Goal: Information Seeking & Learning: Learn about a topic

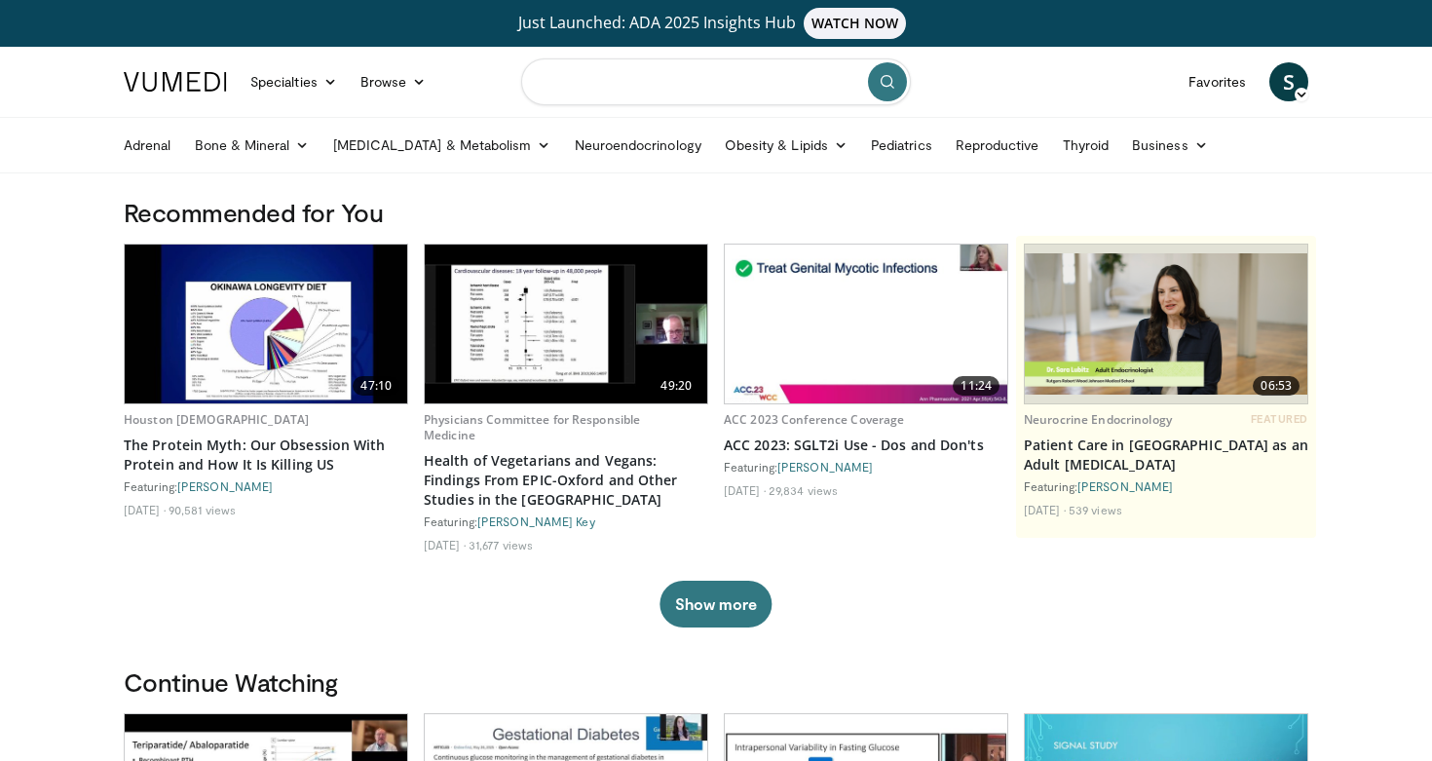
click at [726, 90] on input "Search topics, interventions" at bounding box center [716, 81] width 390 height 47
type input "**********"
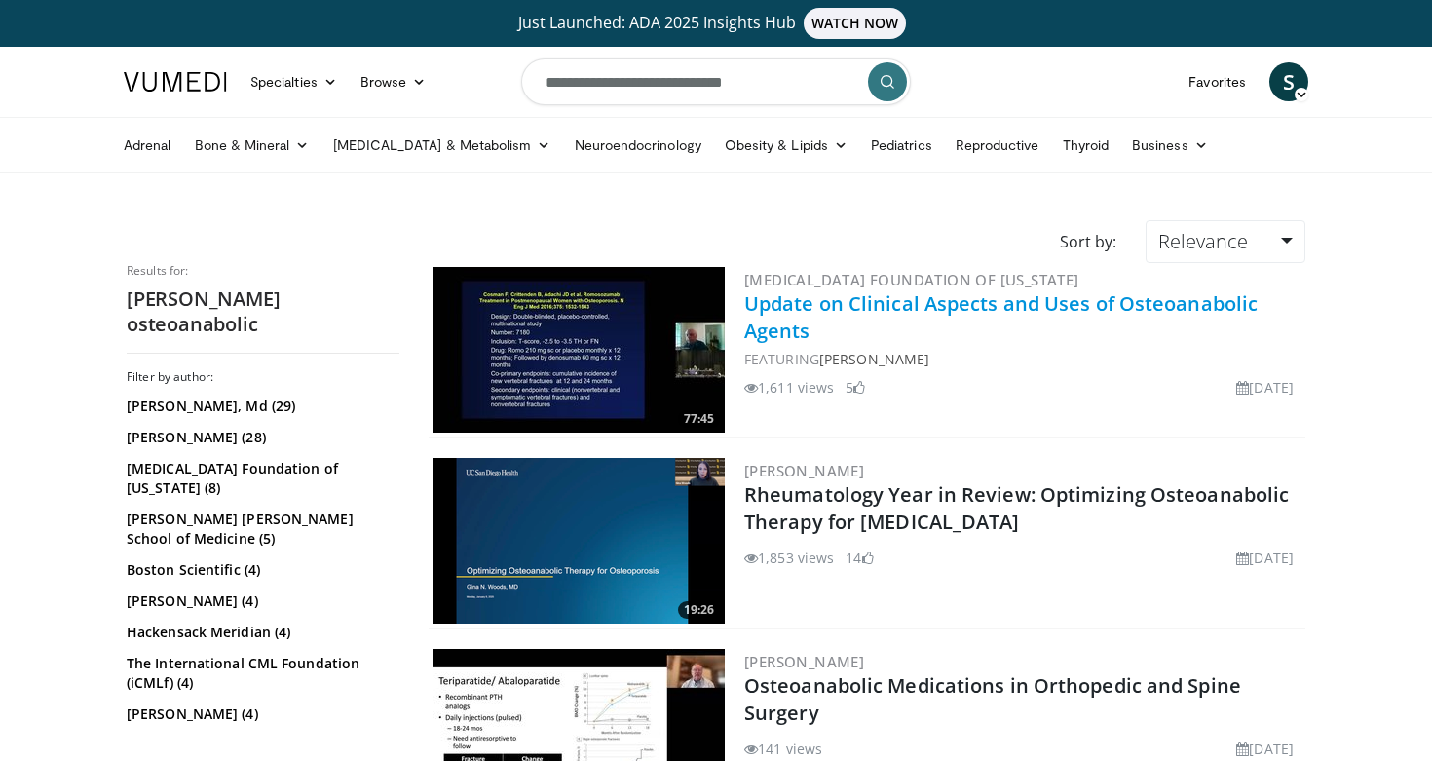
click at [768, 319] on link "Update on Clinical Aspects and Uses of Osteoanabolic Agents" at bounding box center [1000, 317] width 513 height 54
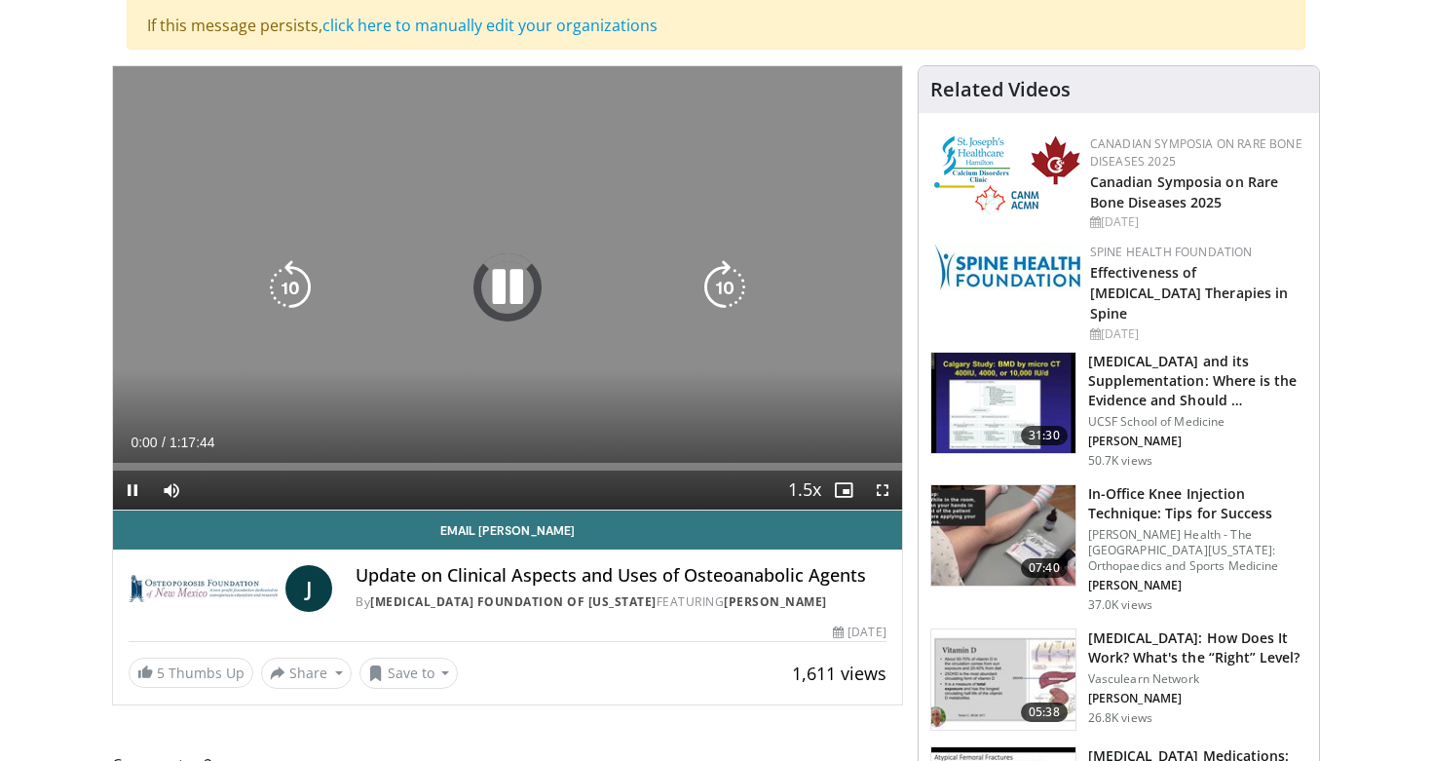
scroll to position [275, 0]
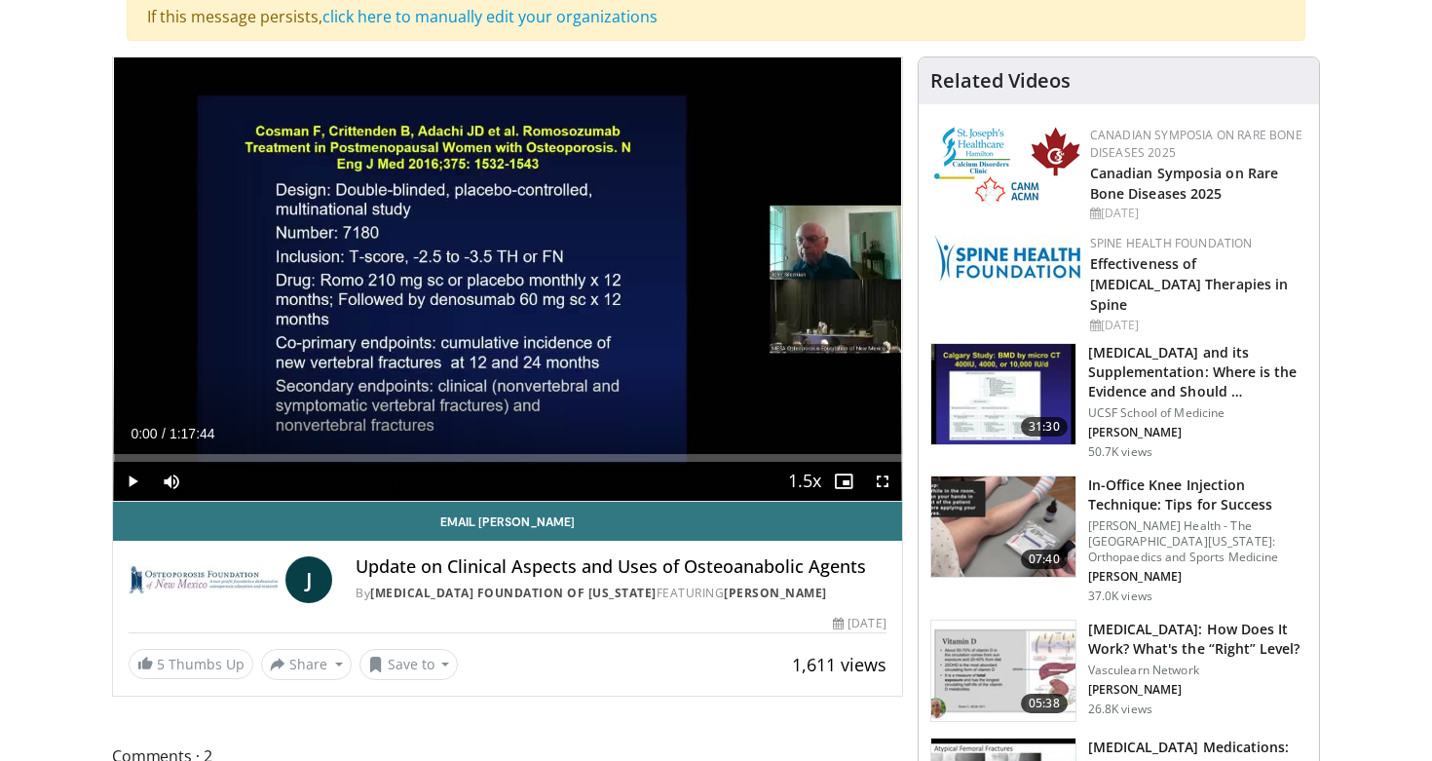
click at [130, 483] on span "Video Player" at bounding box center [132, 481] width 39 height 39
click at [220, 461] on div "Progress Bar" at bounding box center [219, 458] width 2 height 8
click at [192, 460] on div "Progress Bar" at bounding box center [193, 458] width 2 height 8
click at [207, 458] on div "Progress Bar" at bounding box center [208, 458] width 2 height 8
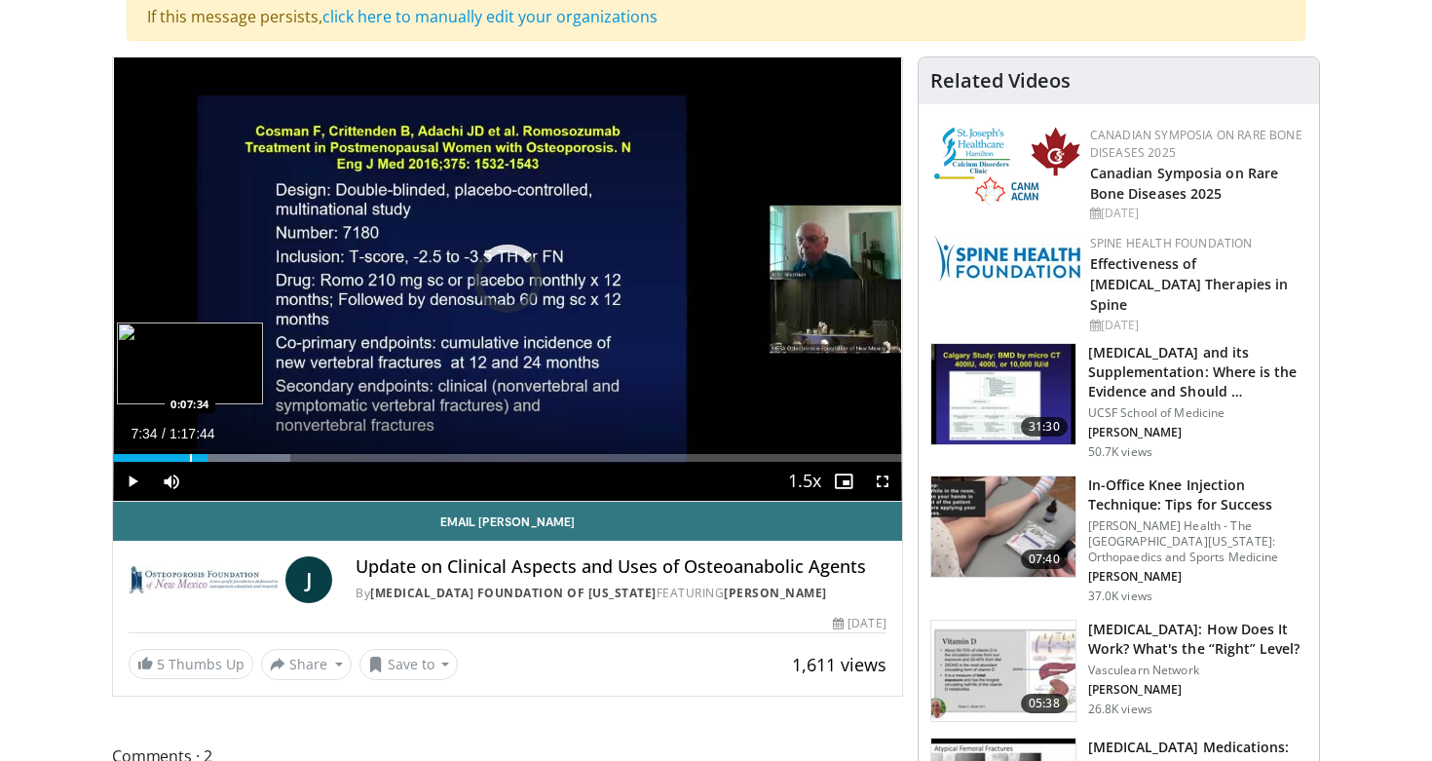
click at [190, 459] on div "Progress Bar" at bounding box center [191, 458] width 2 height 8
click at [175, 459] on div "Progress Bar" at bounding box center [176, 458] width 2 height 8
click at [143, 459] on div "Progress Bar" at bounding box center [144, 458] width 2 height 8
click at [151, 461] on div "Progress Bar" at bounding box center [152, 458] width 2 height 8
click at [158, 461] on div "Progress Bar" at bounding box center [157, 458] width 2 height 8
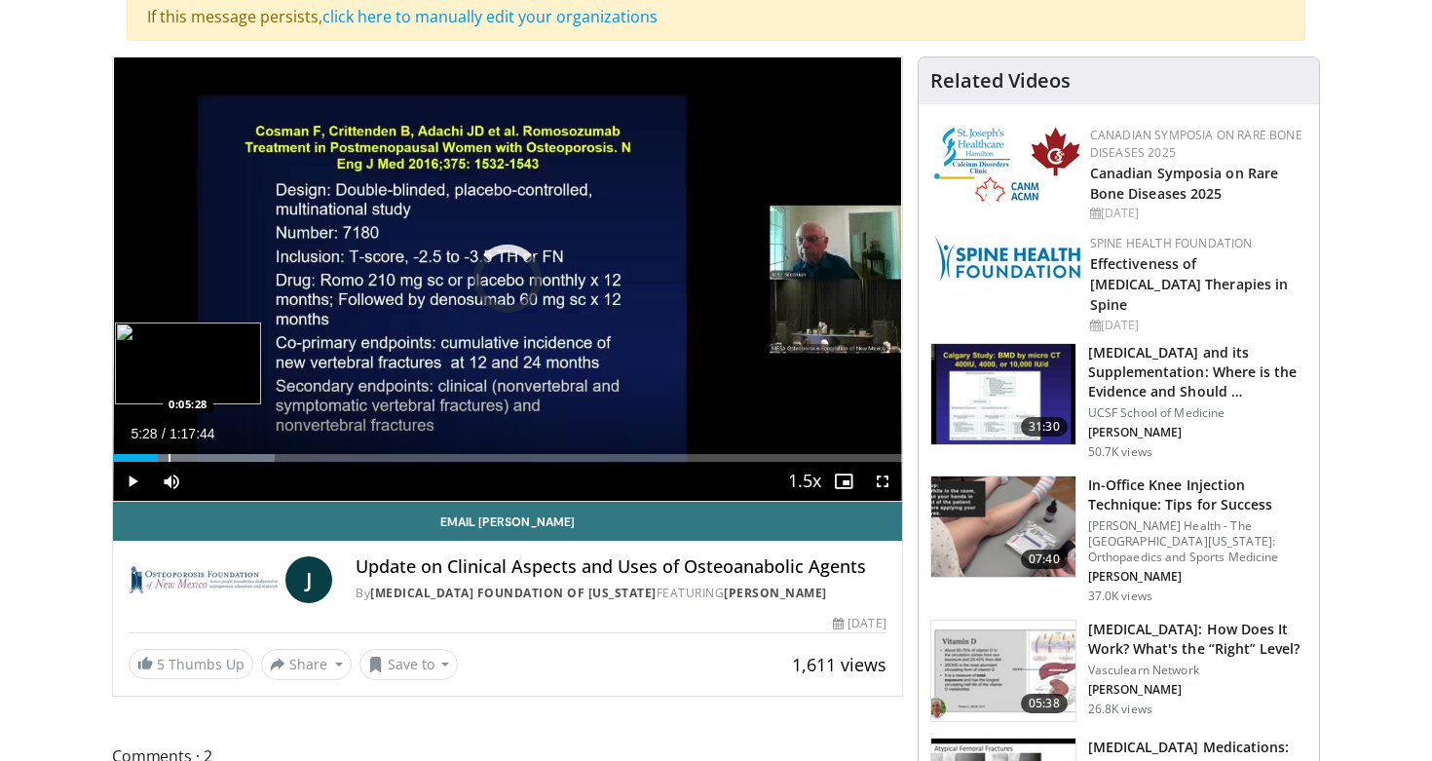
click at [169, 461] on div "Progress Bar" at bounding box center [170, 458] width 2 height 8
click at [164, 461] on div "Progress Bar" at bounding box center [165, 458] width 2 height 8
click at [126, 481] on span "Video Player" at bounding box center [132, 481] width 39 height 39
click at [129, 481] on span "Video Player" at bounding box center [132, 481] width 39 height 39
click at [169, 461] on div "Progress Bar" at bounding box center [170, 458] width 2 height 8
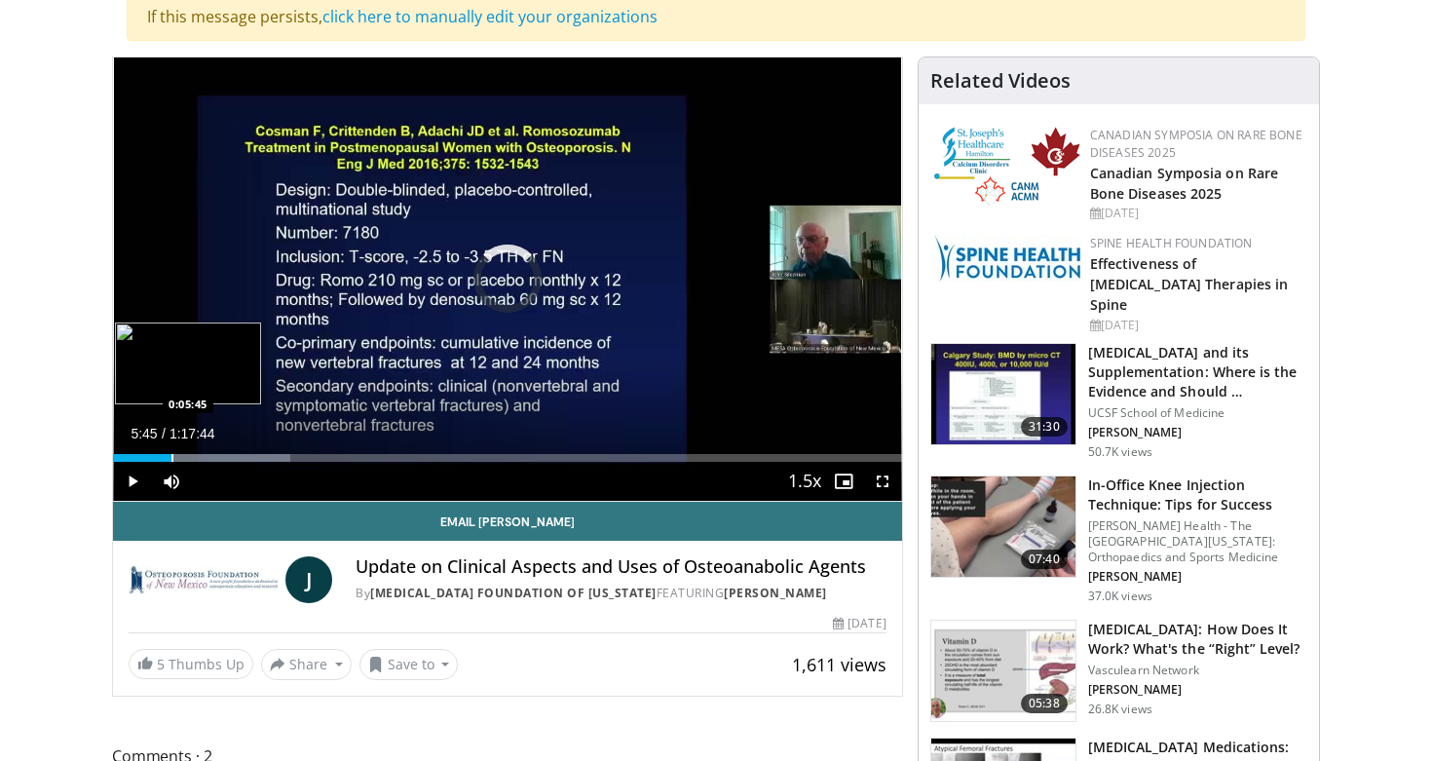
click at [171, 461] on div "Progress Bar" at bounding box center [172, 458] width 2 height 8
click at [133, 473] on span "Video Player" at bounding box center [132, 481] width 39 height 39
click at [178, 456] on div "Progress Bar" at bounding box center [179, 458] width 2 height 8
click at [186, 457] on div "Progress Bar" at bounding box center [187, 458] width 2 height 8
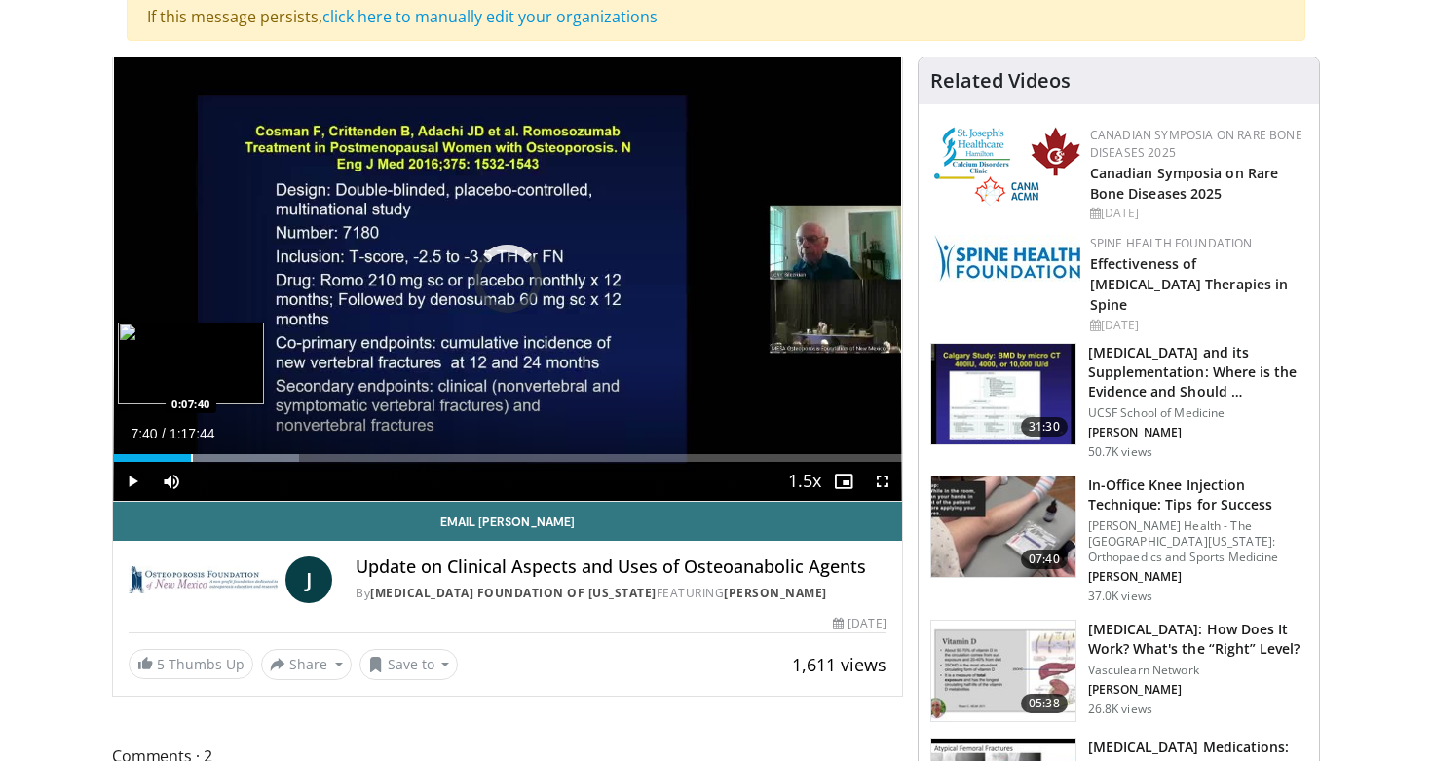
click at [191, 456] on div "Progress Bar" at bounding box center [192, 458] width 2 height 8
click at [196, 456] on div "Progress Bar" at bounding box center [197, 458] width 2 height 8
click at [200, 457] on div "Progress Bar" at bounding box center [201, 458] width 2 height 8
click at [205, 457] on div "Progress Bar" at bounding box center [205, 458] width 2 height 8
click at [209, 460] on div "Progress Bar" at bounding box center [210, 458] width 2 height 8
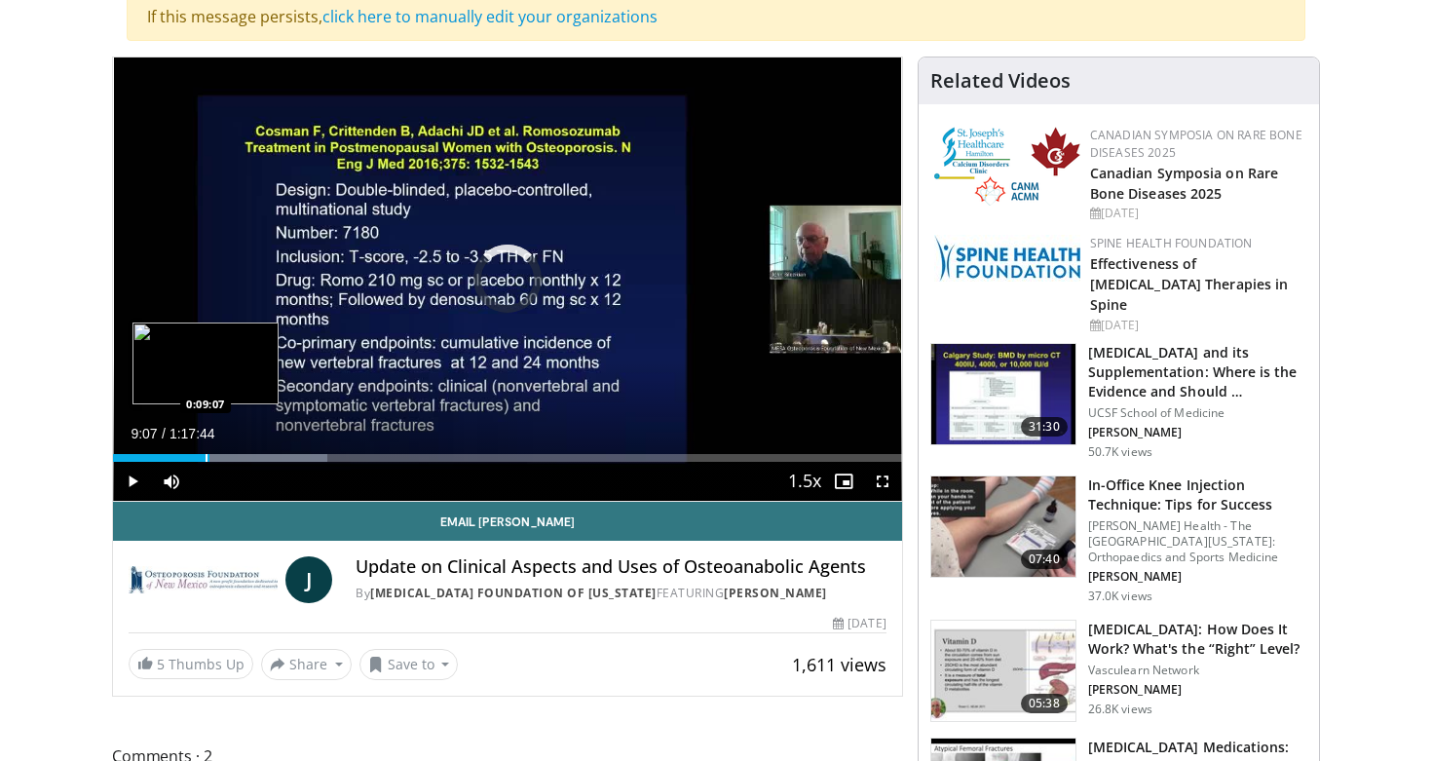
click at [206, 460] on div "Progress Bar" at bounding box center [207, 458] width 2 height 8
click at [207, 460] on div "Progress Bar" at bounding box center [208, 458] width 2 height 8
click at [202, 458] on div "Progress Bar" at bounding box center [203, 458] width 2 height 8
click at [132, 481] on span "Video Player" at bounding box center [132, 481] width 39 height 39
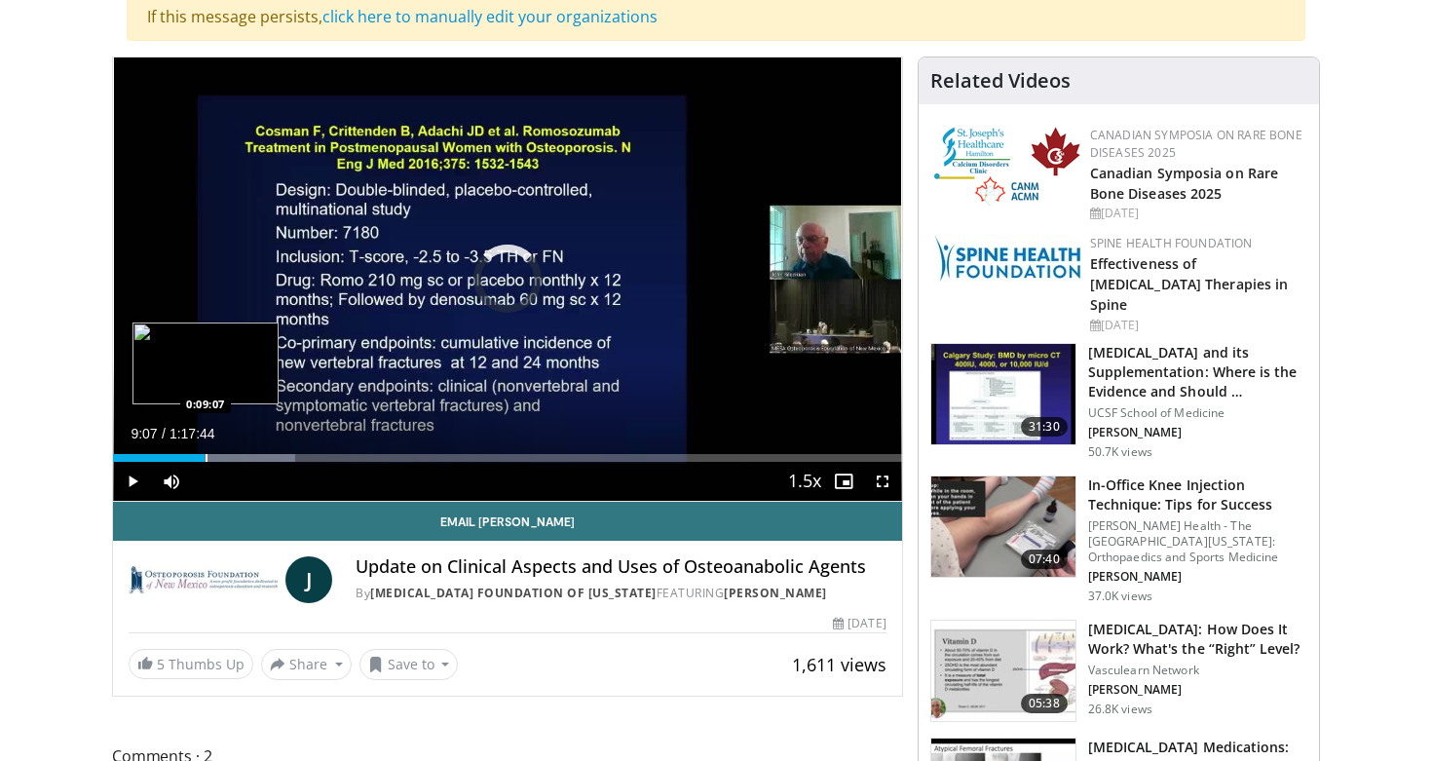
click at [206, 461] on div "Progress Bar" at bounding box center [207, 458] width 2 height 8
click at [210, 460] on div "Progress Bar" at bounding box center [211, 458] width 2 height 8
click at [208, 460] on div "Progress Bar" at bounding box center [209, 458] width 2 height 8
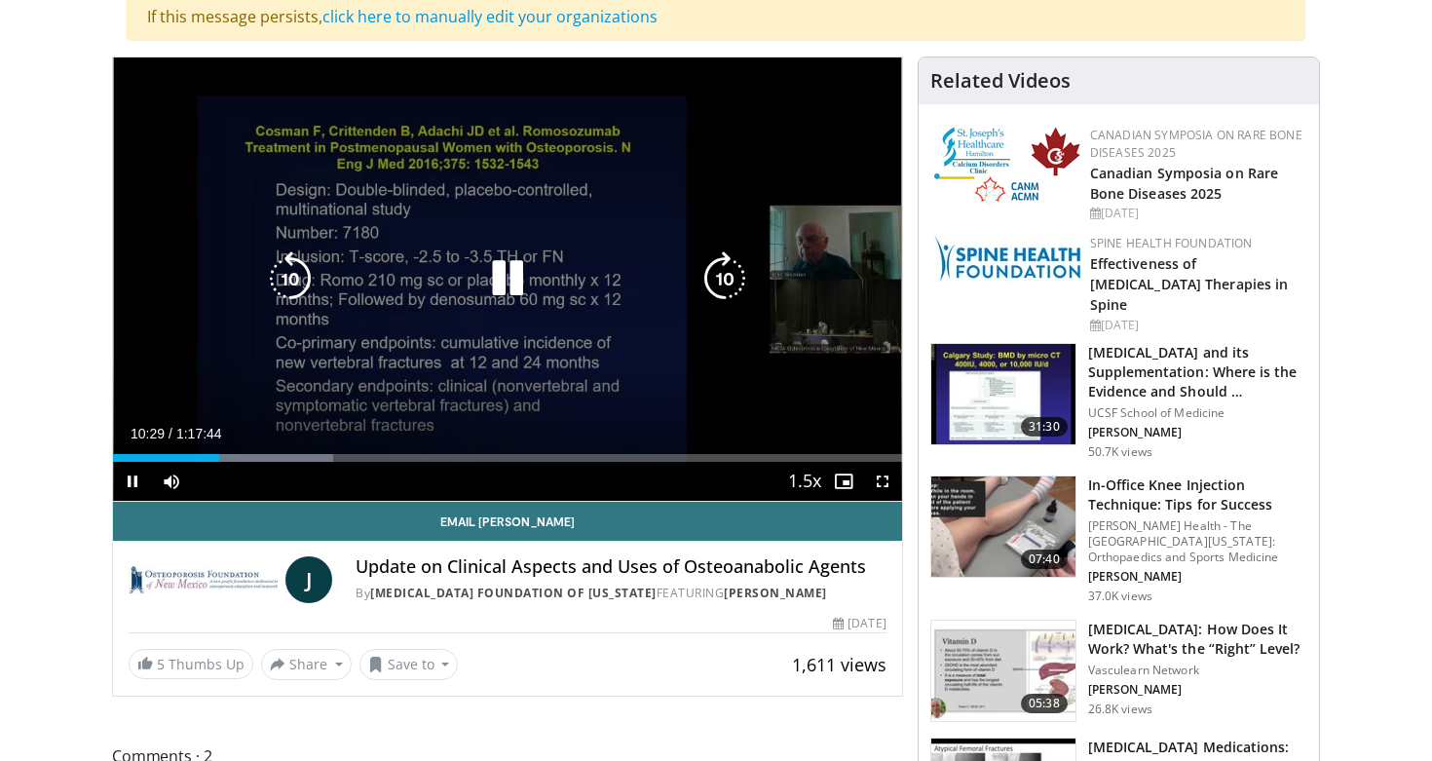
click at [133, 479] on span "Video Player" at bounding box center [132, 481] width 39 height 39
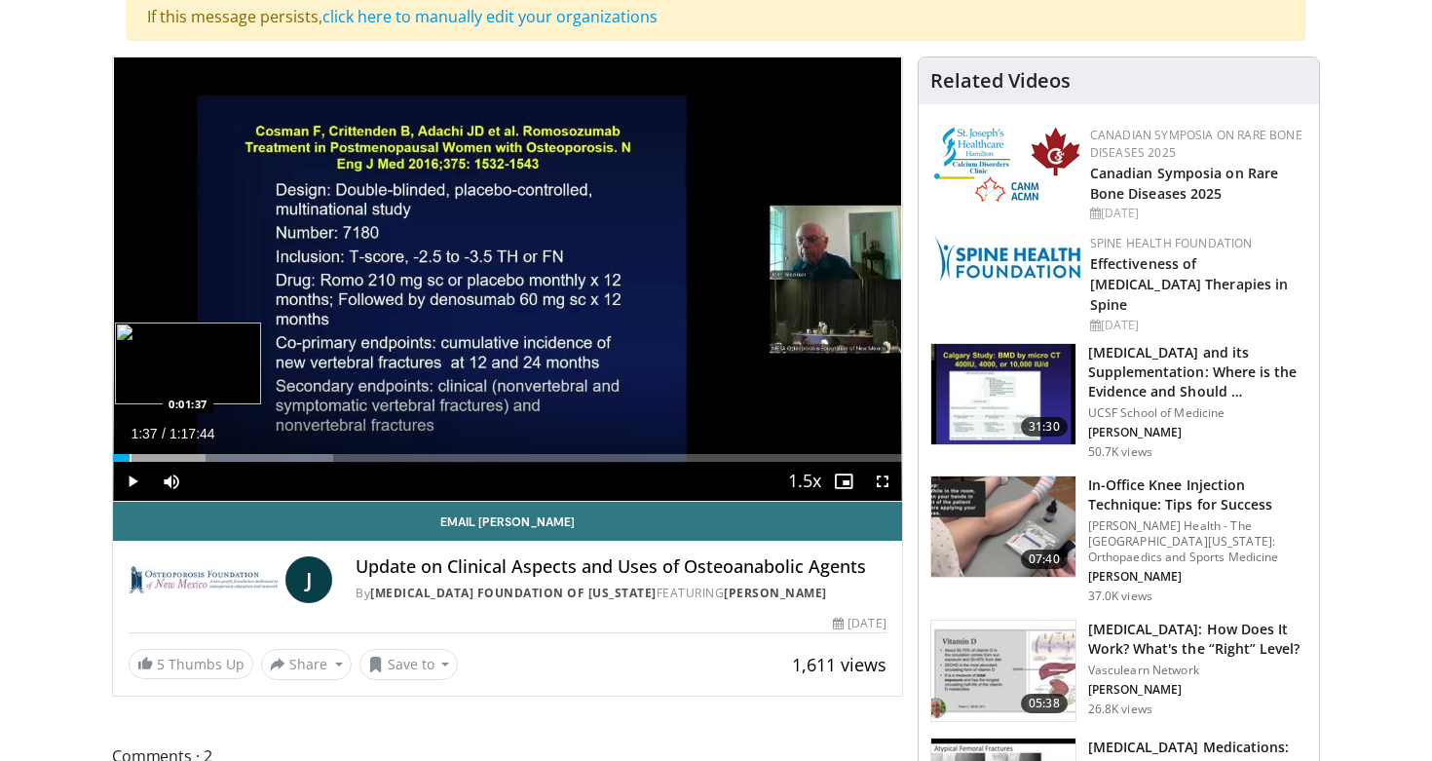
click at [130, 459] on div "Progress Bar" at bounding box center [131, 458] width 2 height 8
click at [127, 459] on div "Progress Bar" at bounding box center [128, 458] width 2 height 8
click at [130, 479] on span "Video Player" at bounding box center [132, 481] width 39 height 39
click at [125, 460] on div "Progress Bar" at bounding box center [126, 458] width 2 height 8
click at [123, 460] on div "Progress Bar" at bounding box center [124, 458] width 2 height 8
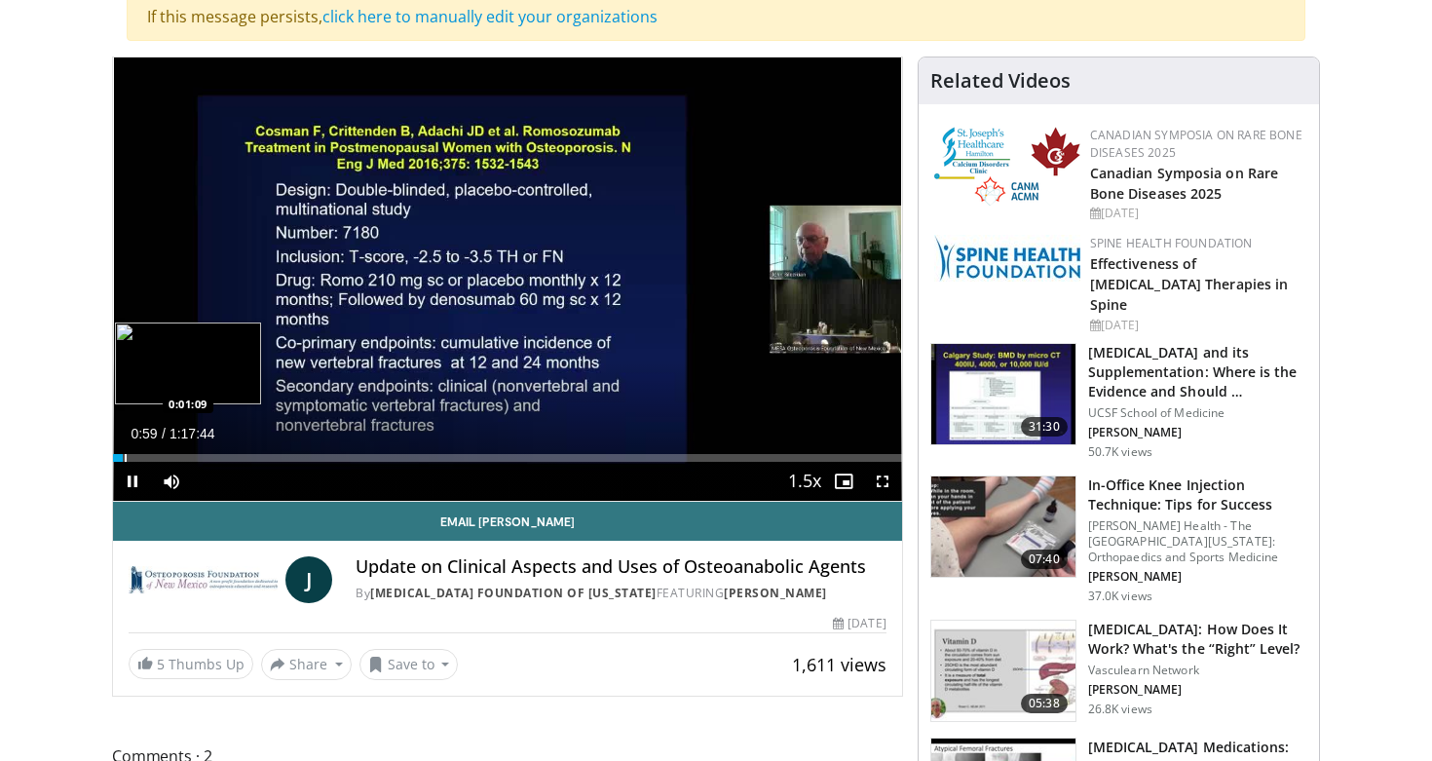
click at [125, 461] on div "Progress Bar" at bounding box center [126, 458] width 2 height 8
click at [124, 460] on div "Progress Bar" at bounding box center [125, 458] width 2 height 8
click at [135, 483] on span "Video Player" at bounding box center [132, 481] width 39 height 39
click at [135, 480] on span "Video Player" at bounding box center [132, 481] width 39 height 39
click at [138, 458] on div "Progress Bar" at bounding box center [139, 458] width 2 height 8
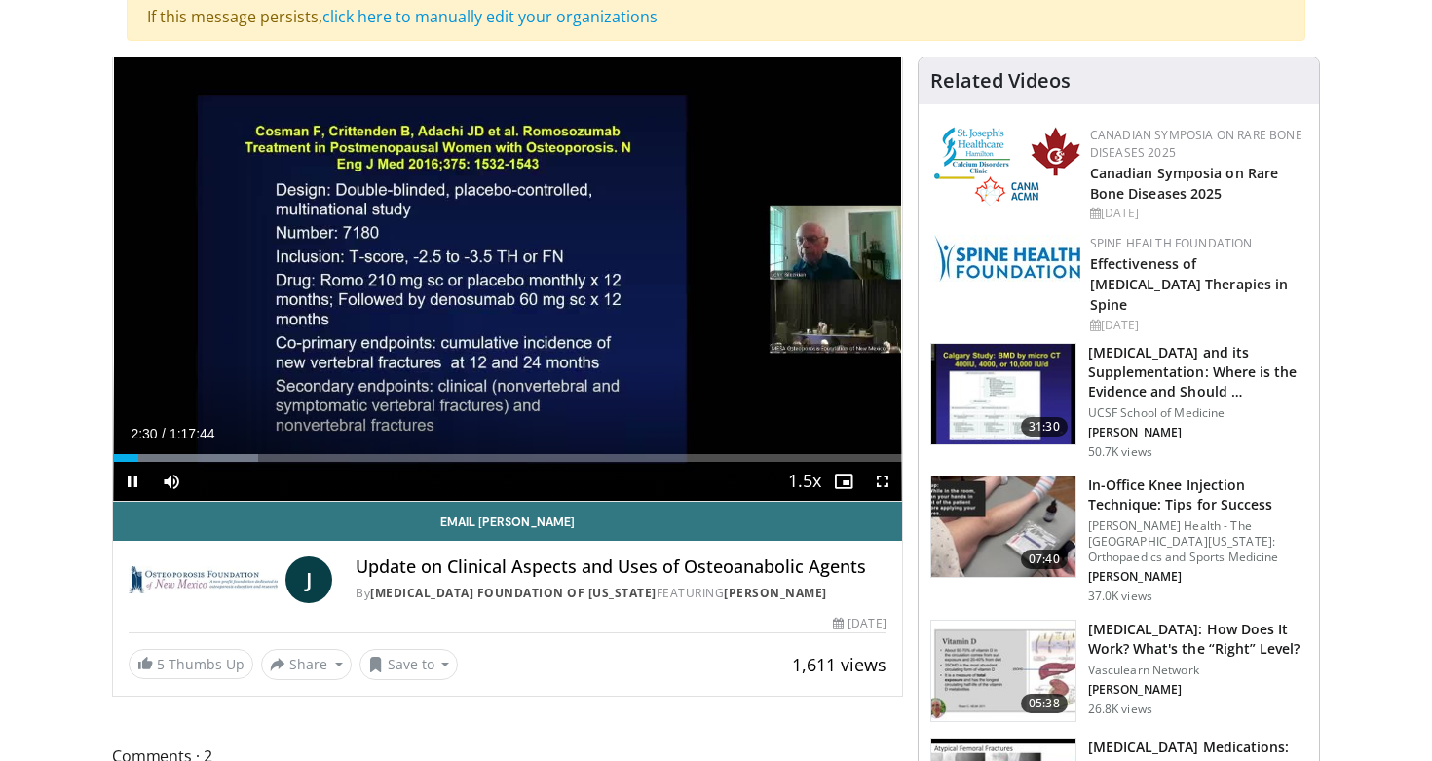
click at [253, 463] on div "Current Time 2:30 / Duration 1:17:44 Pause Skip Backward Skip Forward Mute 0% L…" at bounding box center [507, 481] width 789 height 39
click at [257, 460] on div "Progress Bar" at bounding box center [258, 458] width 2 height 8
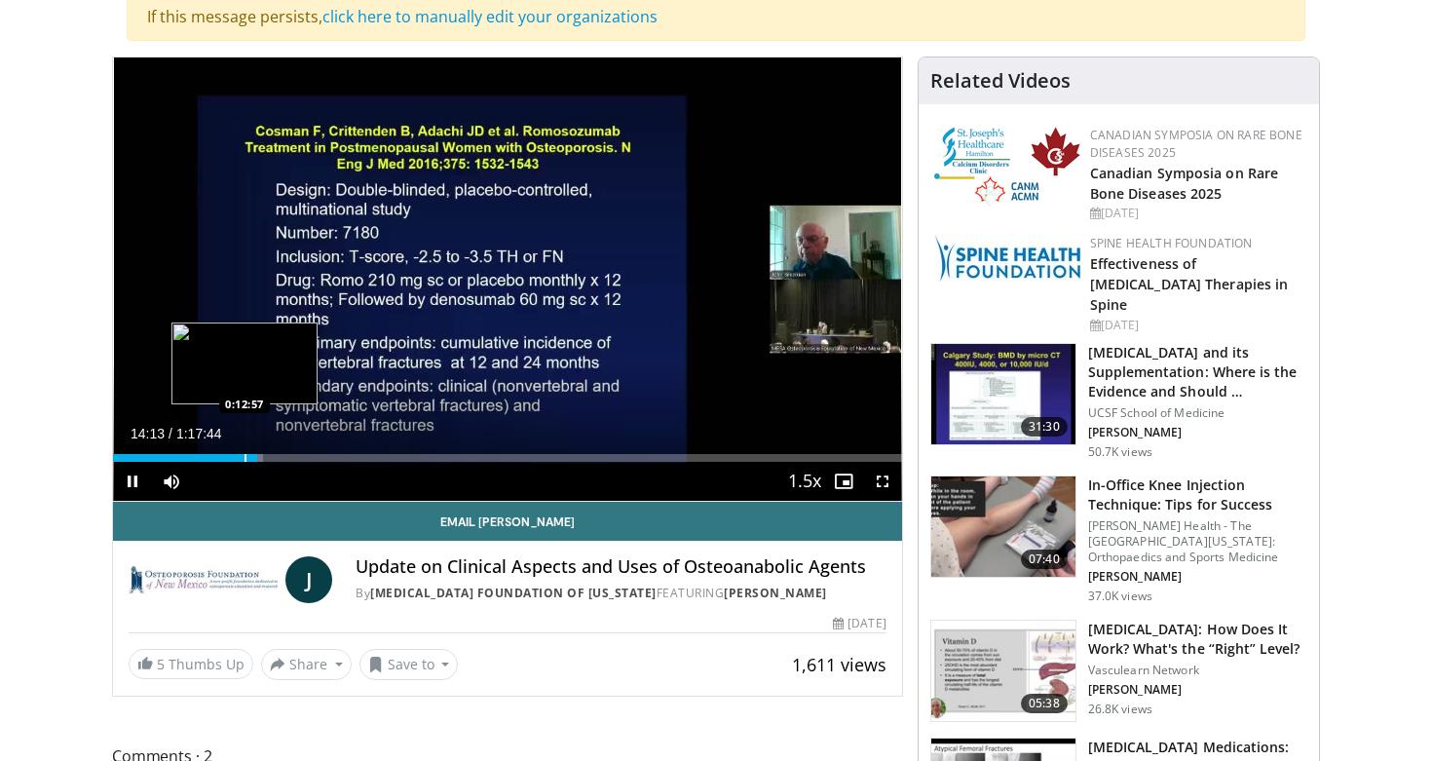
click at [244, 458] on div "Progress Bar" at bounding box center [245, 458] width 2 height 8
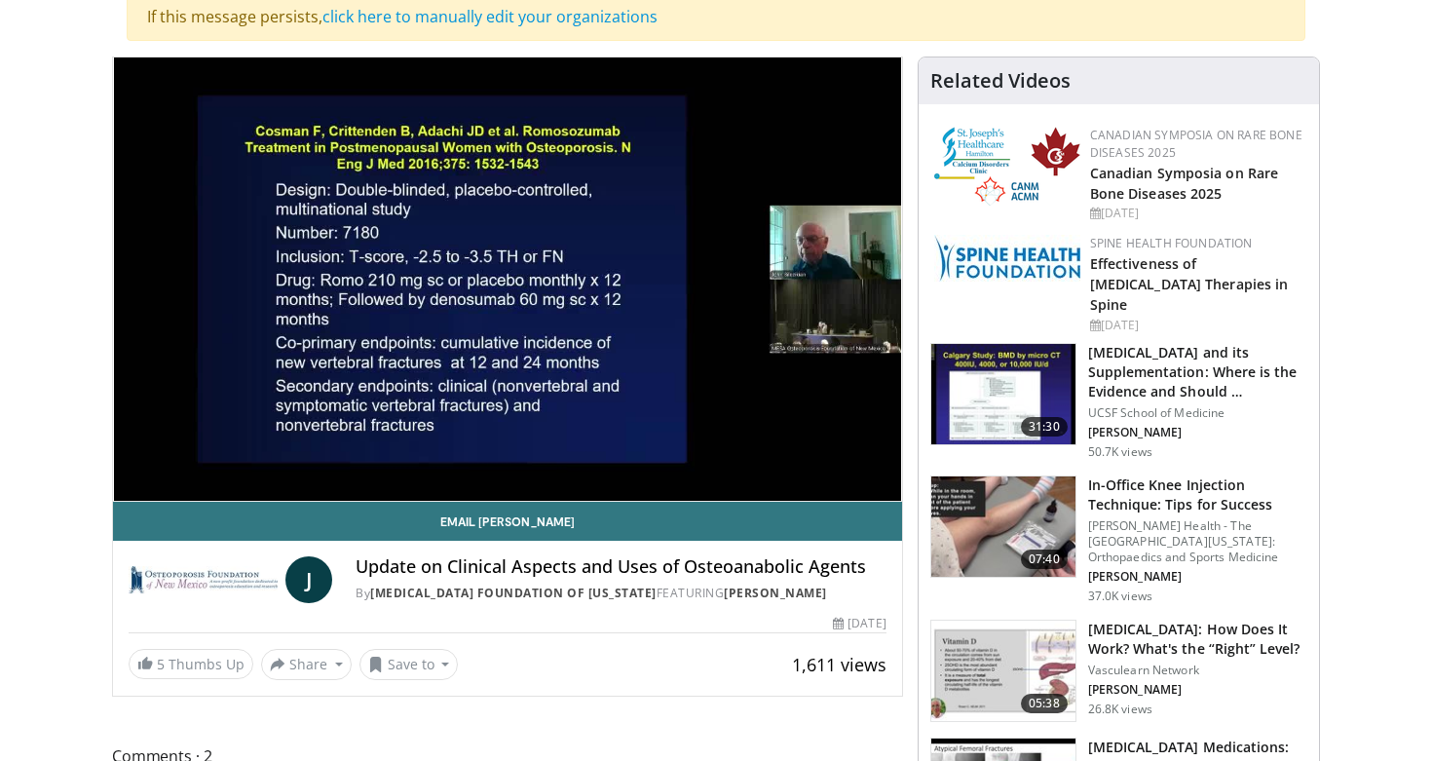
click at [232, 458] on div "10 seconds Tap to unmute" at bounding box center [507, 278] width 789 height 443
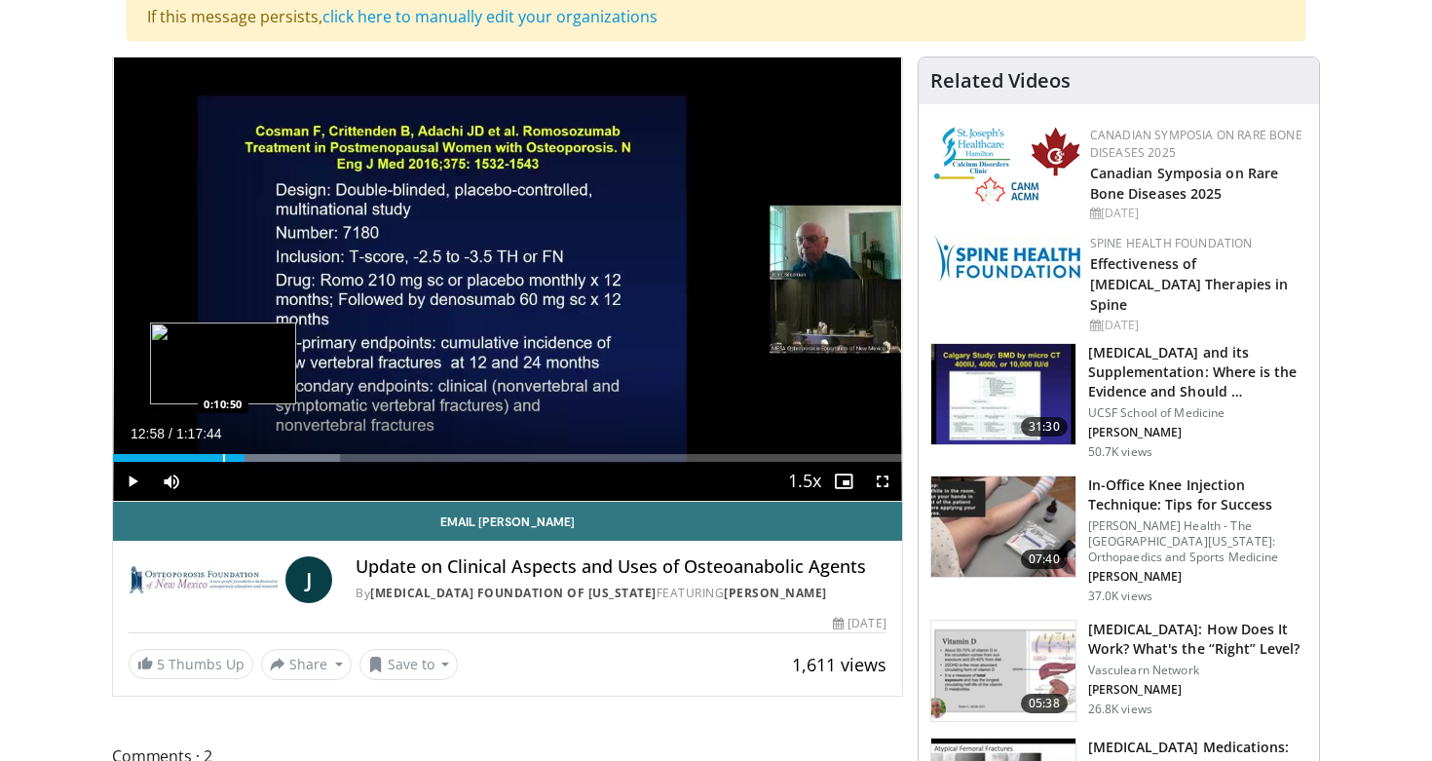
click at [223, 458] on div "Progress Bar" at bounding box center [224, 458] width 2 height 8
click at [132, 476] on span "Video Player" at bounding box center [132, 481] width 39 height 39
click at [207, 455] on div "Progress Bar" at bounding box center [208, 458] width 2 height 8
click at [213, 459] on div "Progress Bar" at bounding box center [214, 458] width 2 height 8
click at [220, 459] on div "Progress Bar" at bounding box center [221, 458] width 2 height 8
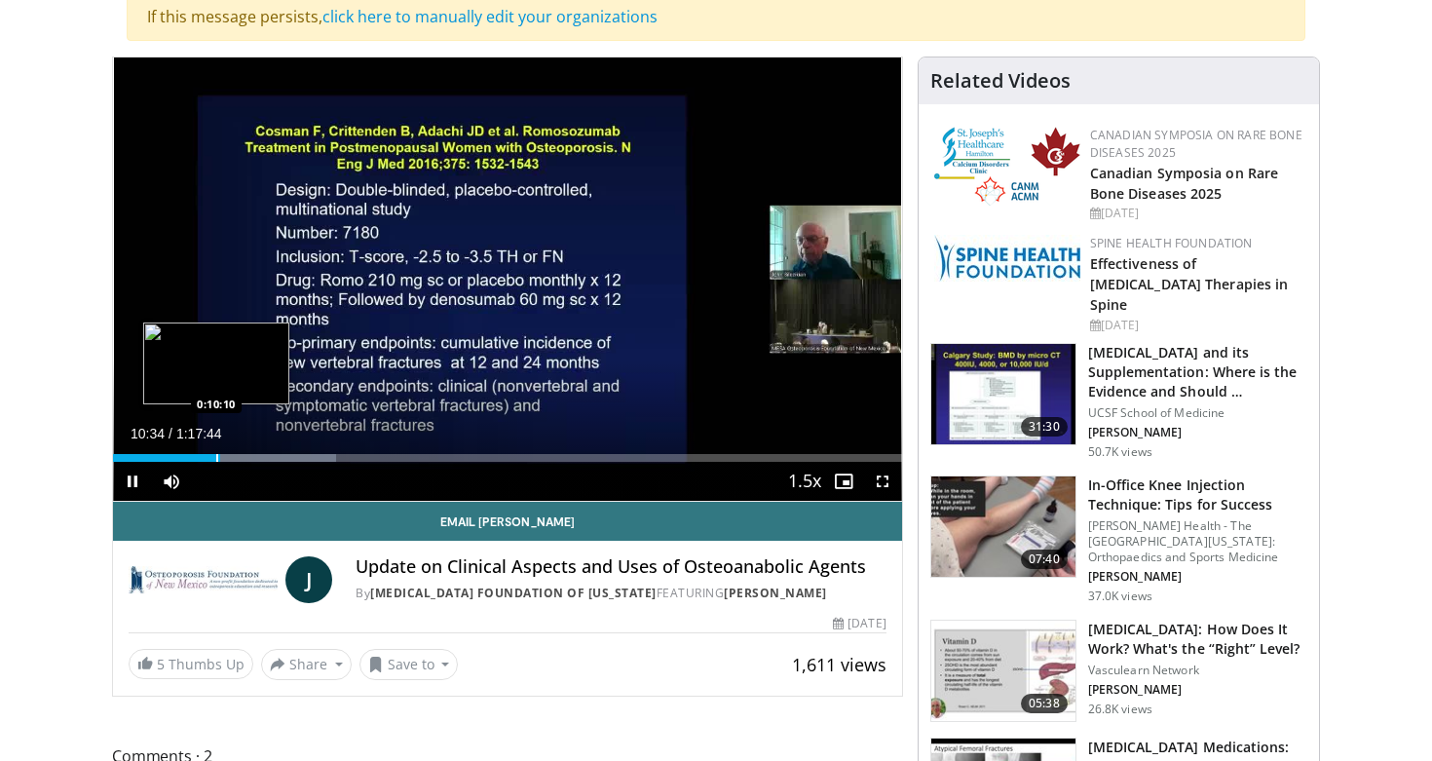
click at [216, 459] on div "Progress Bar" at bounding box center [217, 458] width 2 height 8
click at [218, 459] on div "Progress Bar" at bounding box center [219, 458] width 2 height 8
click at [132, 484] on span "Video Player" at bounding box center [132, 481] width 39 height 39
click at [134, 479] on span "Video Player" at bounding box center [132, 481] width 39 height 39
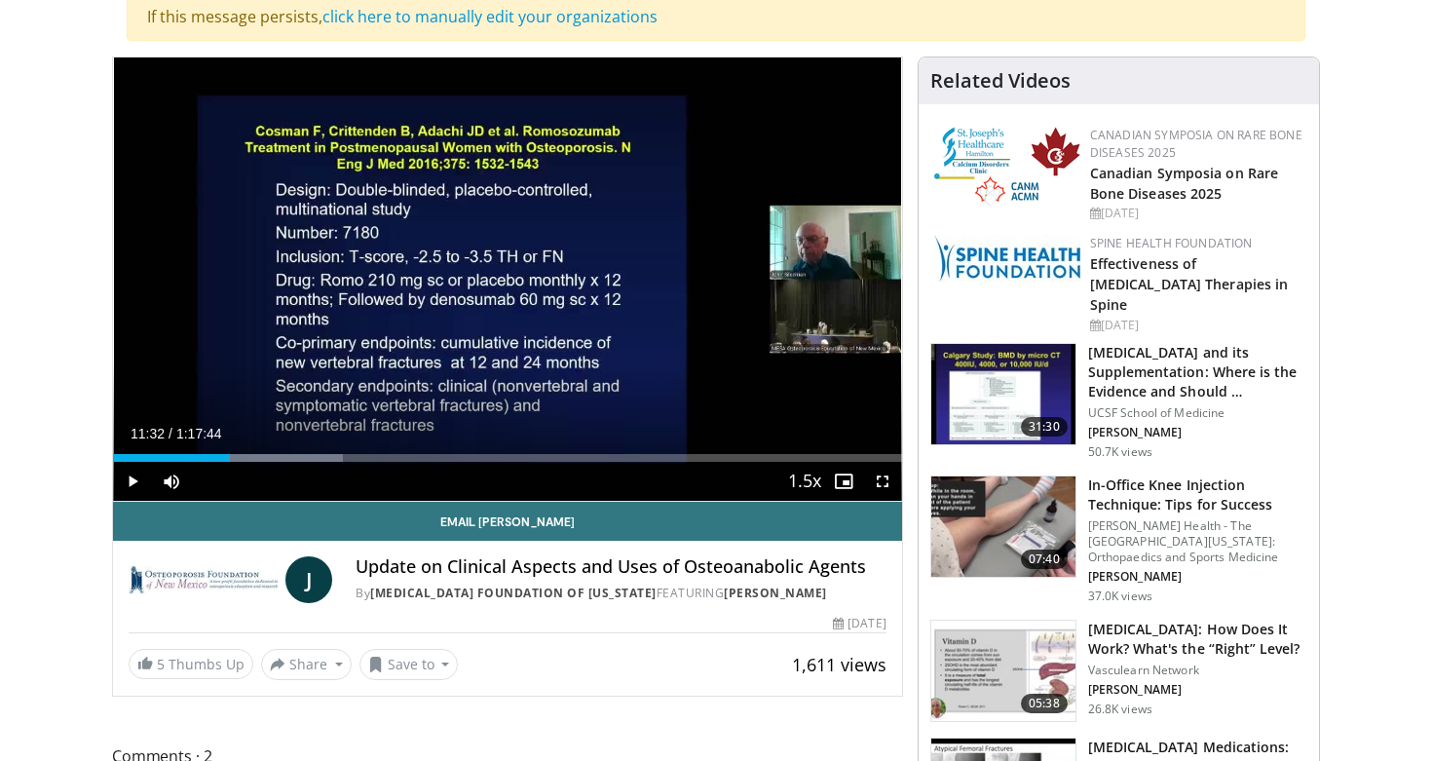
click at [132, 478] on span "Video Player" at bounding box center [132, 481] width 39 height 39
click at [134, 477] on span "Video Player" at bounding box center [132, 481] width 39 height 39
click at [132, 479] on span "Video Player" at bounding box center [132, 481] width 39 height 39
click at [129, 478] on span "Video Player" at bounding box center [132, 481] width 39 height 39
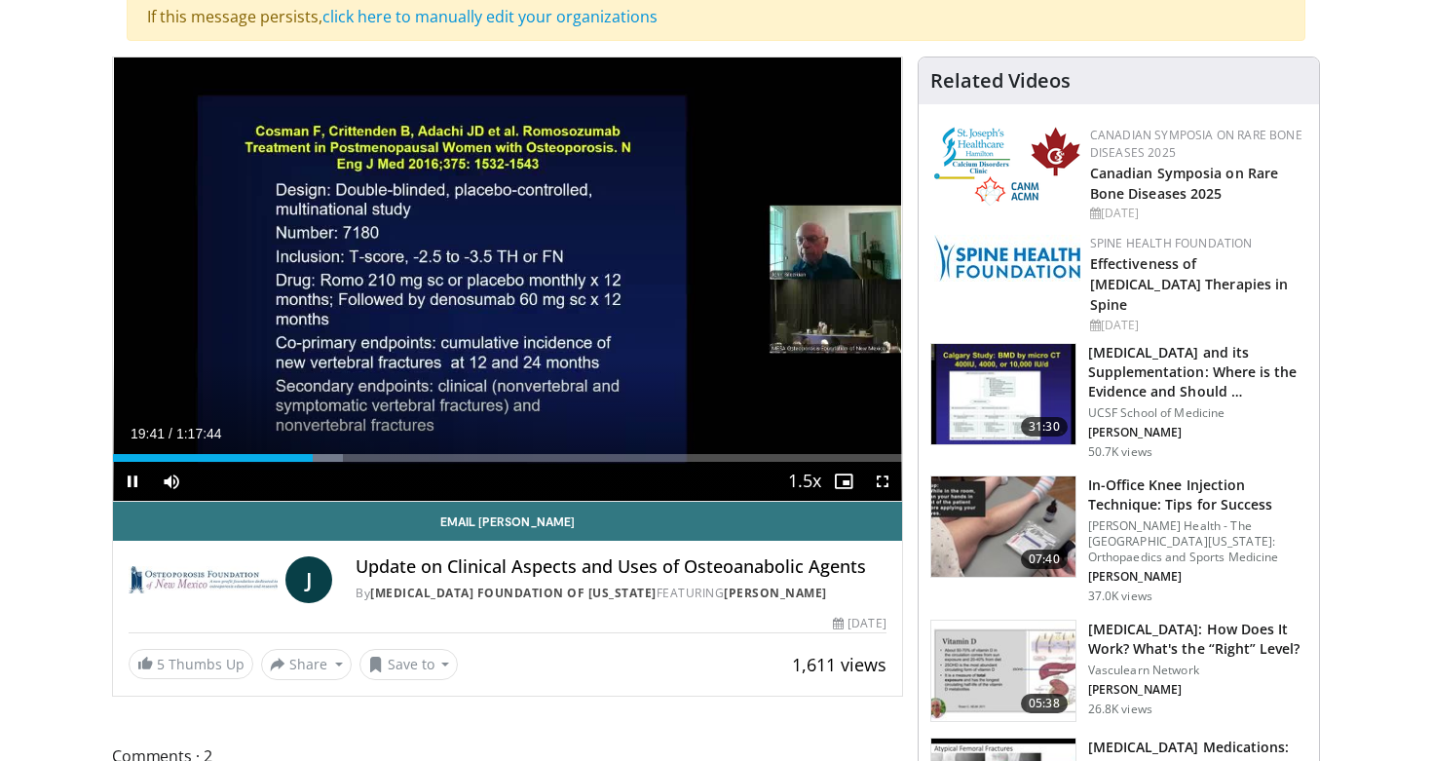
click at [138, 480] on span "Video Player" at bounding box center [132, 481] width 39 height 39
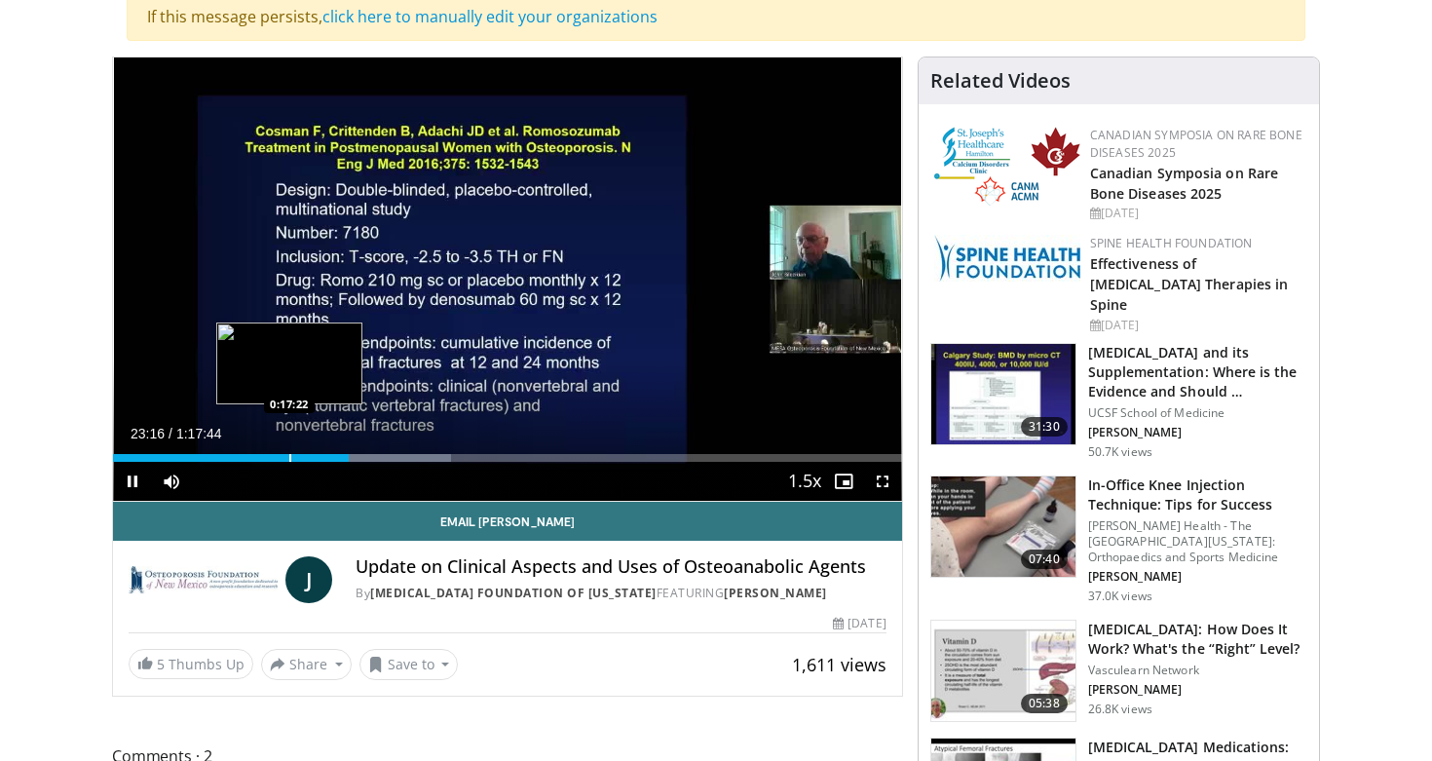
click at [289, 454] on div "Progress Bar" at bounding box center [290, 458] width 2 height 8
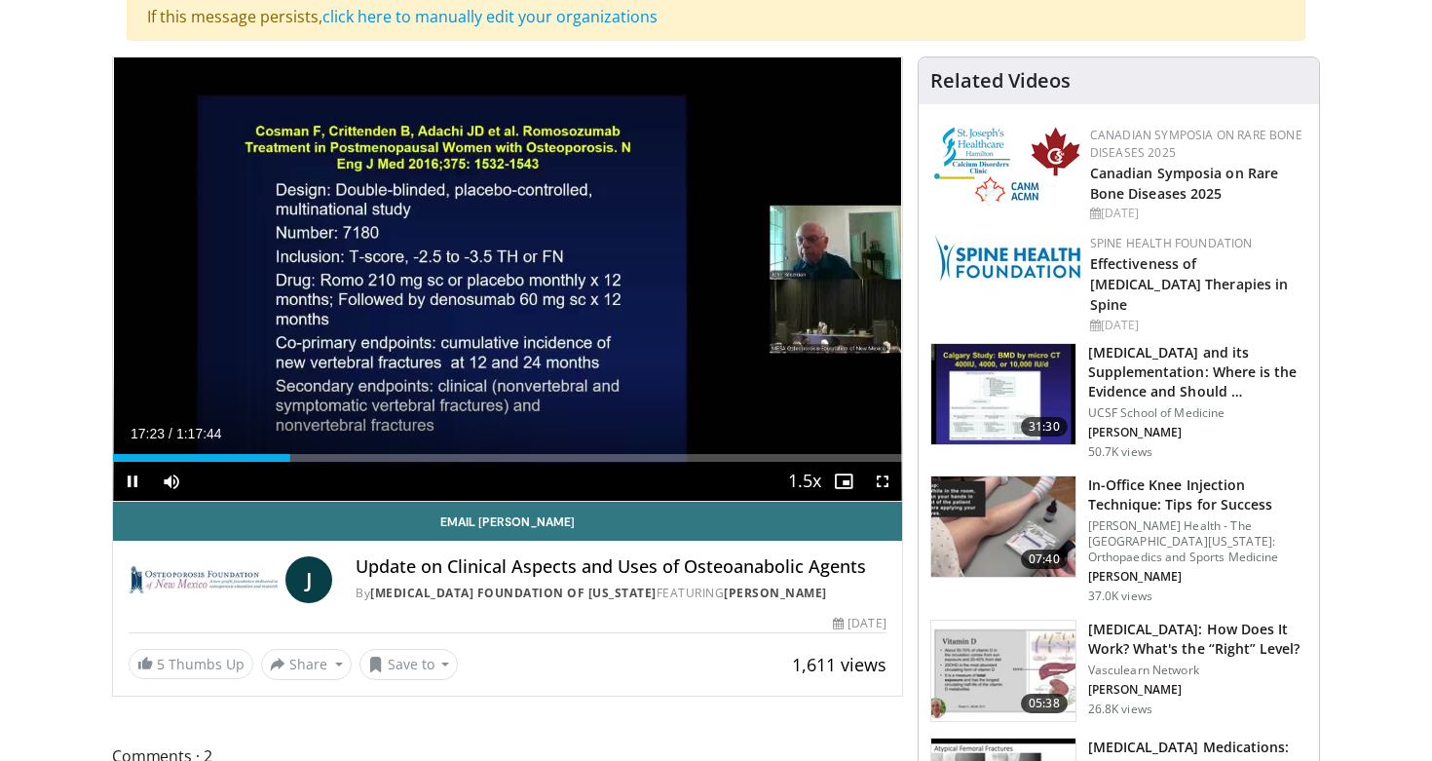
click at [137, 480] on span "Video Player" at bounding box center [132, 481] width 39 height 39
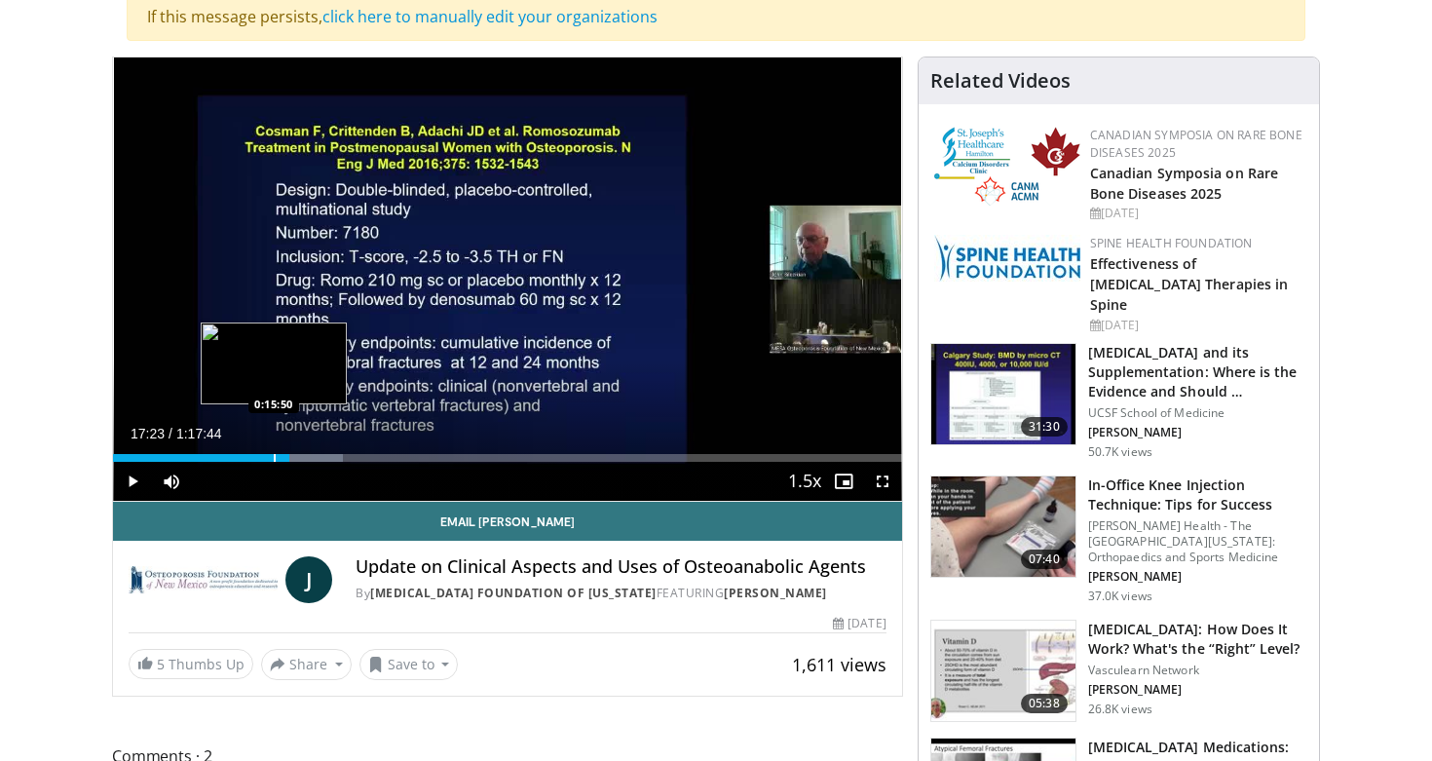
click at [274, 457] on div "Progress Bar" at bounding box center [275, 458] width 2 height 8
click at [282, 454] on div "Progress Bar" at bounding box center [283, 458] width 2 height 8
click at [287, 458] on div "Progress Bar" at bounding box center [288, 458] width 2 height 8
click at [296, 458] on div "Progress Bar" at bounding box center [297, 458] width 2 height 8
click at [302, 458] on div "Progress Bar" at bounding box center [303, 458] width 2 height 8
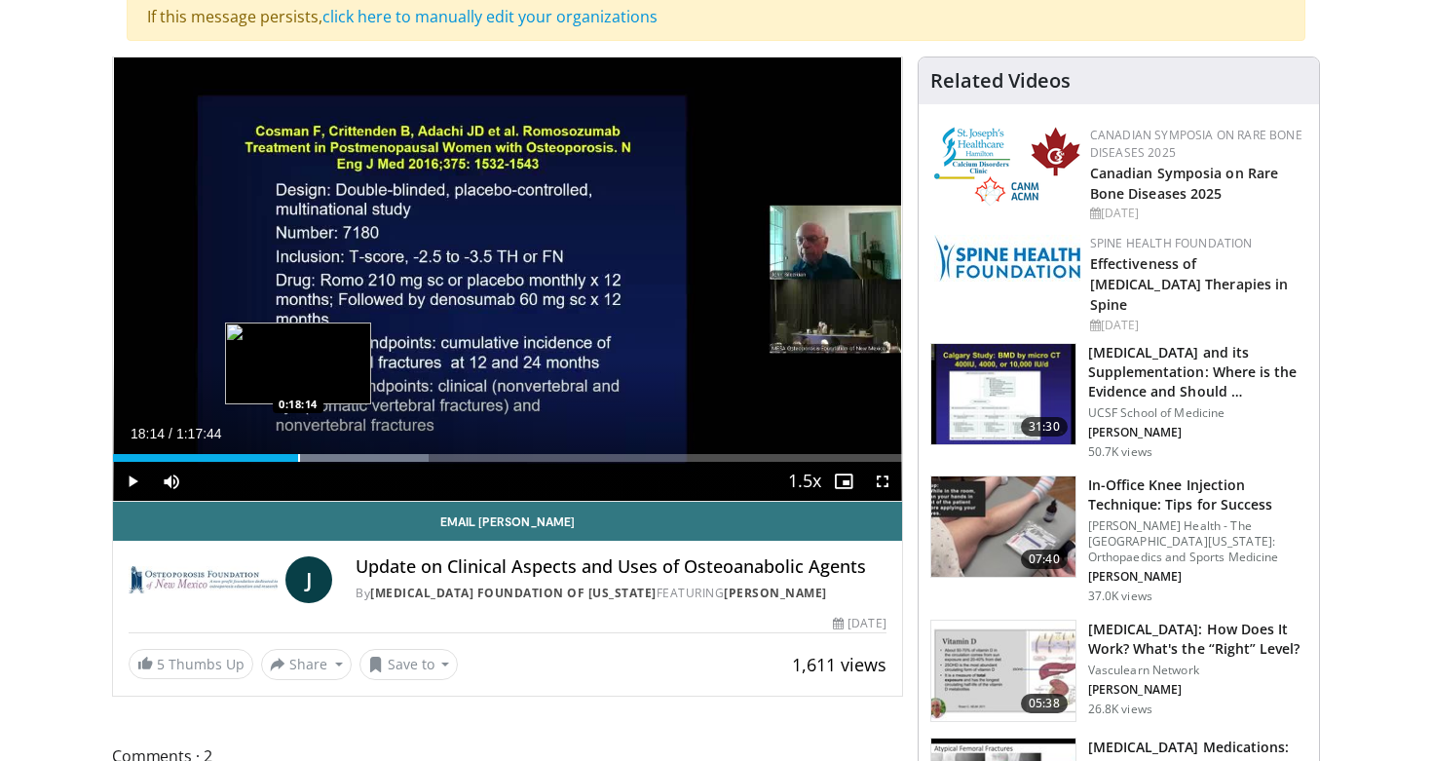
click at [298, 458] on div "Progress Bar" at bounding box center [299, 458] width 2 height 8
click at [290, 457] on div "Progress Bar" at bounding box center [291, 458] width 2 height 8
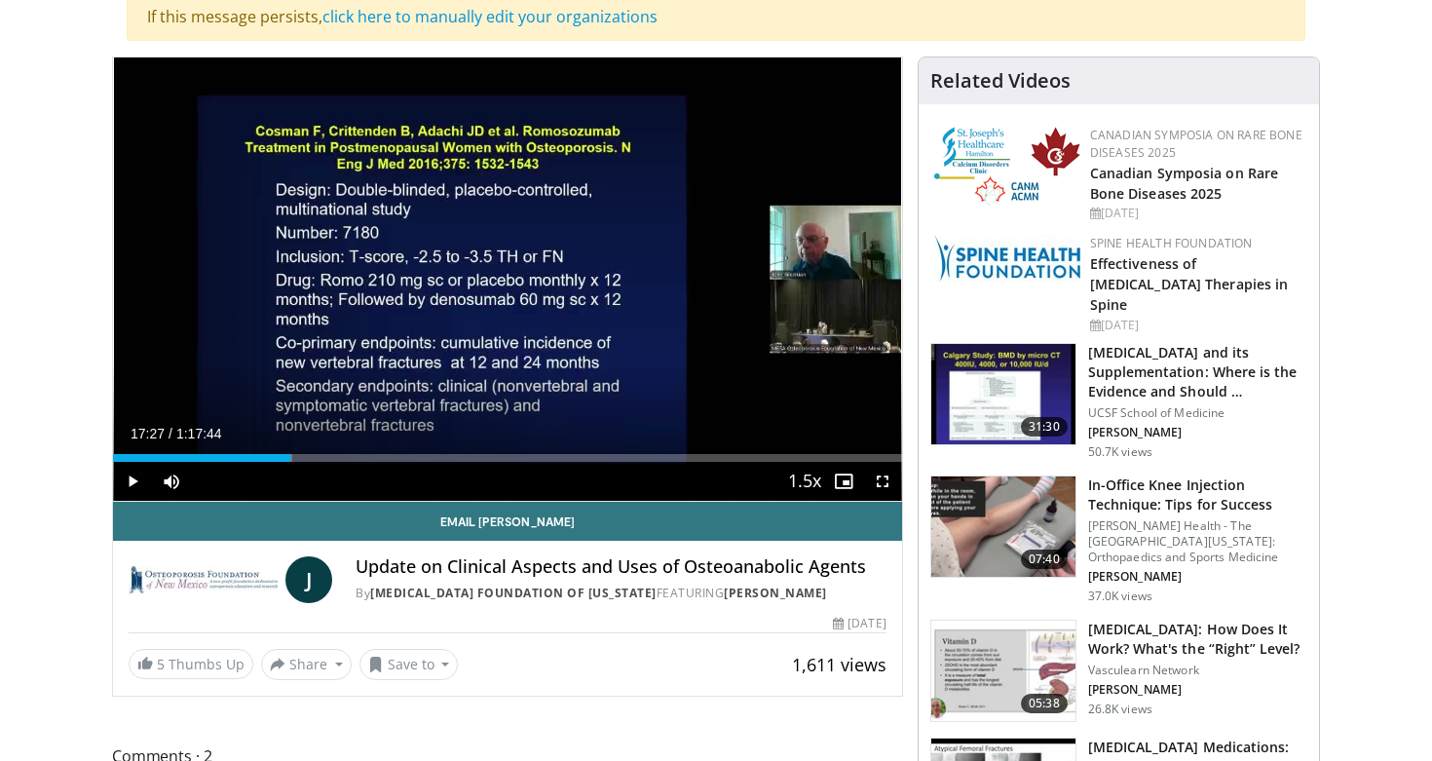
click at [132, 488] on span "Video Player" at bounding box center [132, 481] width 39 height 39
click at [684, 461] on div "Progress Bar" at bounding box center [685, 458] width 2 height 8
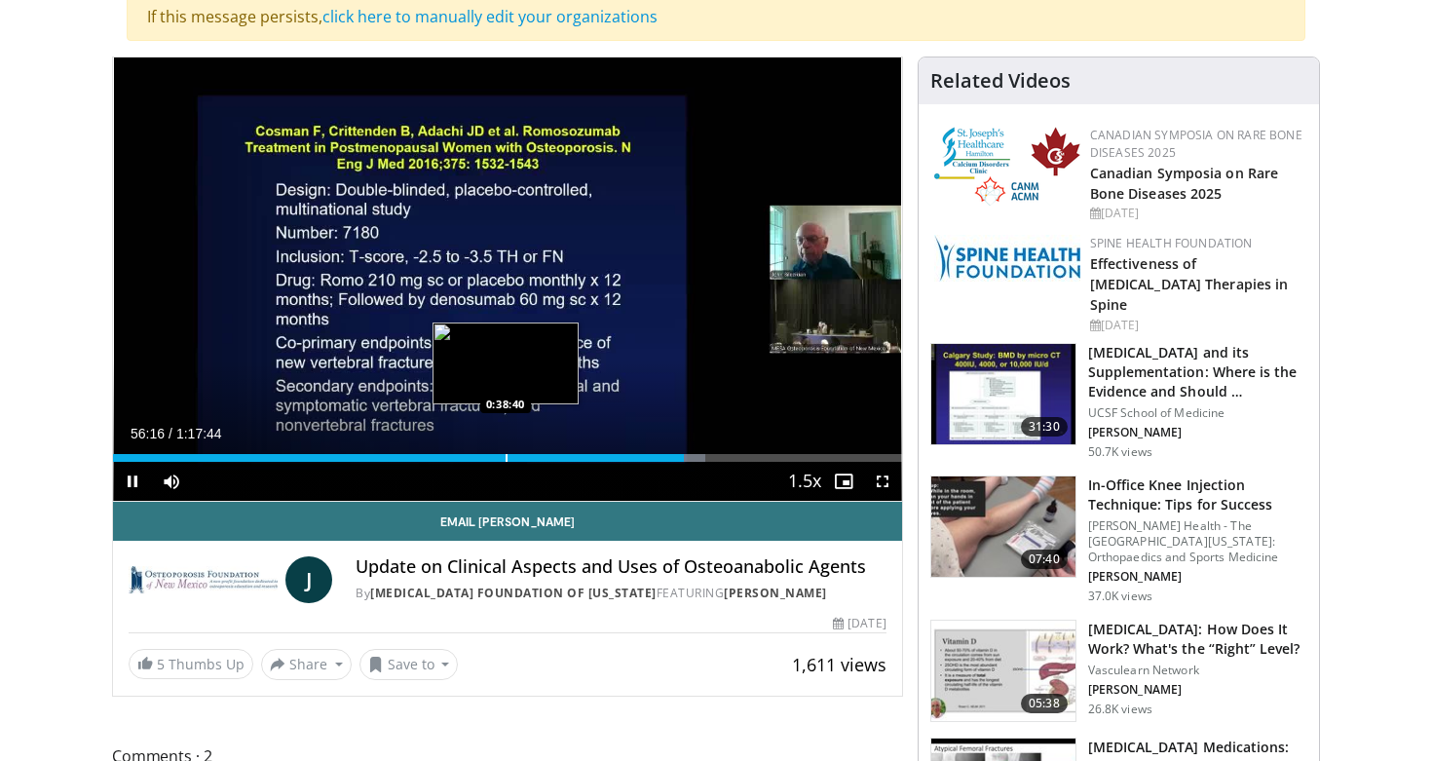
click at [506, 458] on div "Progress Bar" at bounding box center [507, 458] width 2 height 8
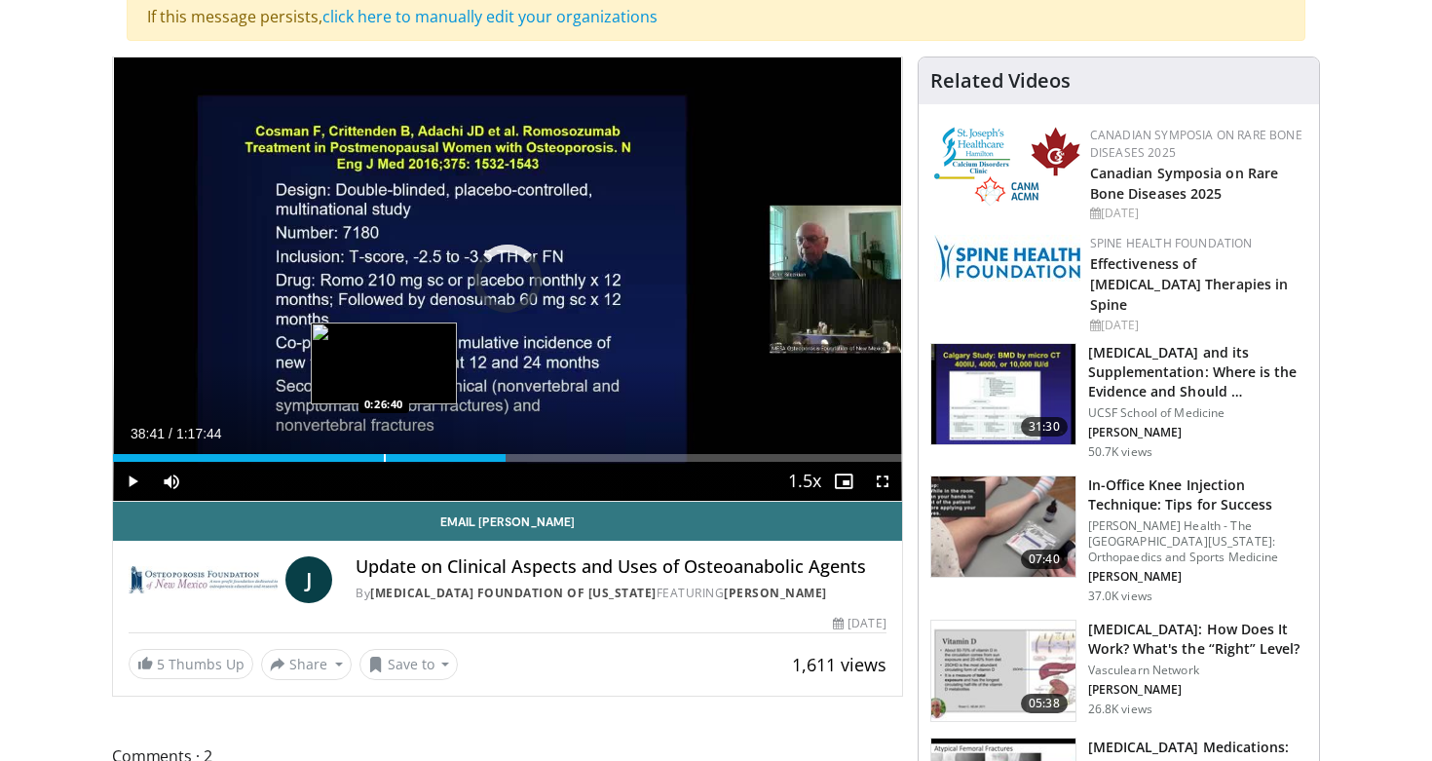
click at [383, 456] on div "0:38:41" at bounding box center [309, 458] width 393 height 8
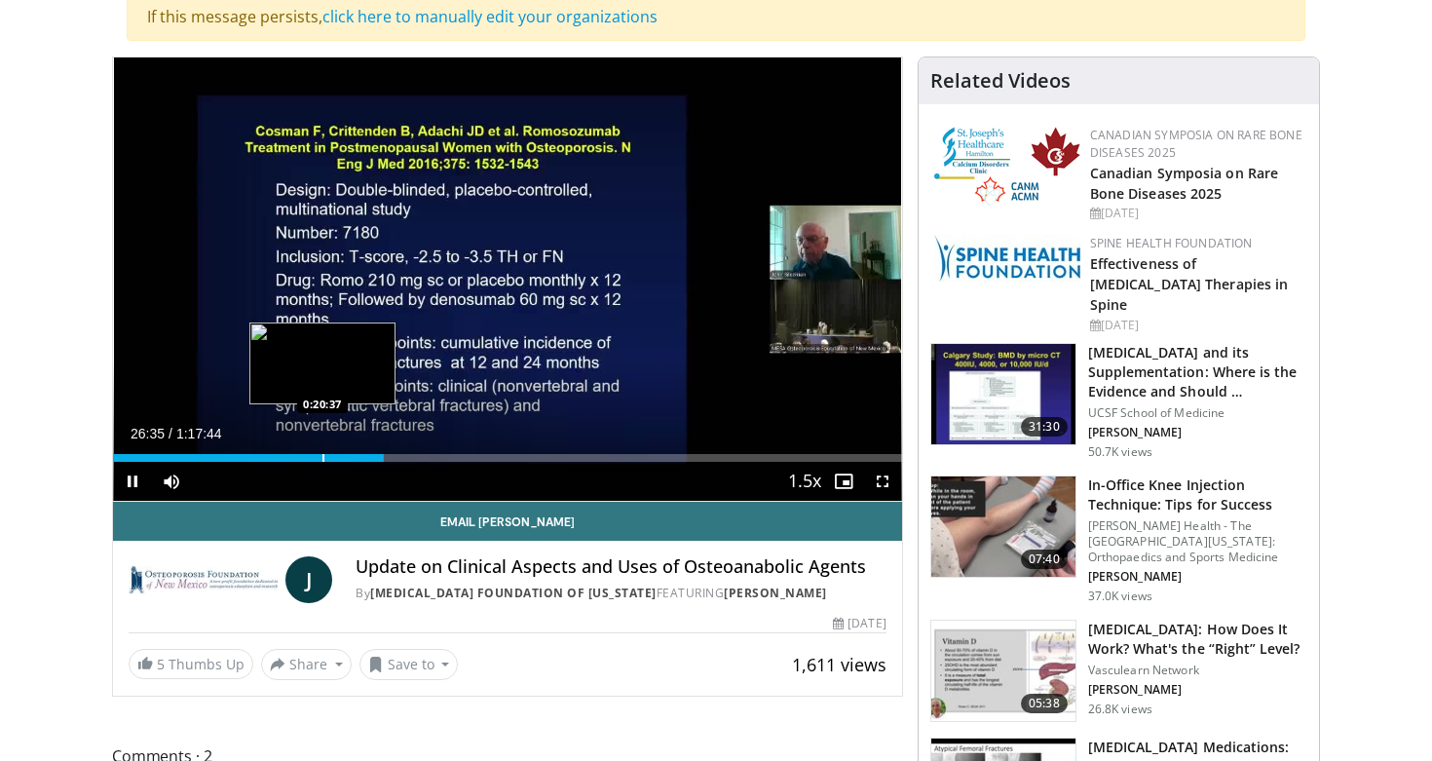
click at [322, 454] on div "Progress Bar" at bounding box center [323, 458] width 2 height 8
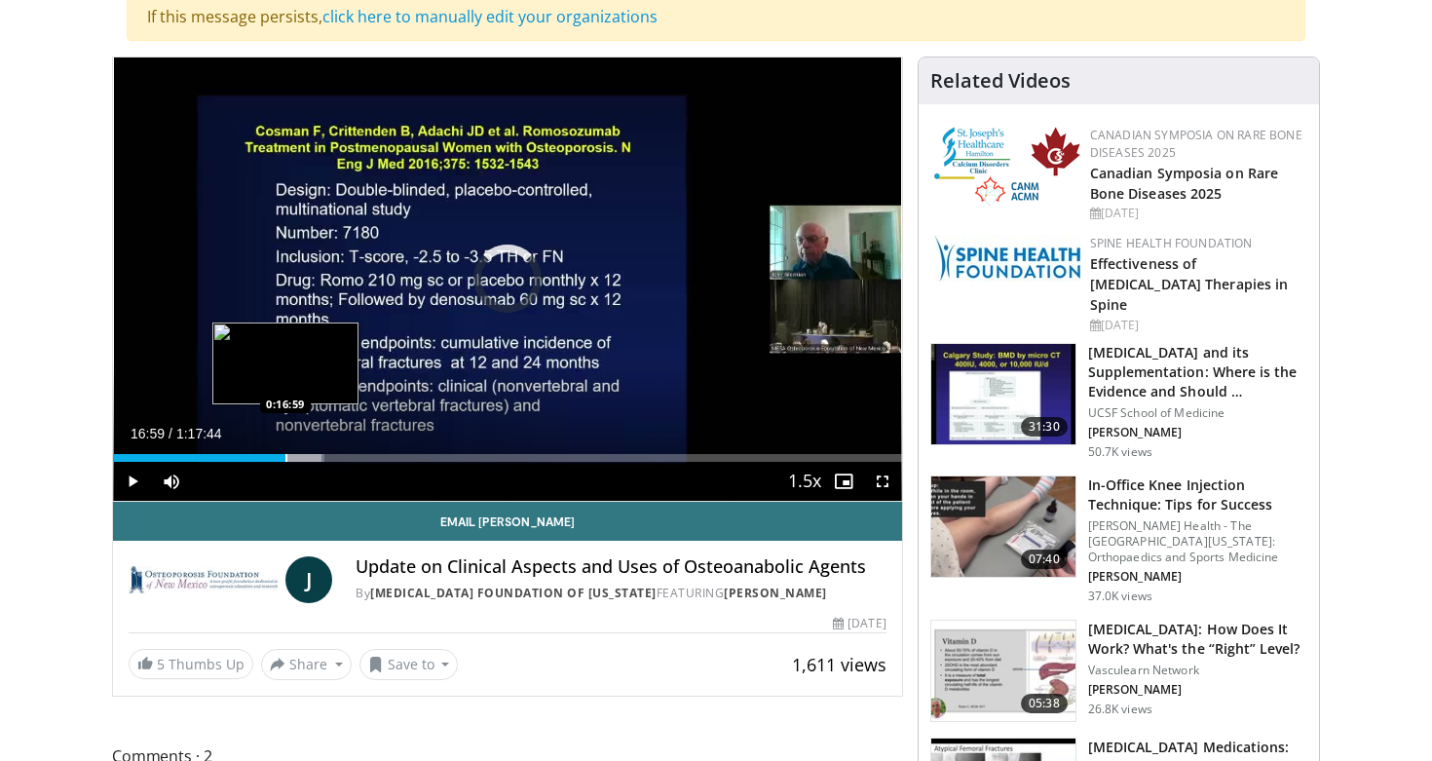
click at [285, 451] on div "Loaded : 26.75% 0:20:39 0:16:59" at bounding box center [507, 452] width 789 height 19
click at [313, 452] on div "Loaded : 22.04% 0:17:00 0:19:40" at bounding box center [507, 452] width 789 height 19
click at [319, 460] on div "Progress Bar" at bounding box center [320, 458] width 2 height 8
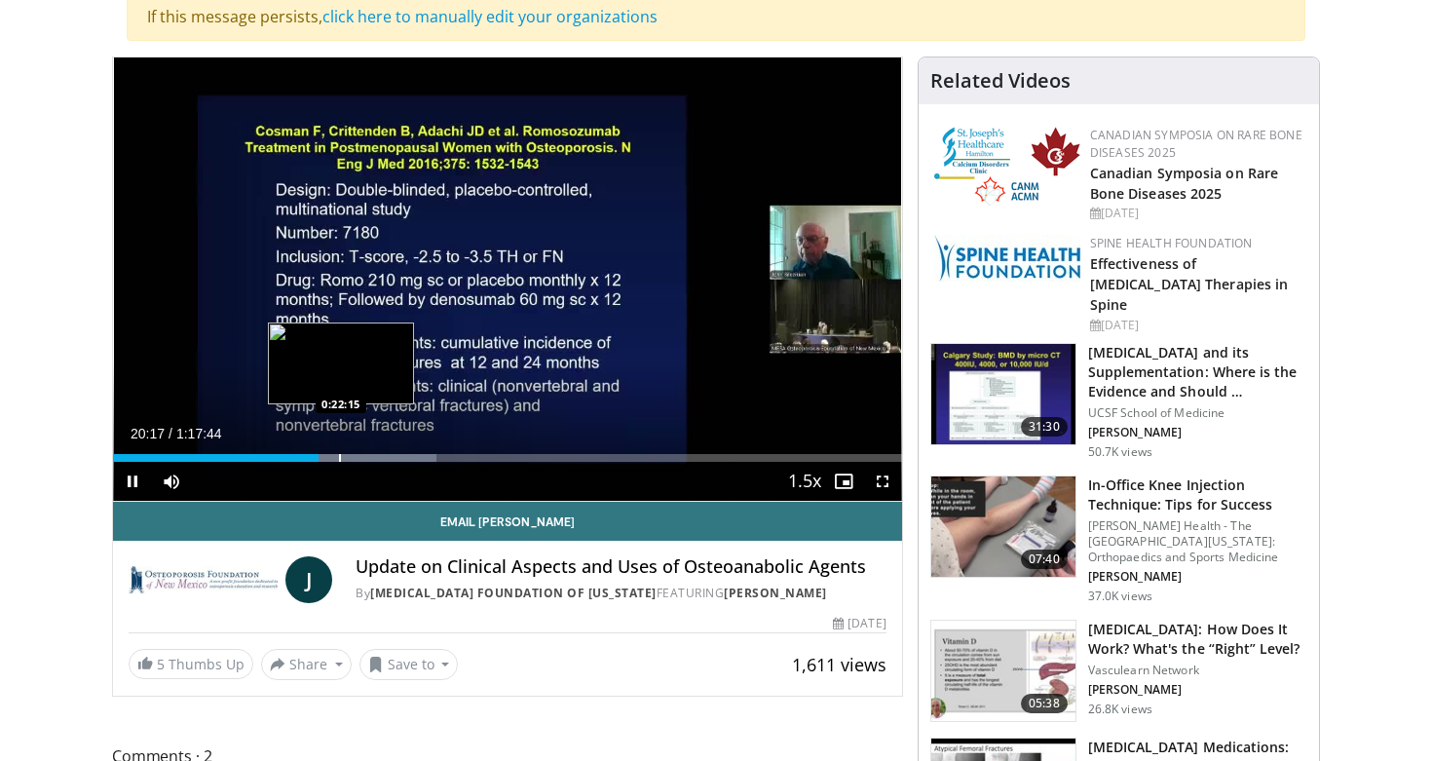
click at [341, 459] on div "Progress Bar" at bounding box center [340, 458] width 2 height 8
click at [356, 458] on div "Progress Bar" at bounding box center [357, 458] width 2 height 8
click at [350, 459] on div "Loaded : 46.31% 0:23:56 0:23:24" at bounding box center [507, 458] width 789 height 8
click at [347, 459] on div "Progress Bar" at bounding box center [348, 458] width 2 height 8
click at [343, 461] on div "Progress Bar" at bounding box center [344, 458] width 2 height 8
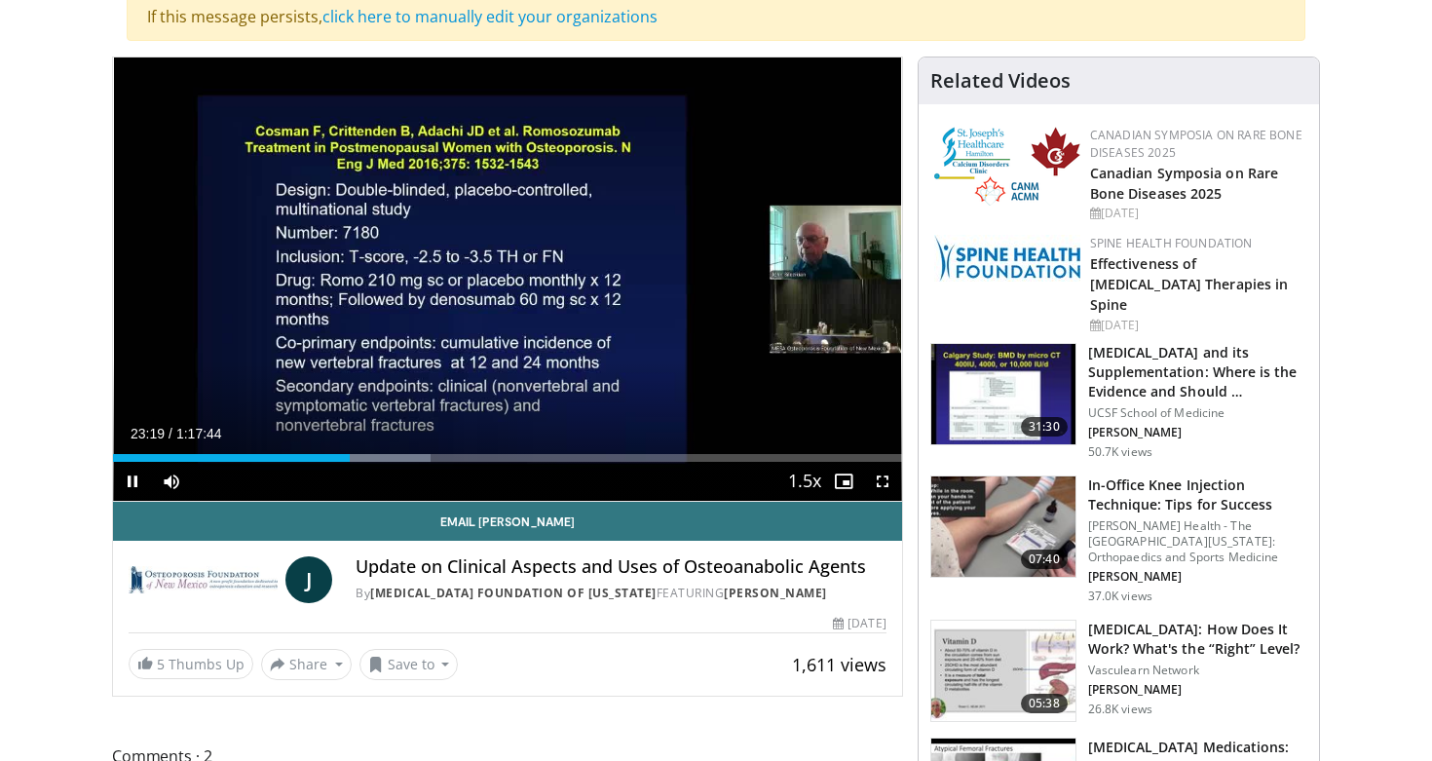
click at [134, 483] on span "Video Player" at bounding box center [132, 481] width 39 height 39
click at [126, 485] on span "Video Player" at bounding box center [132, 481] width 39 height 39
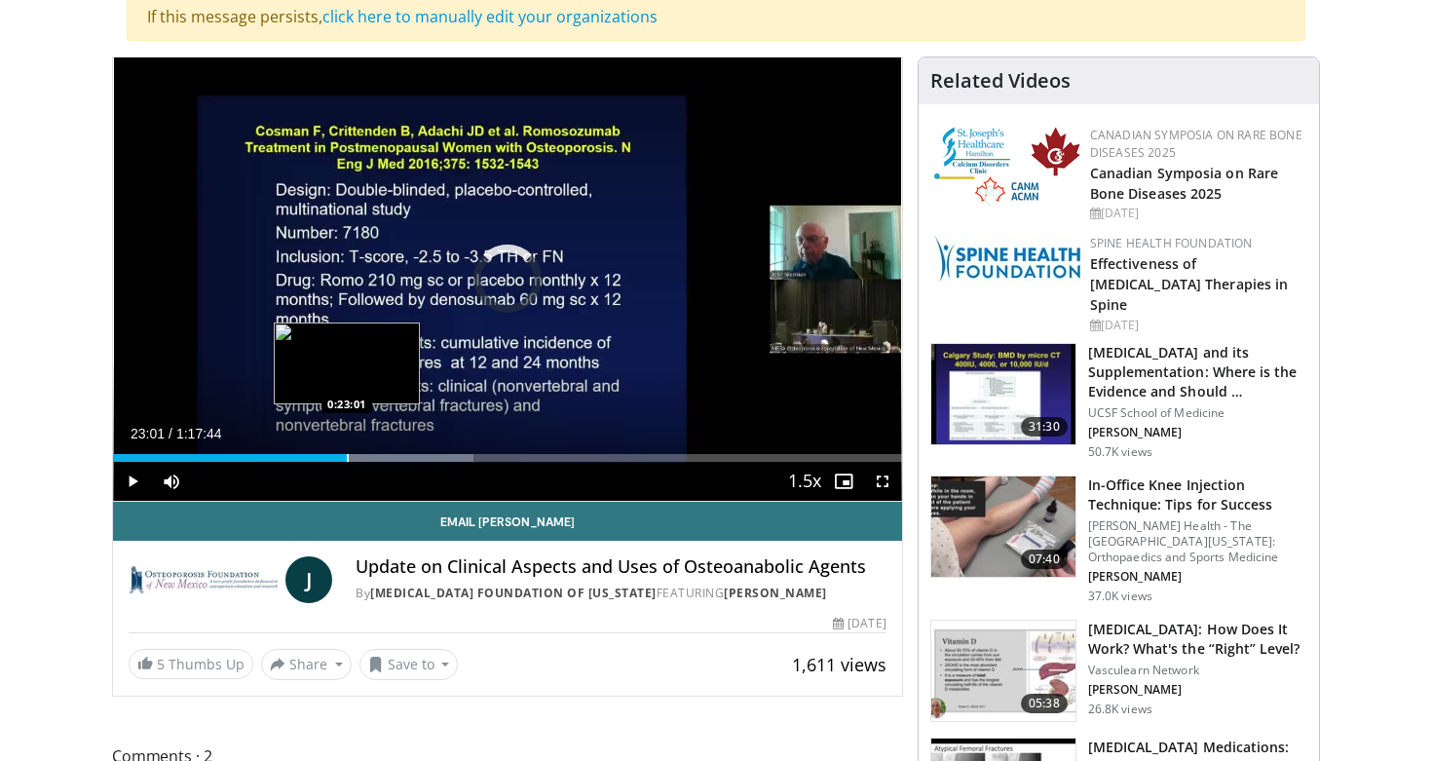
click at [347, 459] on div "Progress Bar" at bounding box center [348, 458] width 2 height 8
click at [349, 459] on div "Progress Bar" at bounding box center [350, 458] width 2 height 8
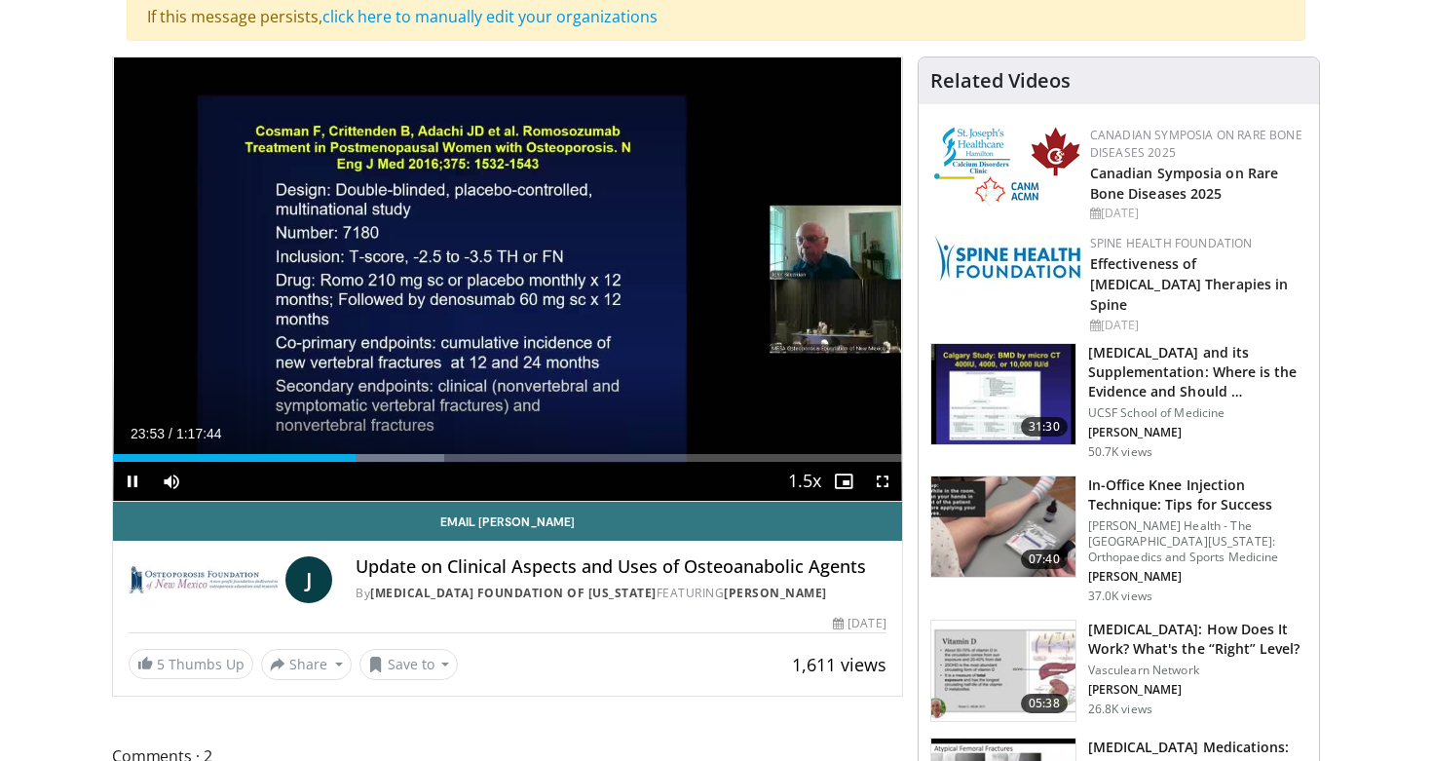
click at [130, 480] on video-js "**********" at bounding box center [507, 279] width 789 height 444
click at [132, 483] on span "Video Player" at bounding box center [132, 481] width 39 height 39
click at [131, 483] on span "Video Player" at bounding box center [132, 481] width 39 height 39
click at [130, 483] on span "Video Player" at bounding box center [132, 481] width 39 height 39
click at [131, 477] on span "Video Player" at bounding box center [132, 481] width 39 height 39
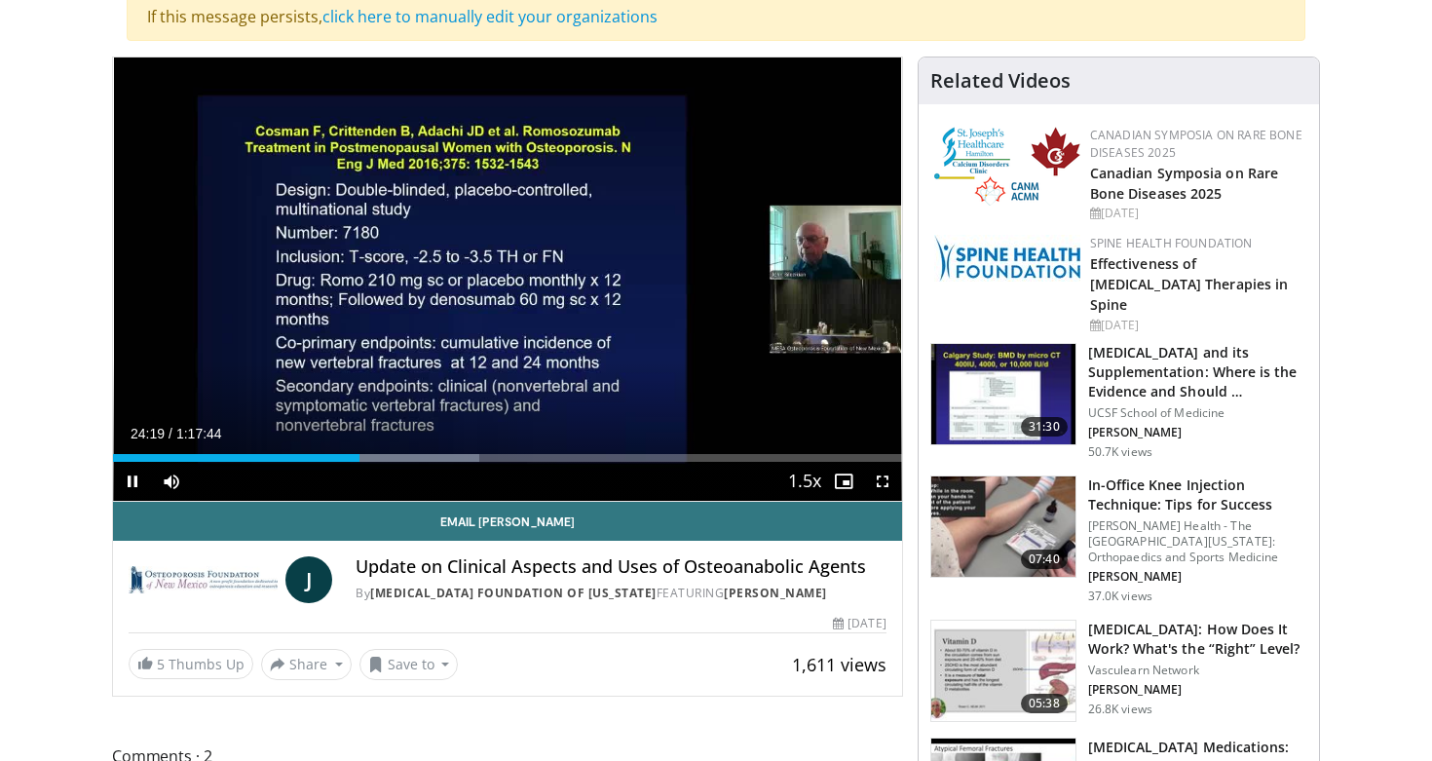
click at [140, 481] on span "Video Player" at bounding box center [132, 481] width 39 height 39
click at [135, 480] on span "Video Player" at bounding box center [132, 481] width 39 height 39
click at [131, 488] on span "Video Player" at bounding box center [132, 481] width 39 height 39
click at [132, 484] on span "Video Player" at bounding box center [132, 481] width 39 height 39
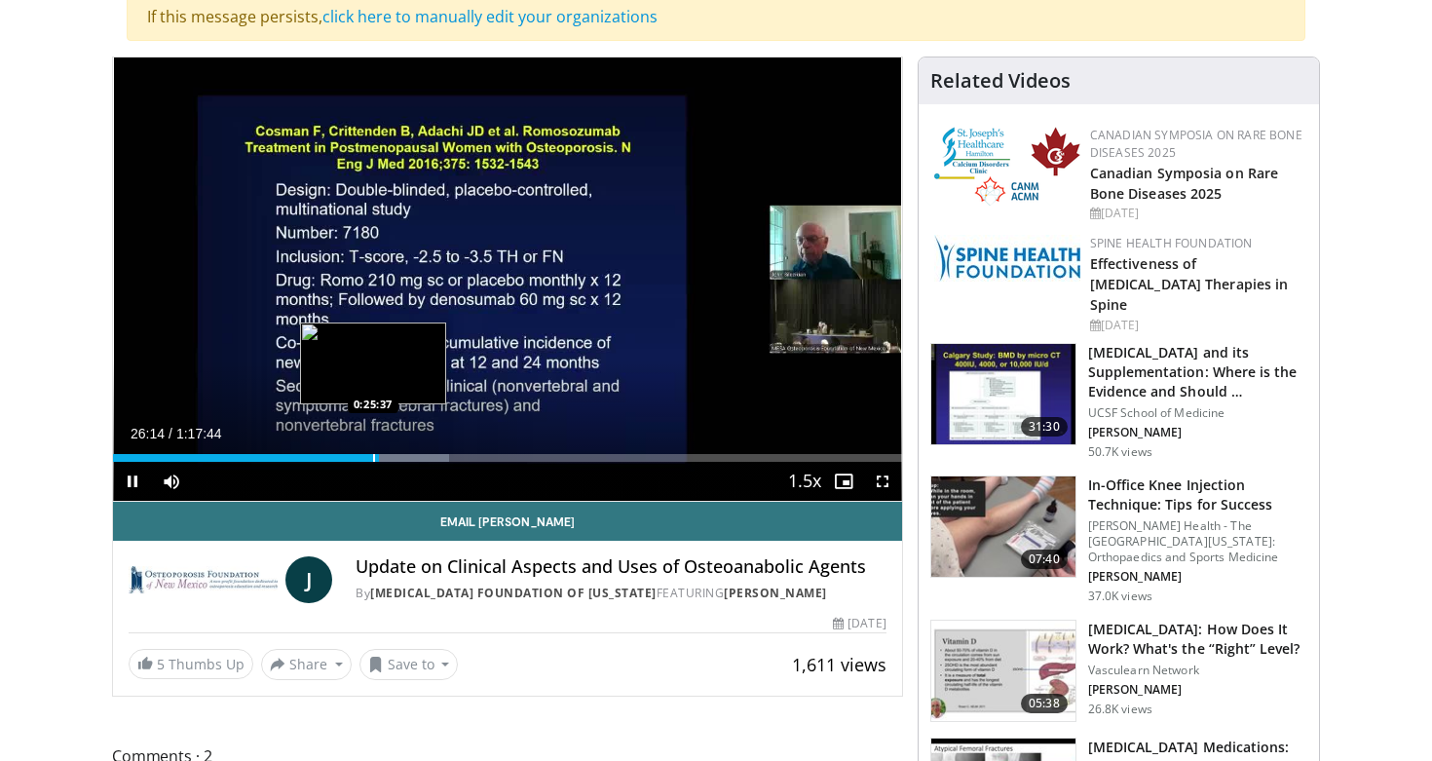
click at [373, 454] on div "Progress Bar" at bounding box center [374, 458] width 2 height 8
click at [125, 478] on span "Video Player" at bounding box center [132, 481] width 39 height 39
click at [134, 481] on span "Video Player" at bounding box center [132, 481] width 39 height 39
click at [130, 470] on span "Video Player" at bounding box center [132, 481] width 39 height 39
click at [136, 477] on span "Video Player" at bounding box center [132, 481] width 39 height 39
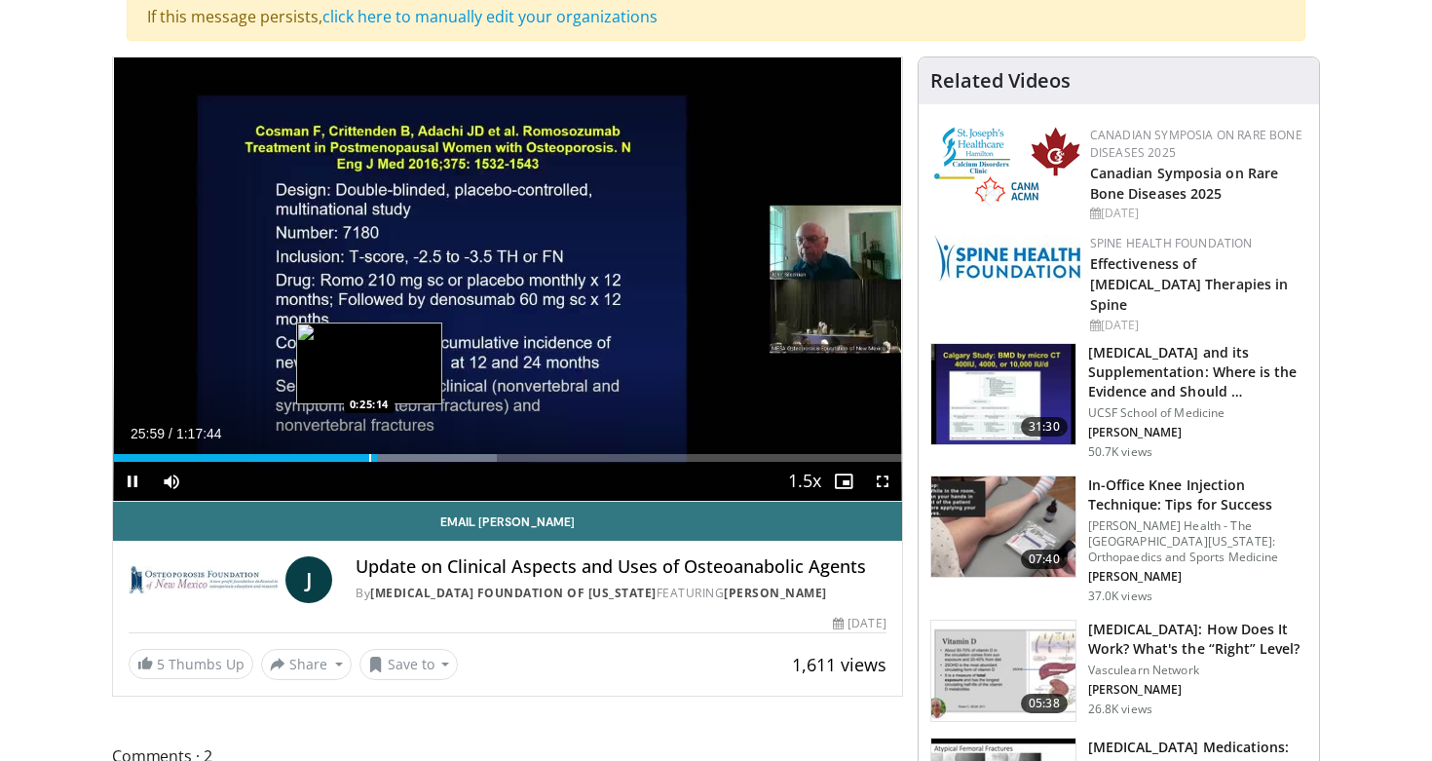
click at [369, 459] on div "Progress Bar" at bounding box center [370, 458] width 2 height 8
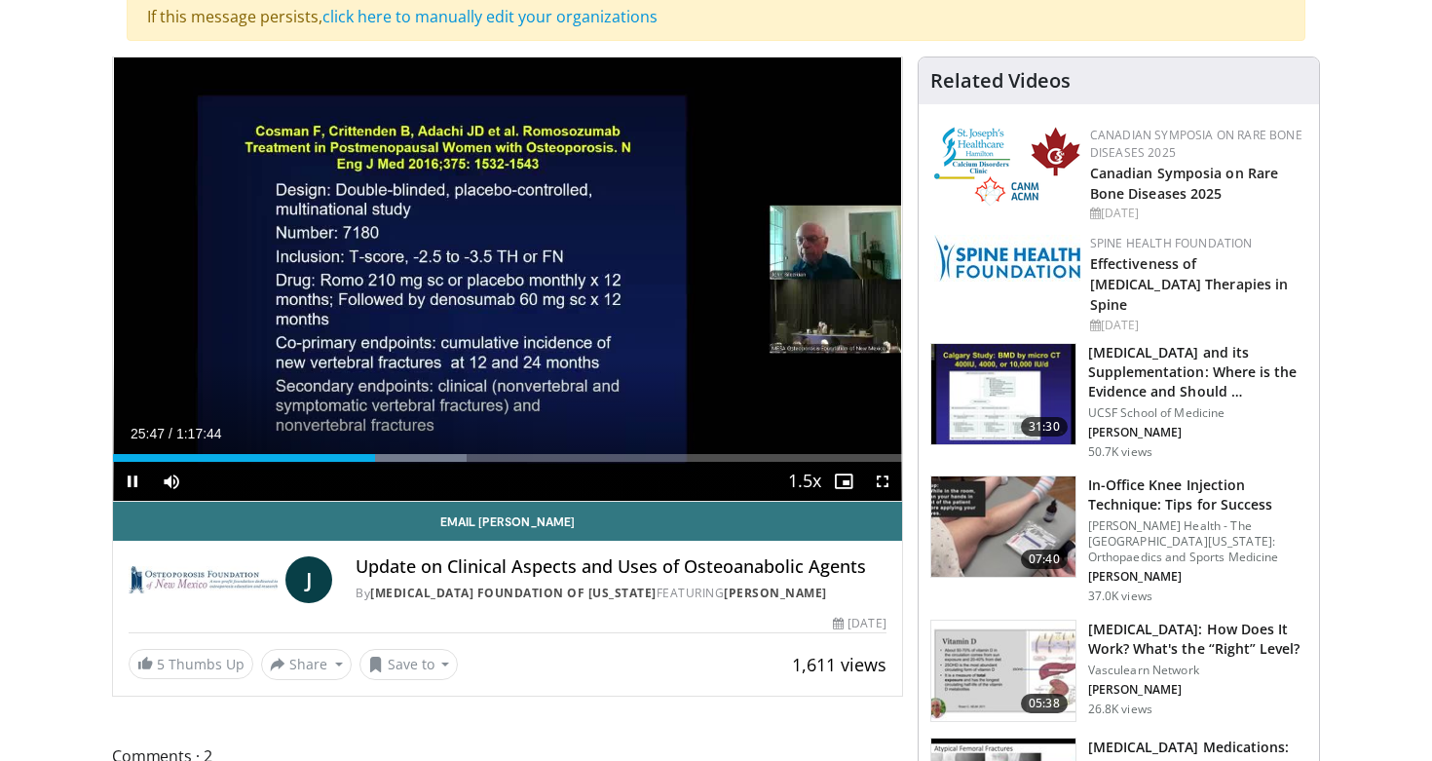
click at [135, 483] on span "Video Player" at bounding box center [132, 481] width 39 height 39
click at [131, 483] on span "Video Player" at bounding box center [132, 481] width 39 height 39
click at [131, 481] on span "Video Player" at bounding box center [132, 481] width 39 height 39
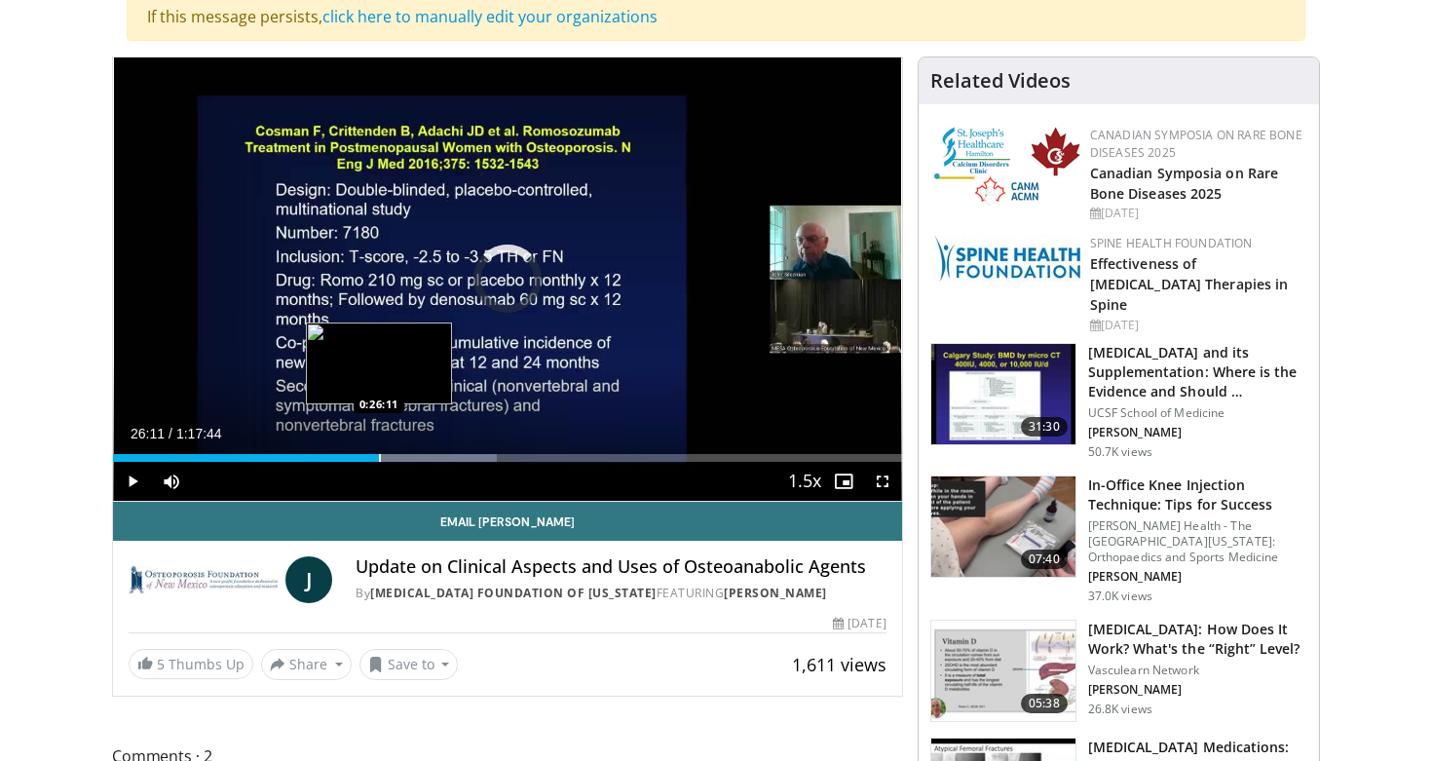
click at [379, 459] on div "Progress Bar" at bounding box center [380, 458] width 2 height 8
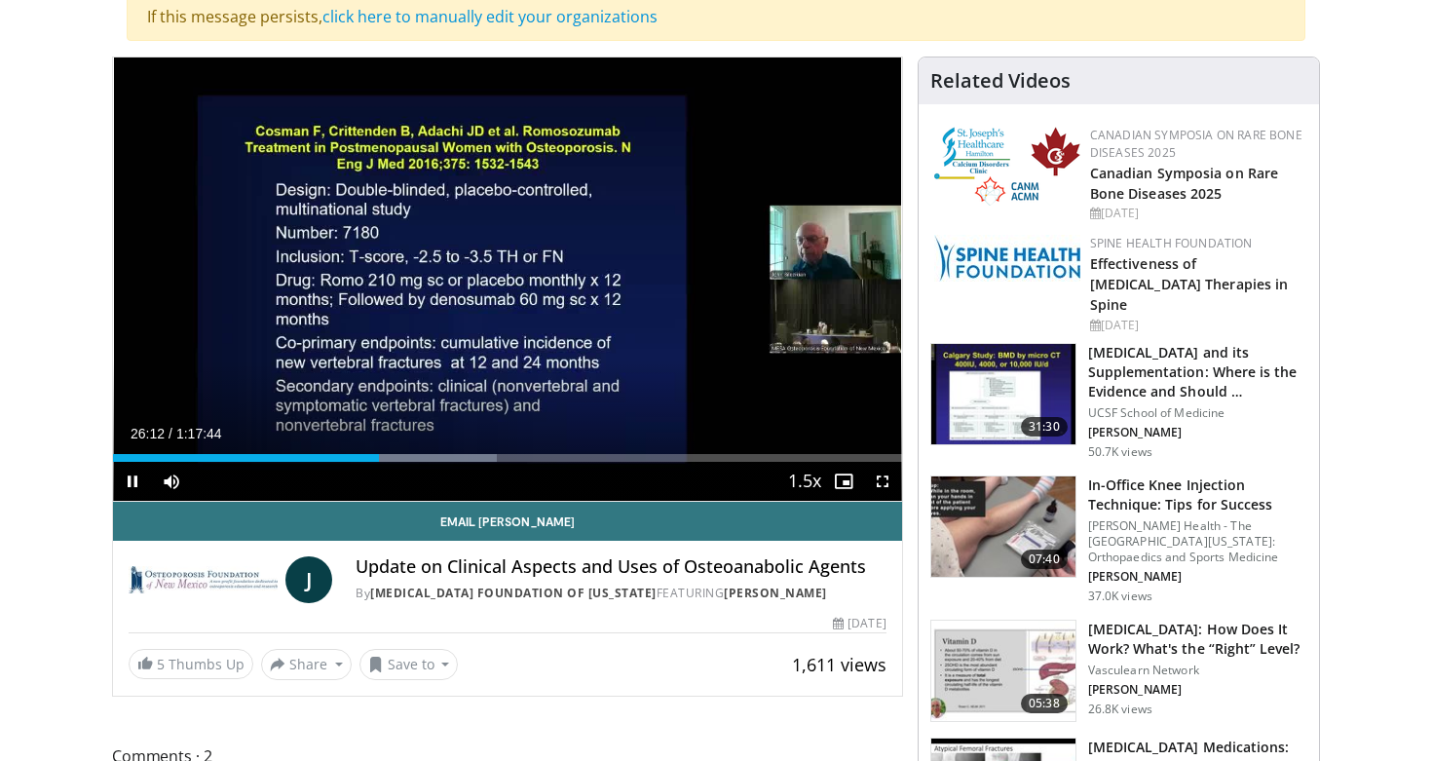
click at [129, 486] on span "Video Player" at bounding box center [132, 481] width 39 height 39
click at [127, 476] on span "Video Player" at bounding box center [132, 481] width 39 height 39
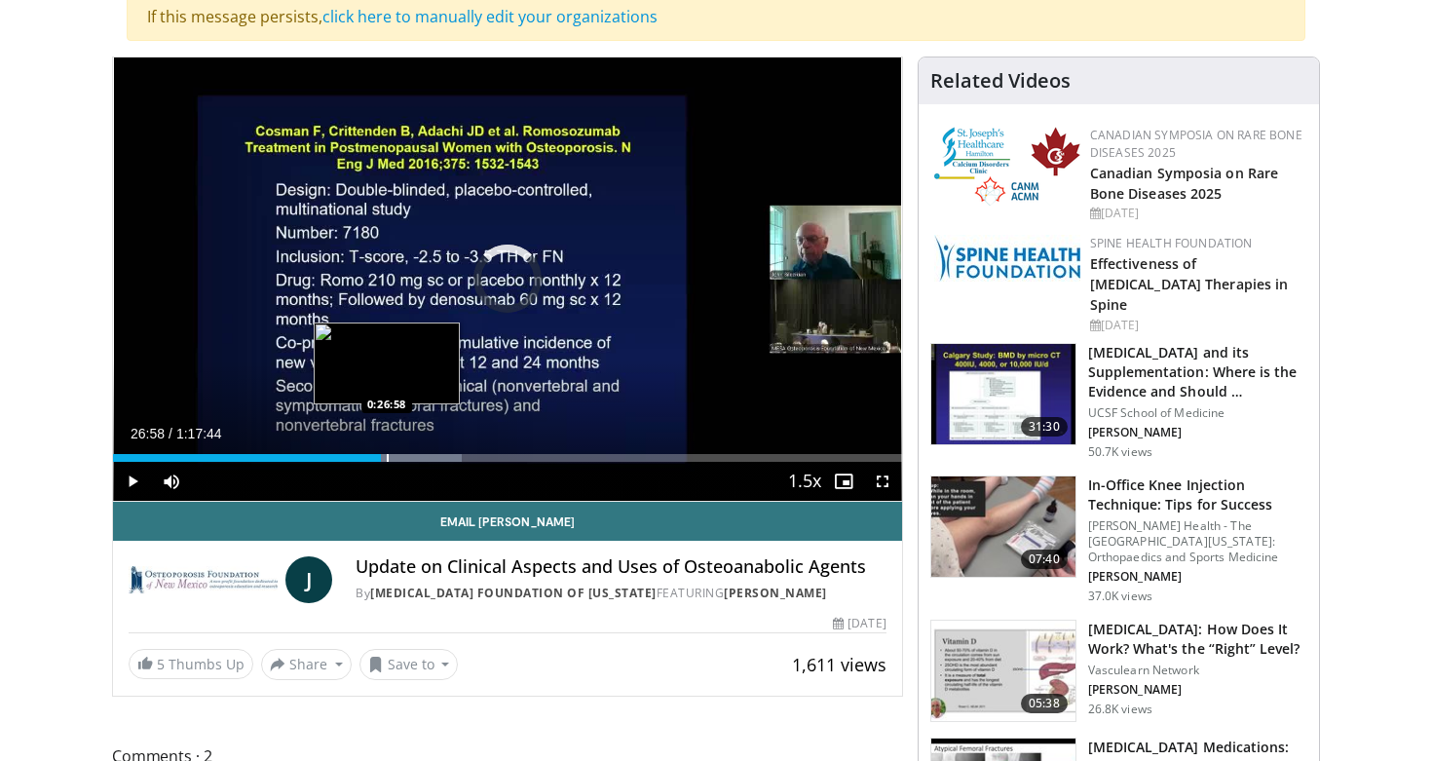
click at [387, 460] on div "Progress Bar" at bounding box center [388, 458] width 2 height 8
click at [384, 461] on div "Progress Bar" at bounding box center [385, 458] width 2 height 8
click at [383, 461] on div "Progress Bar" at bounding box center [384, 458] width 2 height 8
click at [381, 461] on video-js "**********" at bounding box center [507, 279] width 789 height 444
click at [380, 460] on div "Progress Bar" at bounding box center [381, 458] width 2 height 8
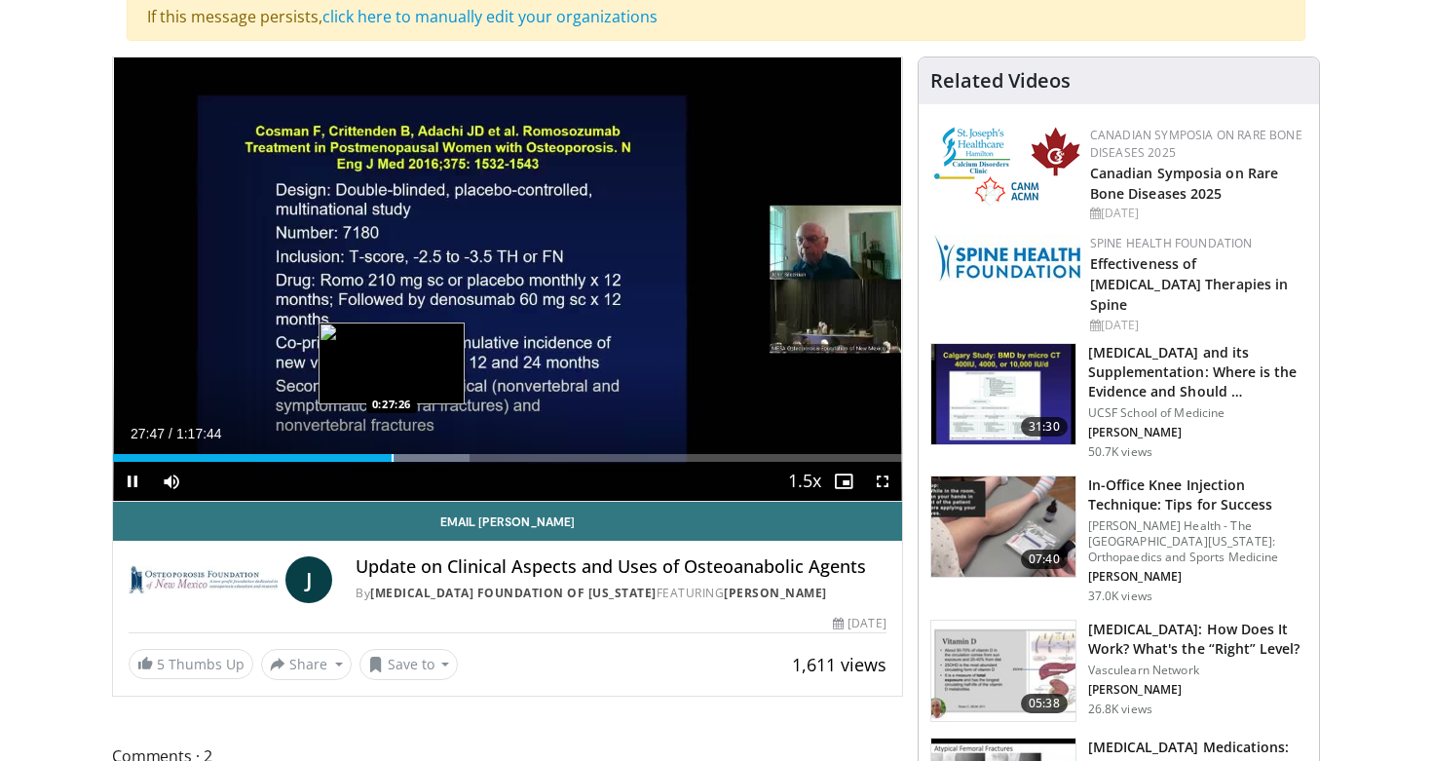
click at [391, 457] on div "Loaded : 45.24% 0:27:47 0:27:26" at bounding box center [507, 458] width 789 height 8
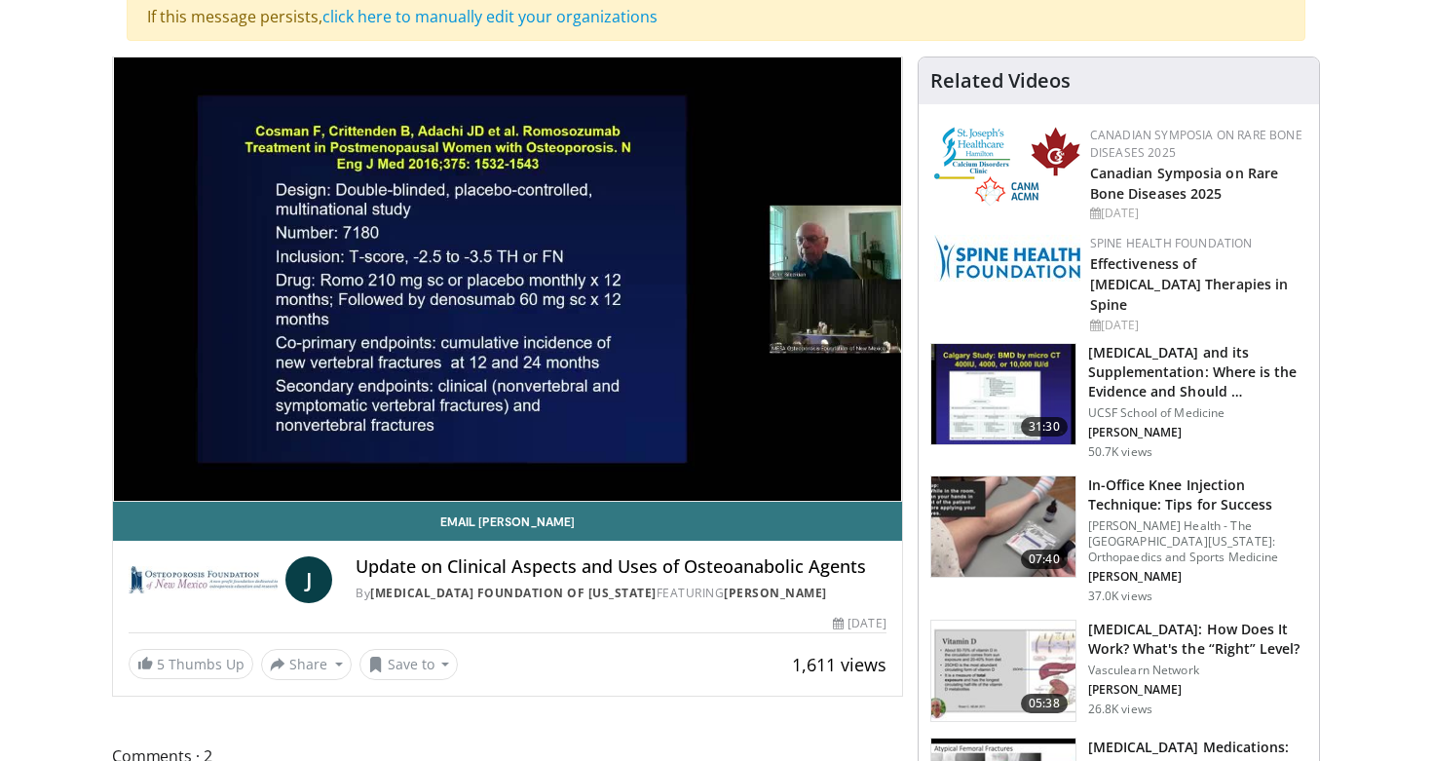
click at [137, 478] on div "10 seconds Tap to unmute" at bounding box center [507, 278] width 789 height 443
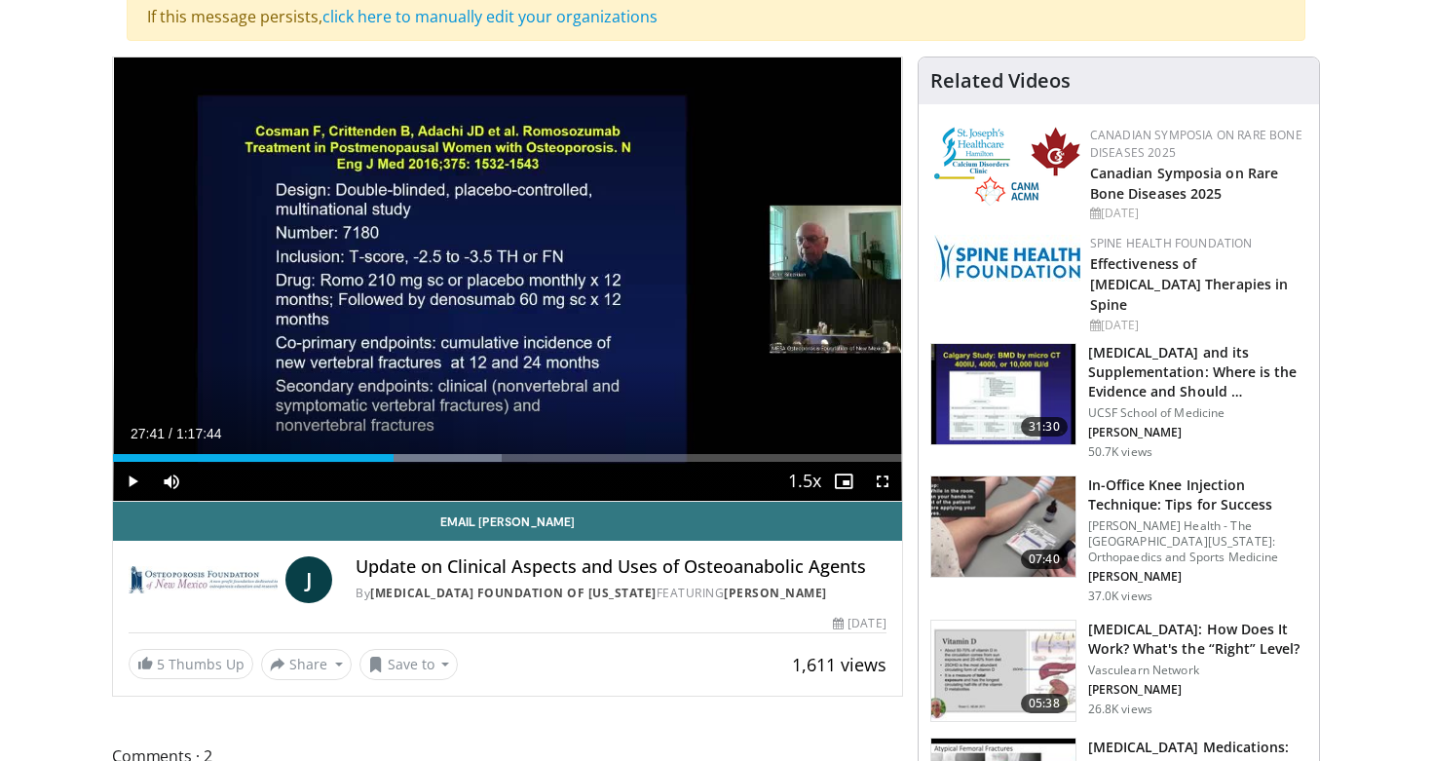
click at [137, 478] on span "Video Player" at bounding box center [132, 481] width 39 height 39
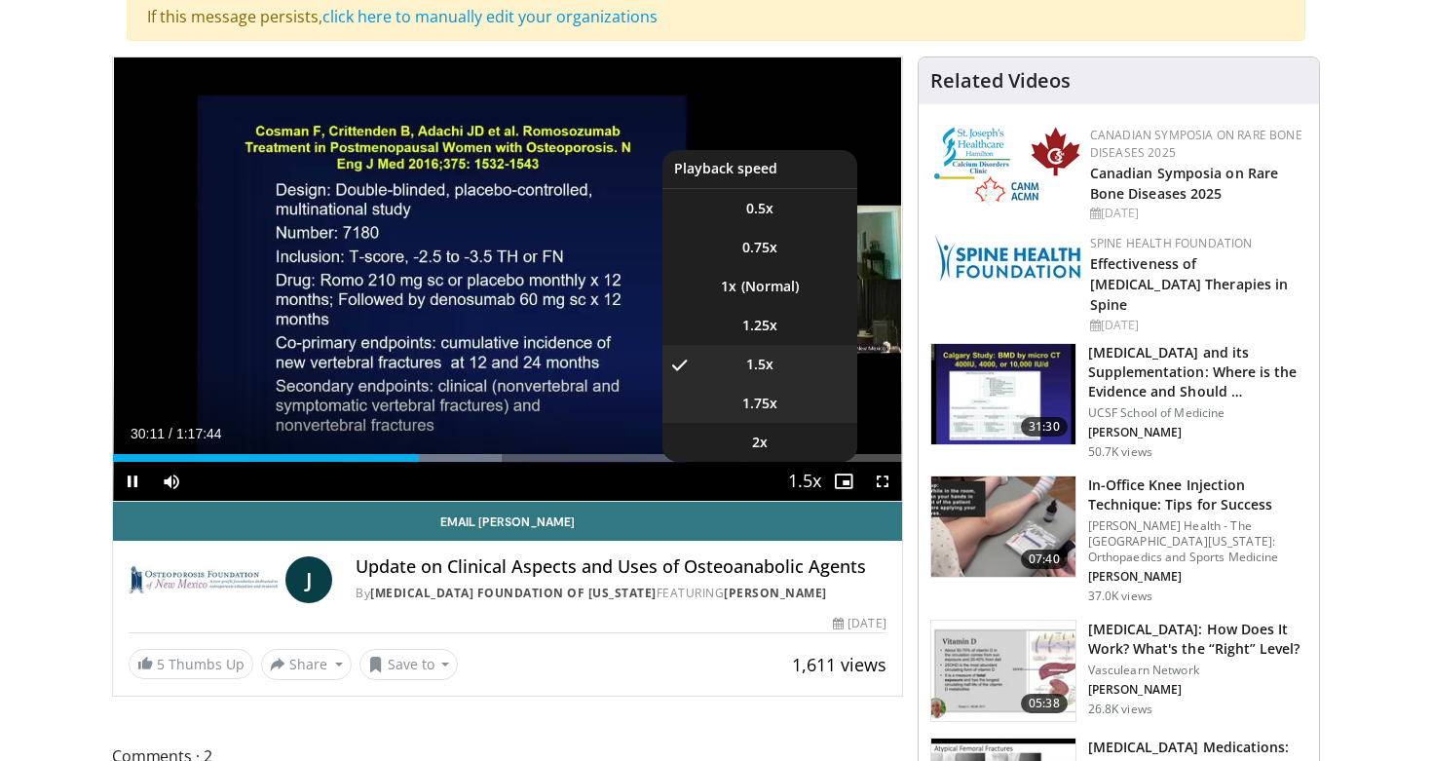
click at [780, 410] on li "1.75x" at bounding box center [759, 403] width 195 height 39
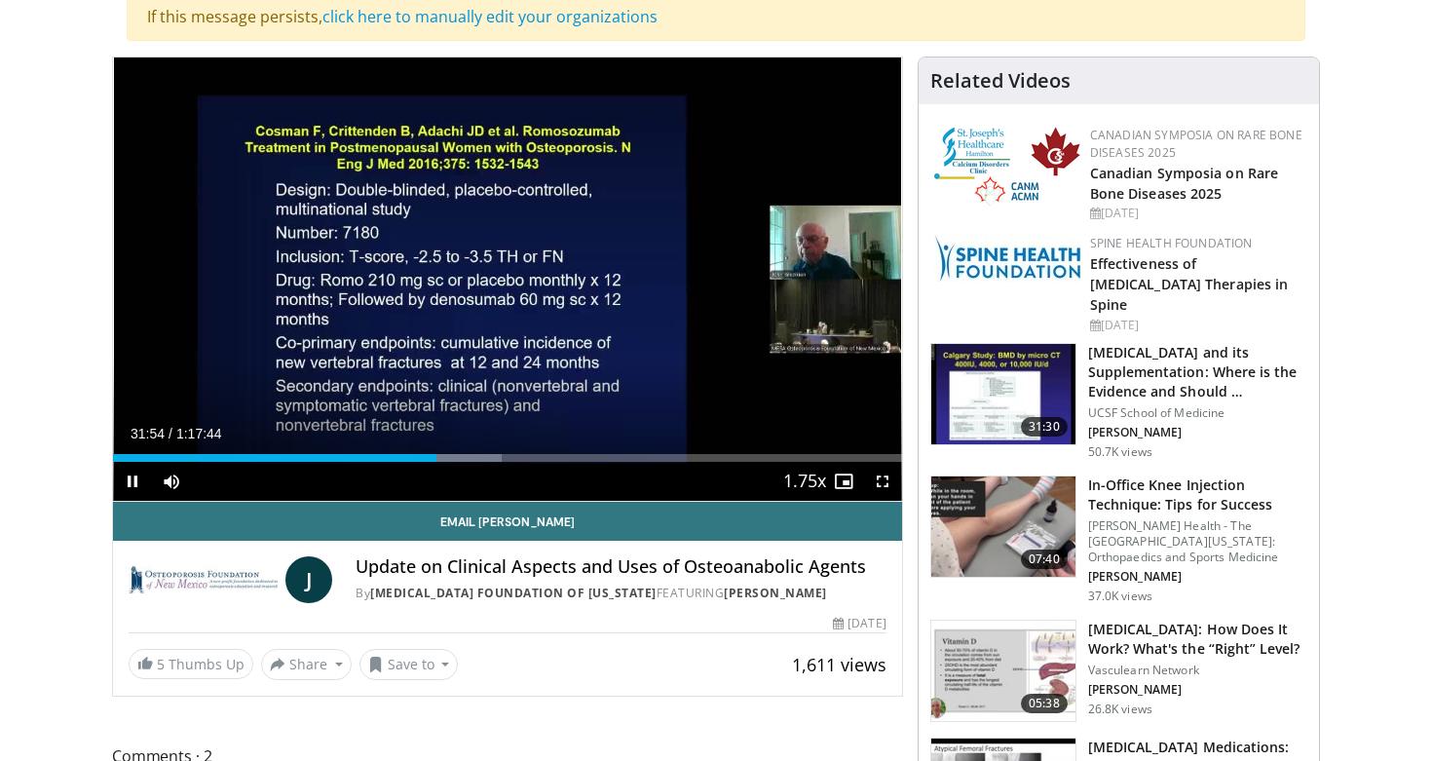
click at [132, 475] on span "Video Player" at bounding box center [132, 481] width 39 height 39
click at [128, 484] on span "Video Player" at bounding box center [132, 481] width 39 height 39
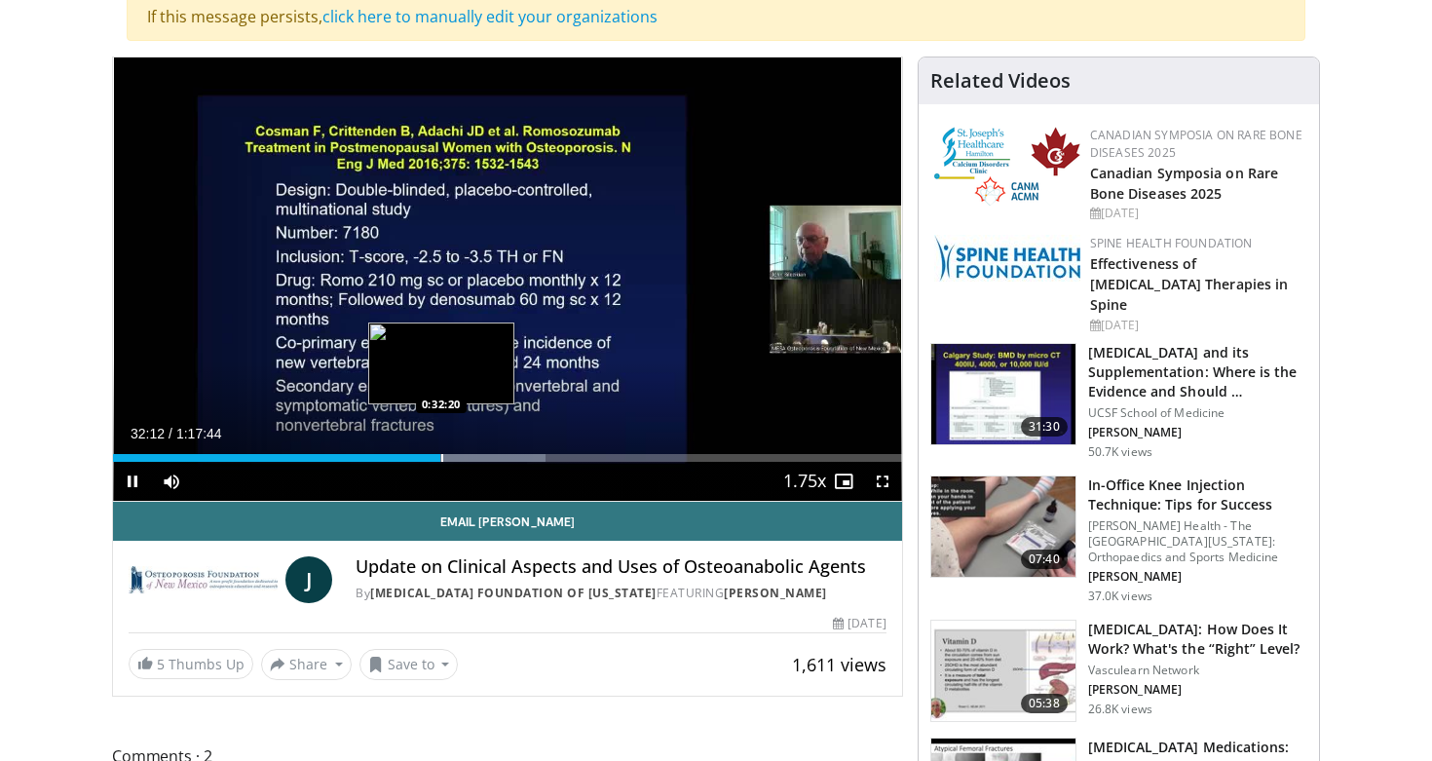
click at [441, 461] on video-js "**********" at bounding box center [507, 279] width 789 height 444
click at [444, 464] on div "Current Time 32:14 / Duration 1:17:44 Pause Skip Backward Skip Forward Mute 100…" at bounding box center [507, 481] width 789 height 39
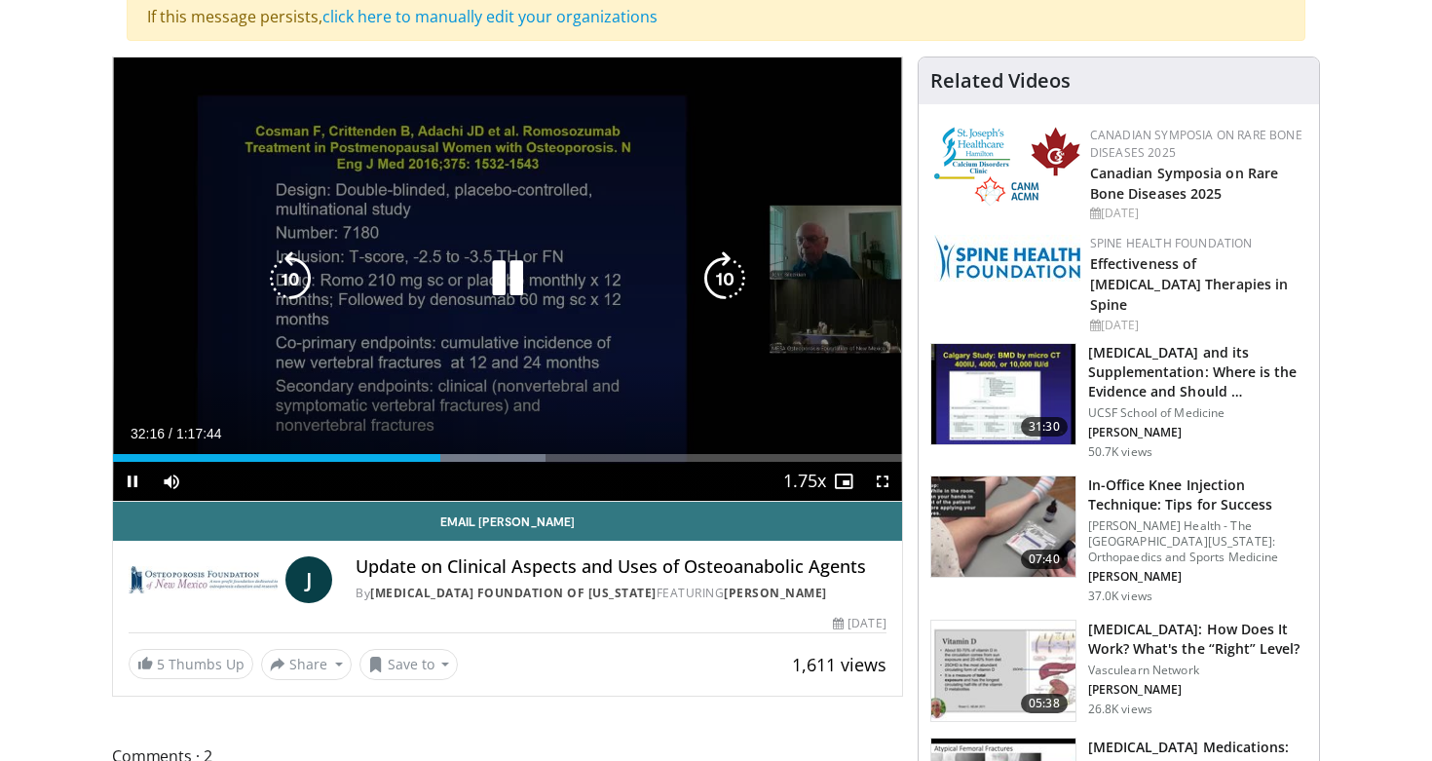
click at [737, 257] on icon "Video Player" at bounding box center [724, 278] width 55 height 55
click at [733, 260] on icon "Video Player" at bounding box center [724, 278] width 55 height 55
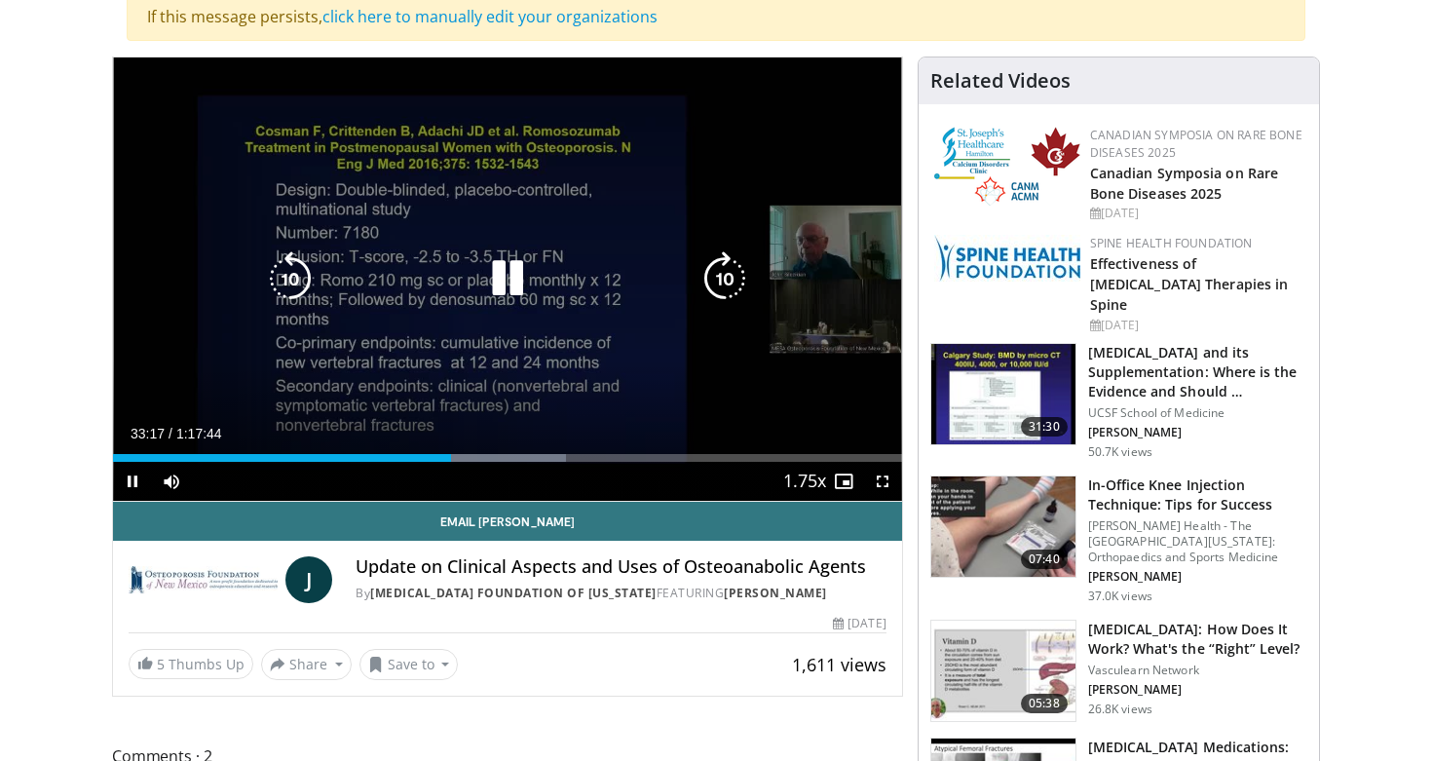
click at [715, 274] on icon "Video Player" at bounding box center [724, 278] width 55 height 55
click at [278, 281] on icon "Video Player" at bounding box center [290, 278] width 55 height 55
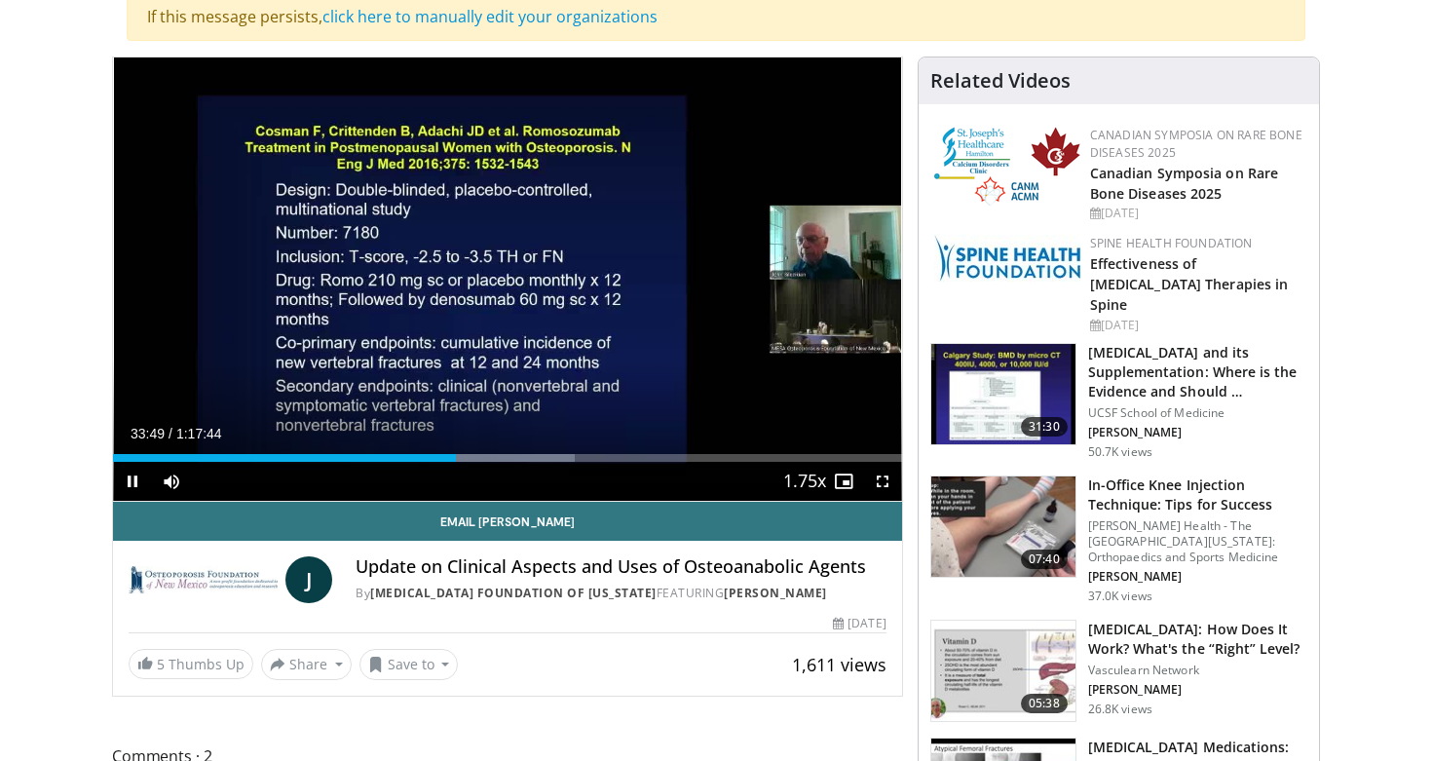
click at [129, 486] on span "Video Player" at bounding box center [132, 481] width 39 height 39
click at [127, 482] on span "Video Player" at bounding box center [132, 481] width 39 height 39
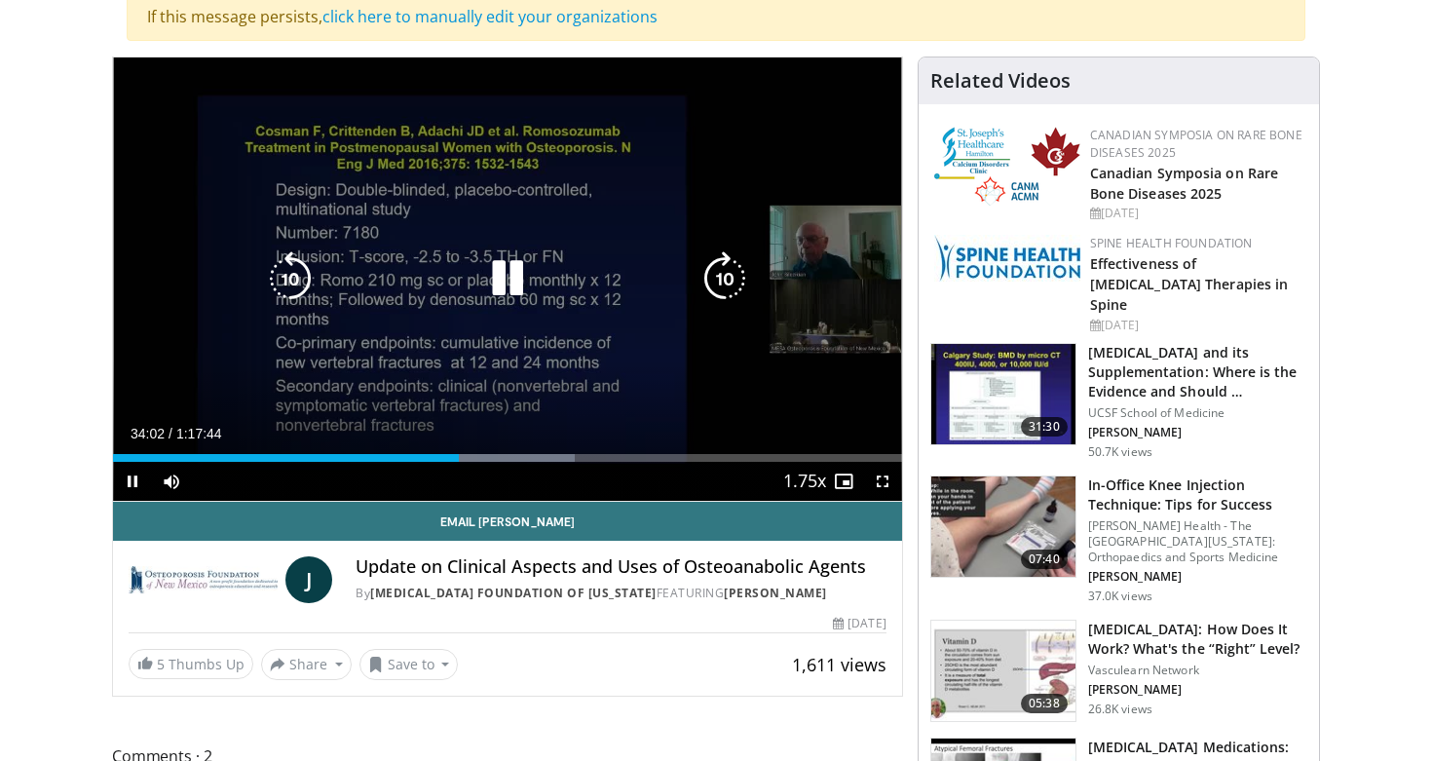
click at [730, 279] on icon "Video Player" at bounding box center [724, 278] width 55 height 55
click at [730, 282] on icon "Video Player" at bounding box center [724, 278] width 55 height 55
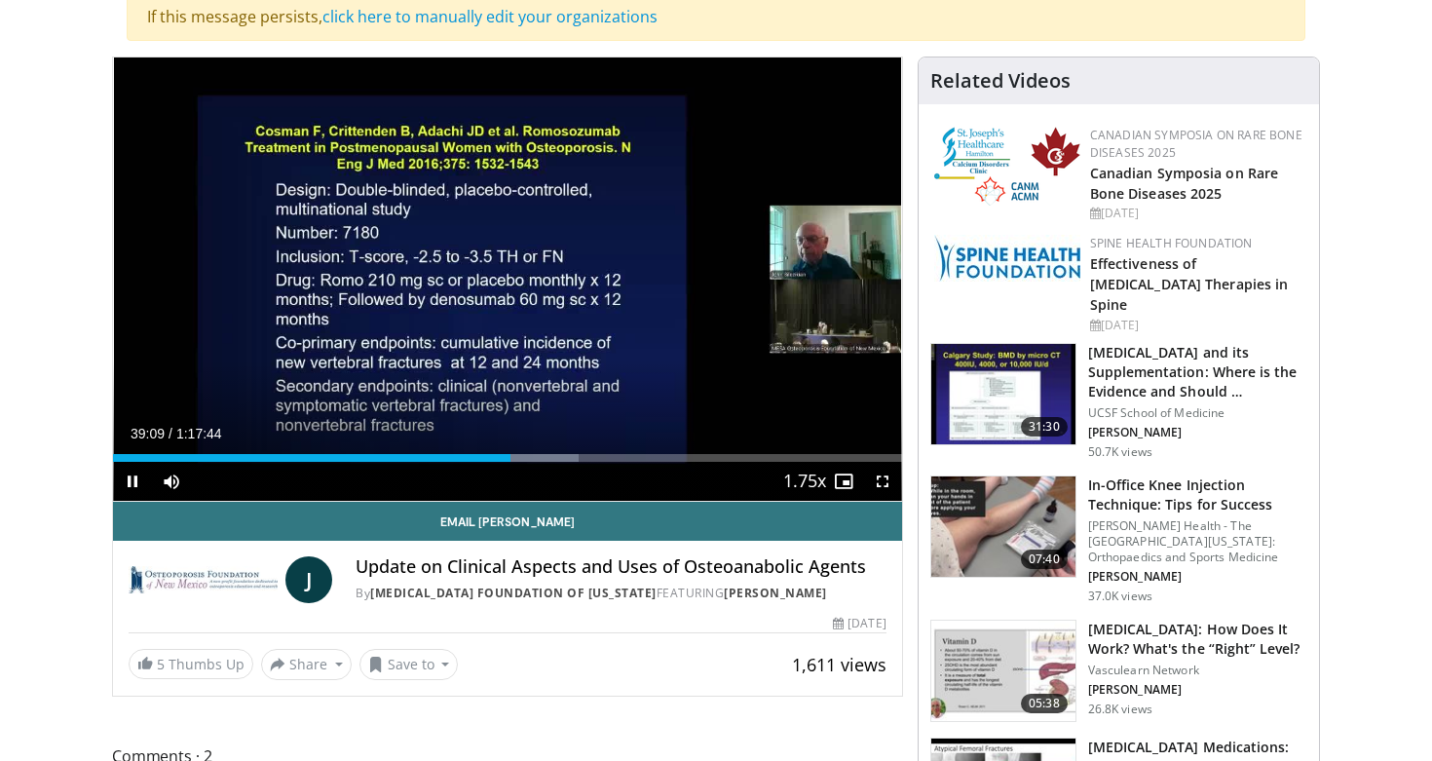
click at [120, 483] on span "Video Player" at bounding box center [132, 481] width 39 height 39
click at [130, 486] on span "Video Player" at bounding box center [132, 481] width 39 height 39
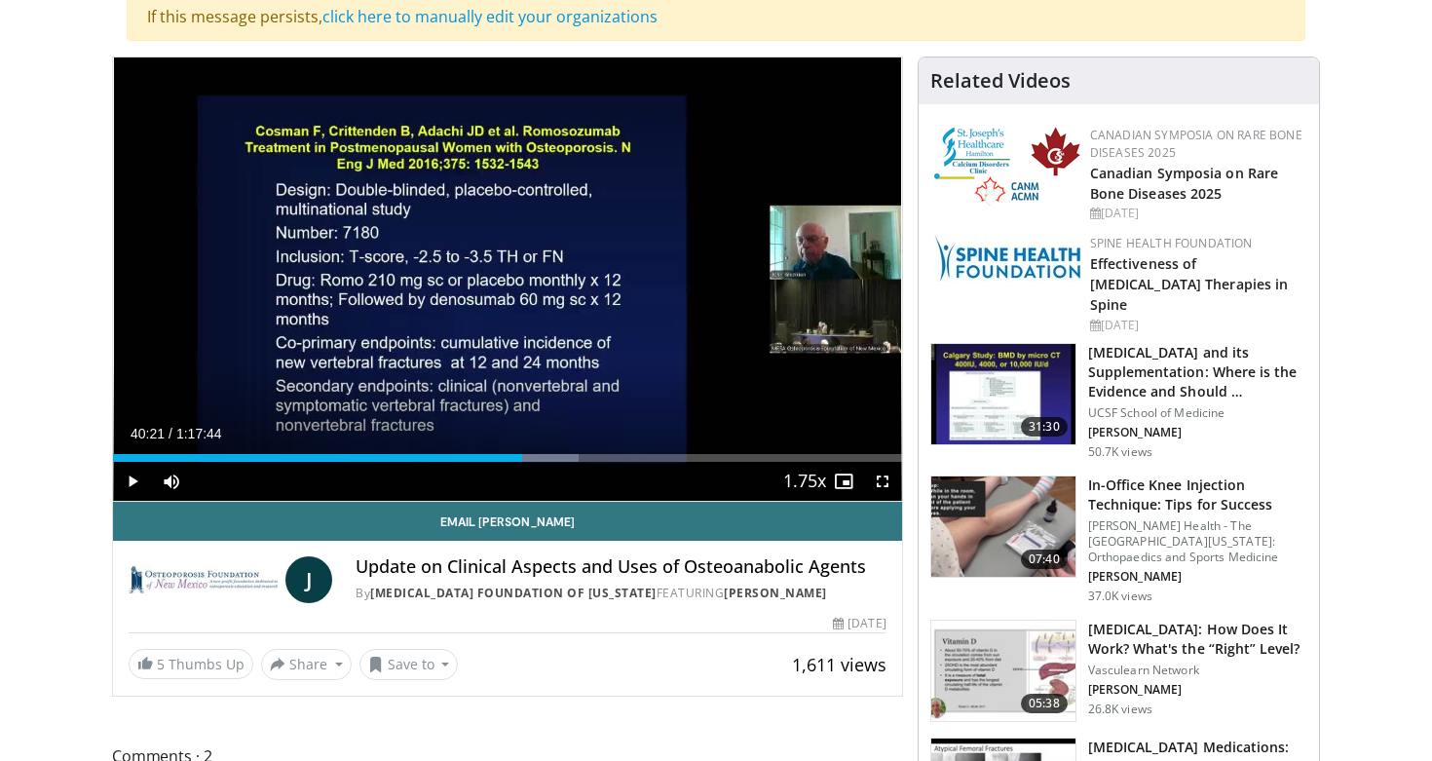
click at [137, 477] on span "Video Player" at bounding box center [132, 481] width 39 height 39
click at [134, 481] on span "Video Player" at bounding box center [132, 481] width 39 height 39
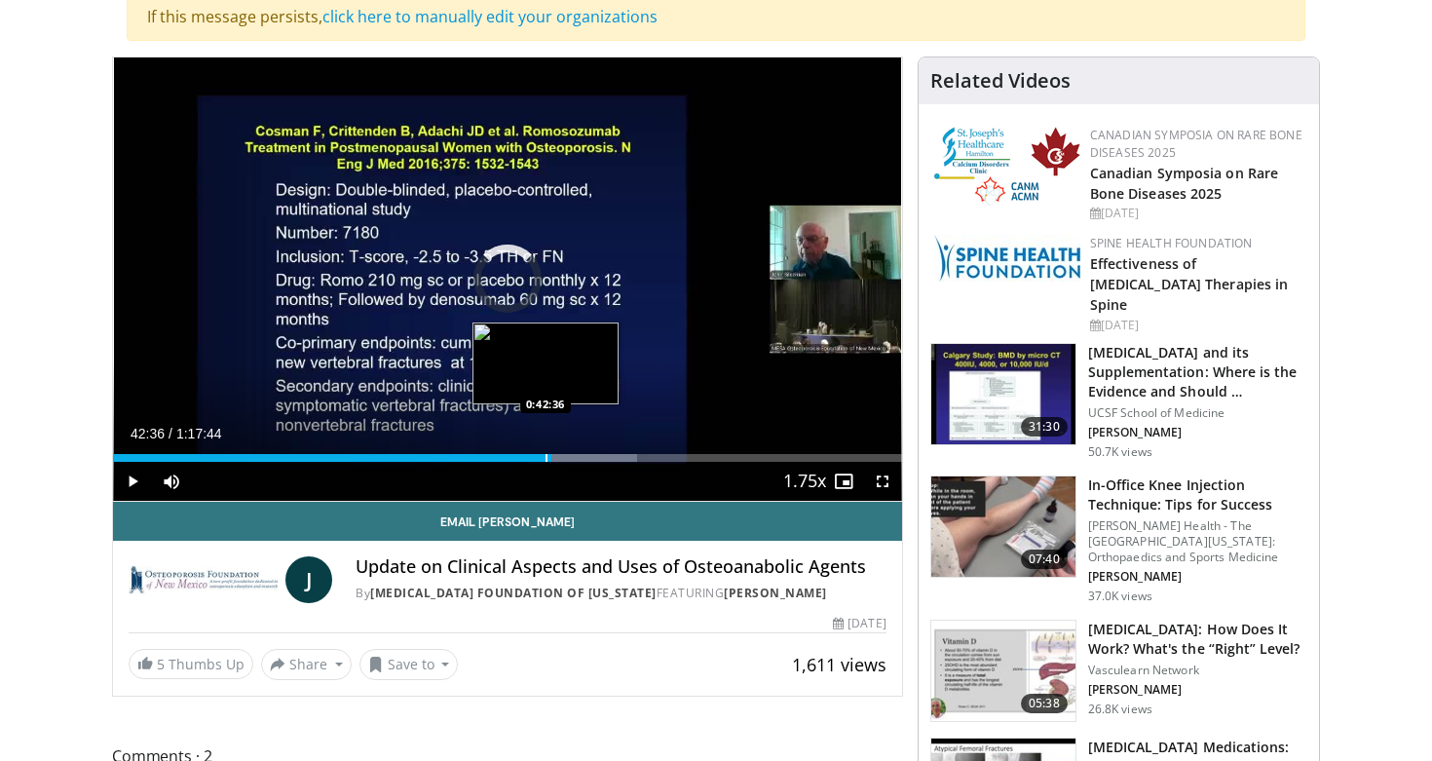
click at [545, 457] on div "Progress Bar" at bounding box center [546, 458] width 2 height 8
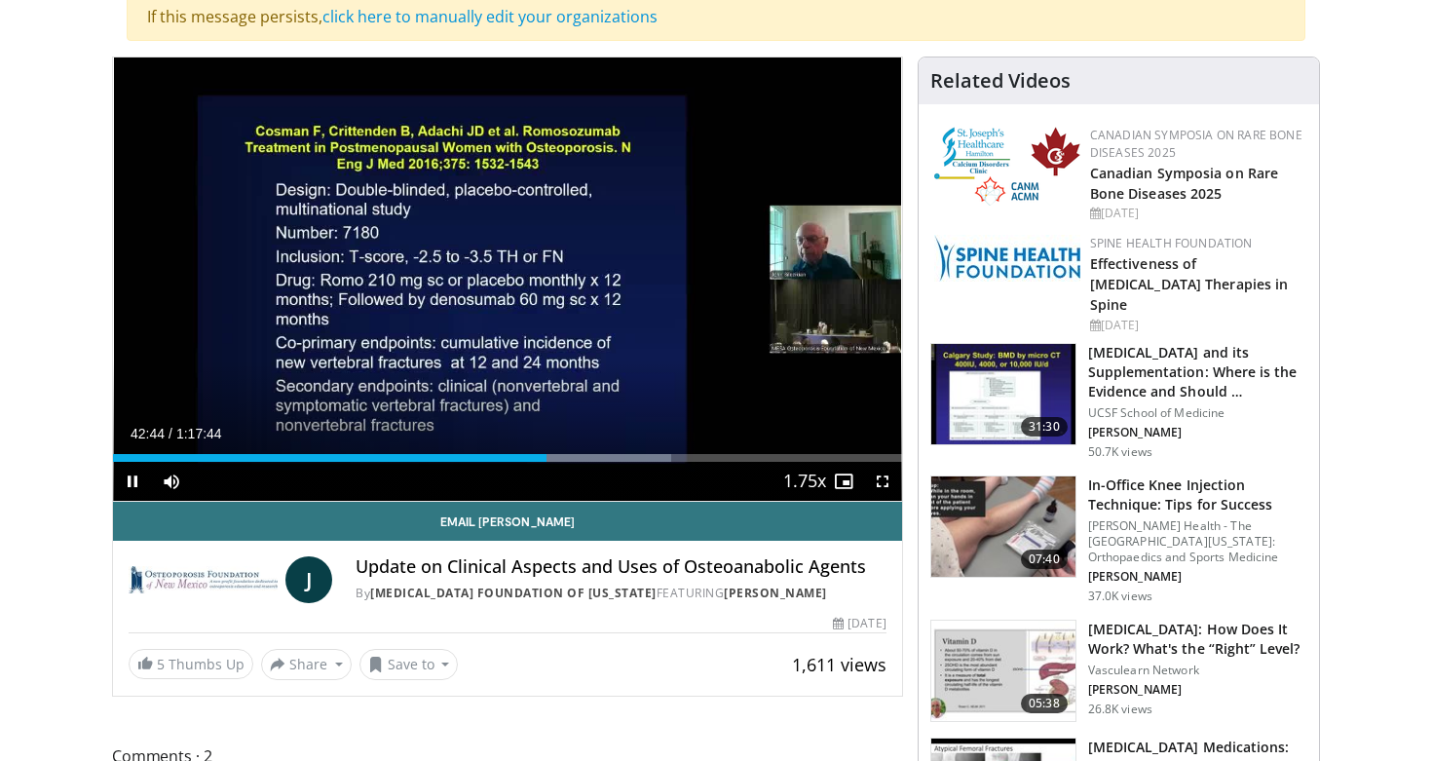
click at [130, 488] on span "Video Player" at bounding box center [132, 481] width 39 height 39
click at [550, 459] on div "Progress Bar" at bounding box center [550, 458] width 2 height 8
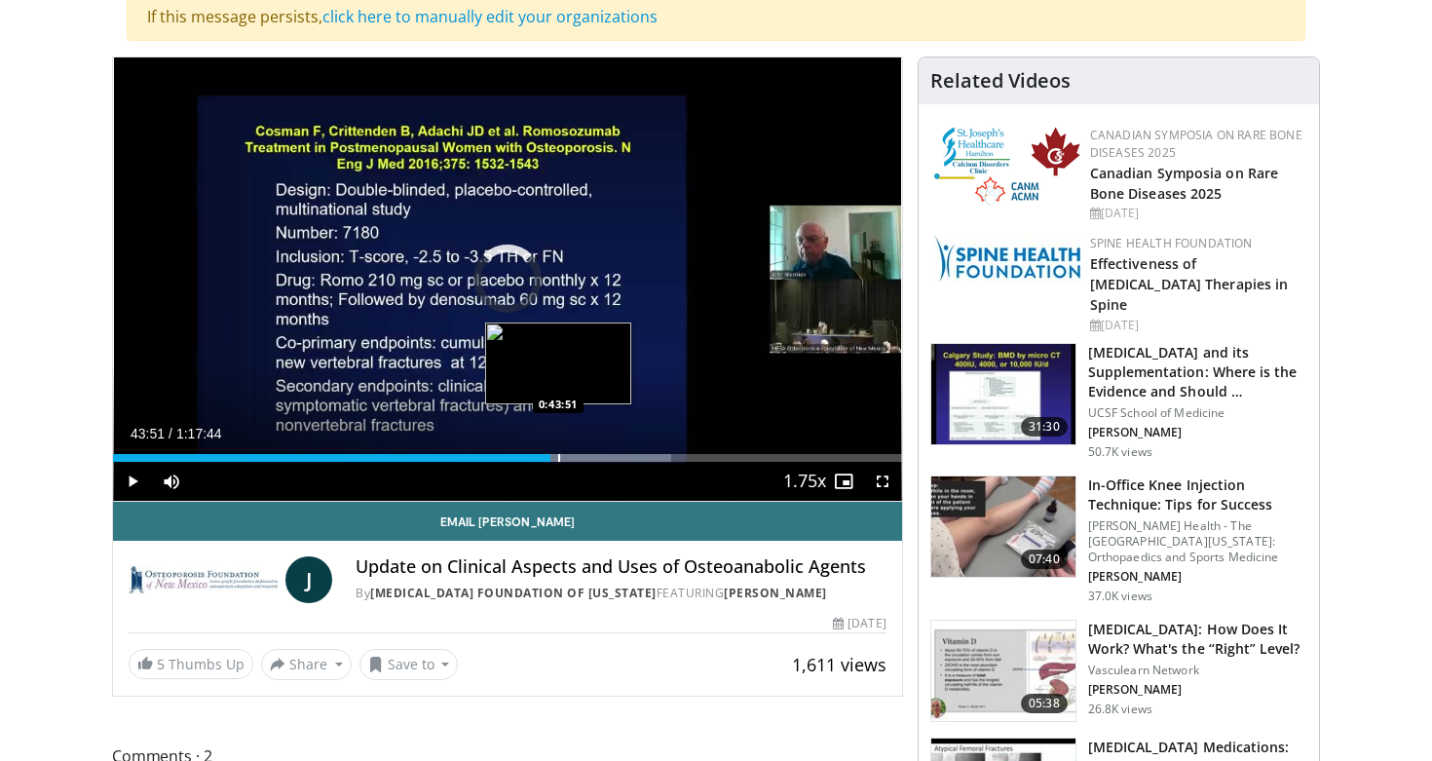
click at [558, 459] on div "Progress Bar" at bounding box center [559, 458] width 2 height 8
click at [555, 459] on div "Loaded : 71.18% 0:43:34 0:43:39" at bounding box center [507, 458] width 789 height 8
click at [554, 459] on div "Loaded : 72.35% 0:43:41 0:43:34" at bounding box center [507, 458] width 789 height 8
click at [553, 459] on div "Progress Bar" at bounding box center [554, 458] width 2 height 8
click at [571, 458] on div "Progress Bar" at bounding box center [572, 458] width 2 height 8
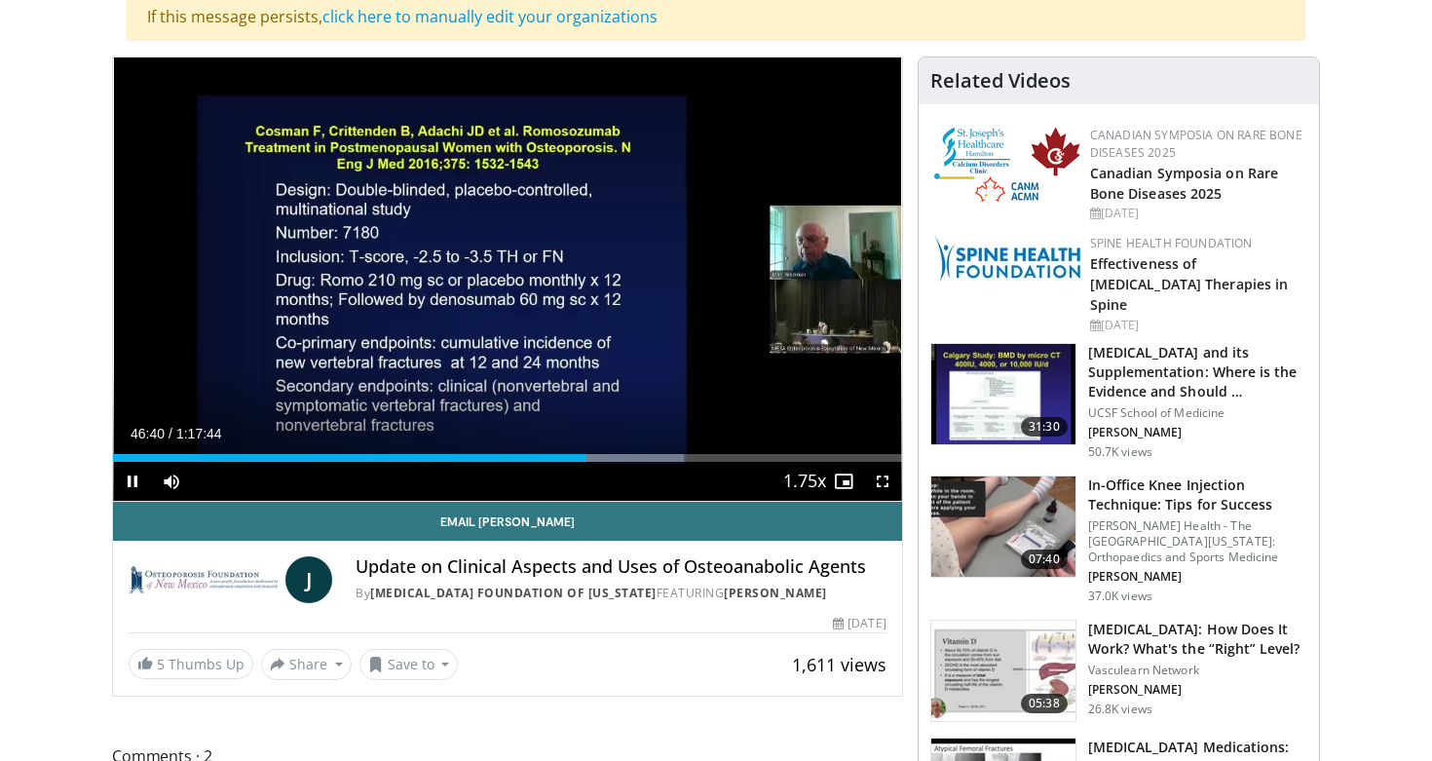
click at [139, 478] on span "Video Player" at bounding box center [132, 481] width 39 height 39
click at [135, 481] on span "Video Player" at bounding box center [132, 481] width 39 height 39
click at [128, 478] on span "Video Player" at bounding box center [132, 481] width 39 height 39
click at [129, 472] on span "Video Player" at bounding box center [132, 481] width 39 height 39
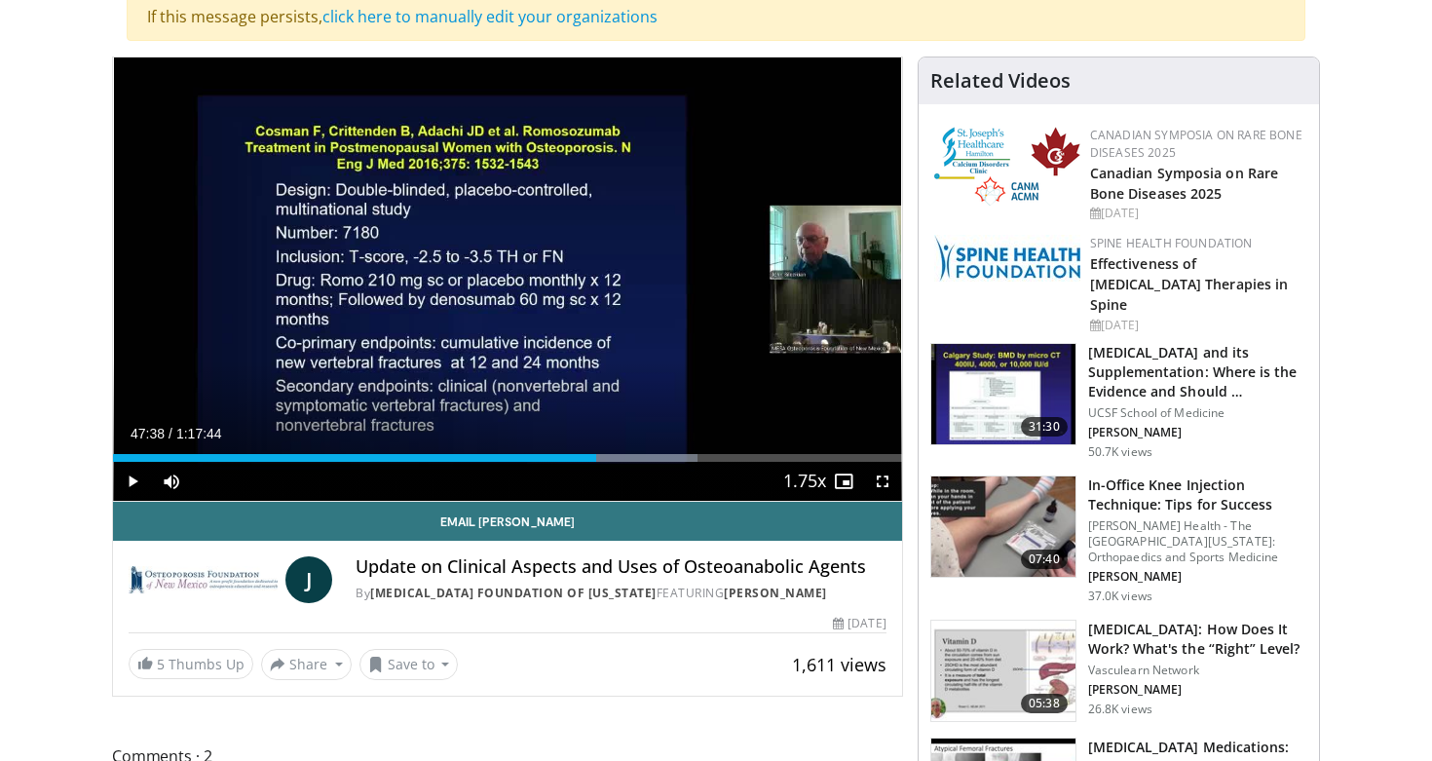
click at [149, 481] on span "Video Player" at bounding box center [132, 481] width 39 height 39
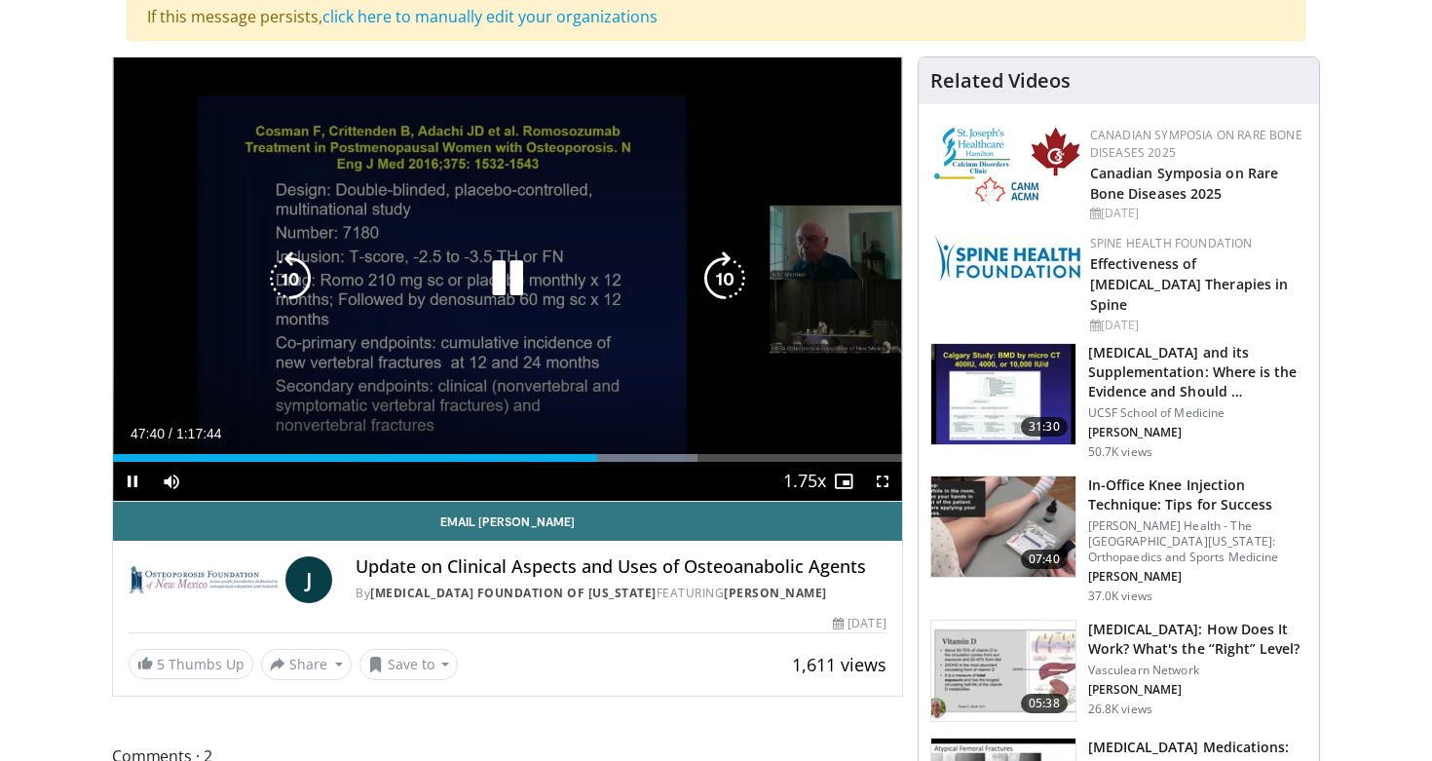
click at [297, 282] on icon "Video Player" at bounding box center [290, 278] width 55 height 55
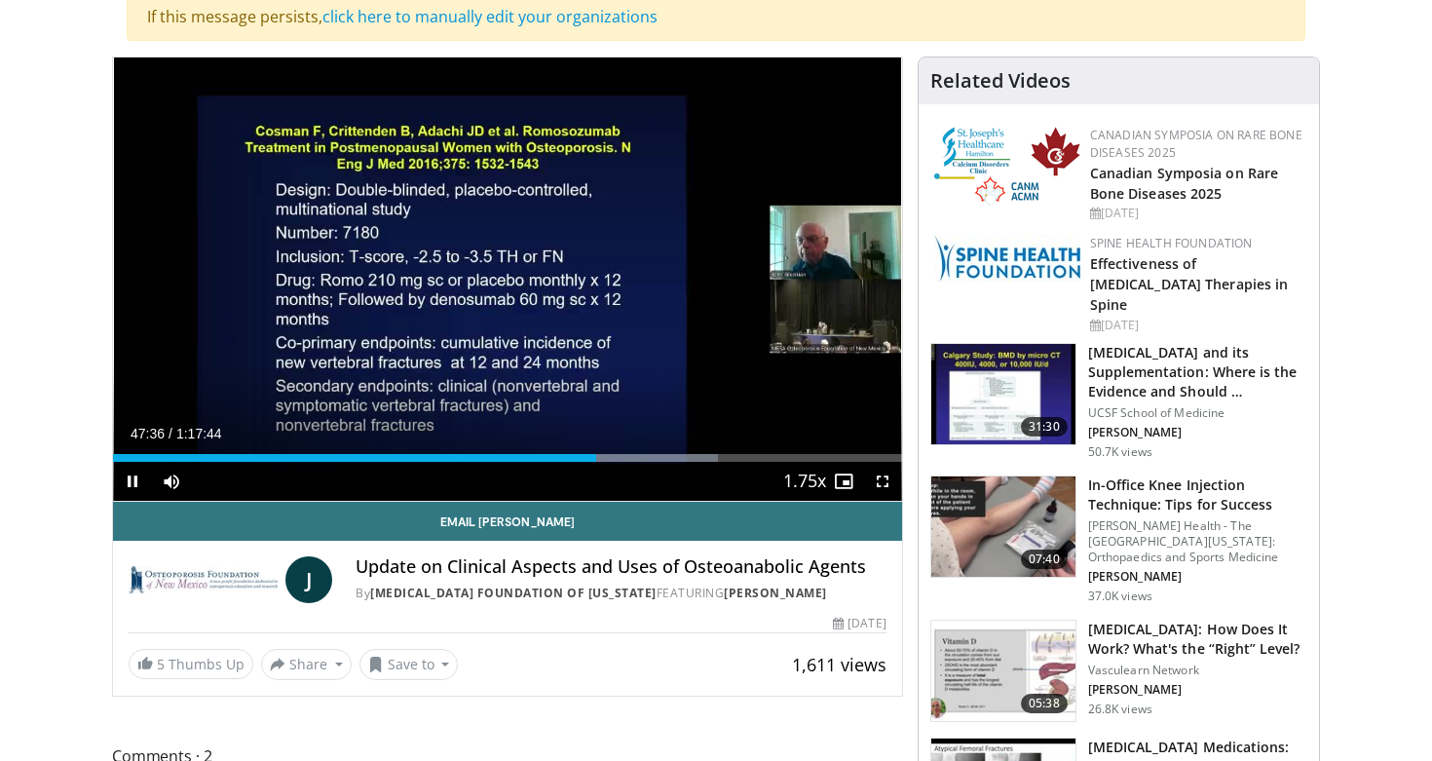
click at [138, 478] on span "Video Player" at bounding box center [132, 481] width 39 height 39
click at [131, 481] on span "Video Player" at bounding box center [132, 481] width 39 height 39
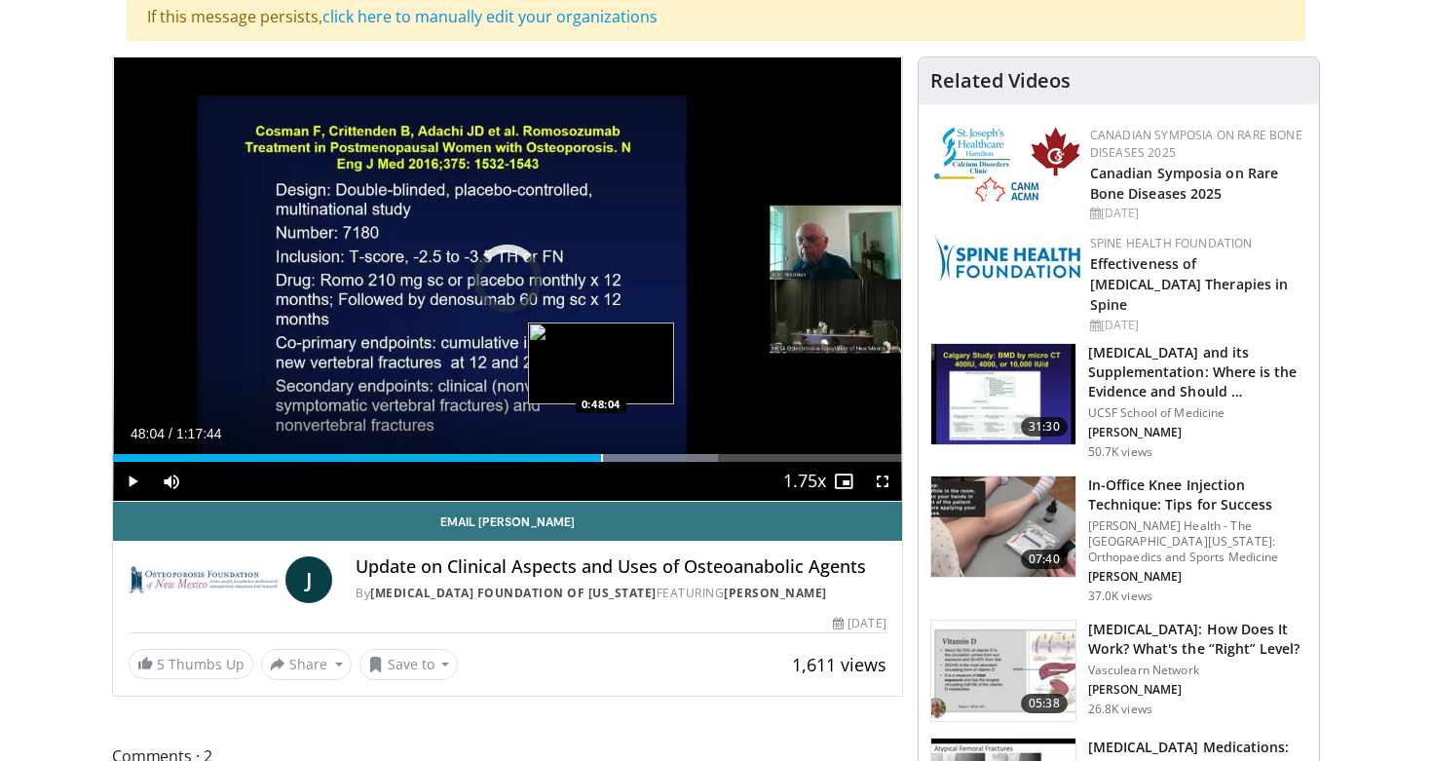
click at [601, 457] on div "Progress Bar" at bounding box center [602, 458] width 2 height 8
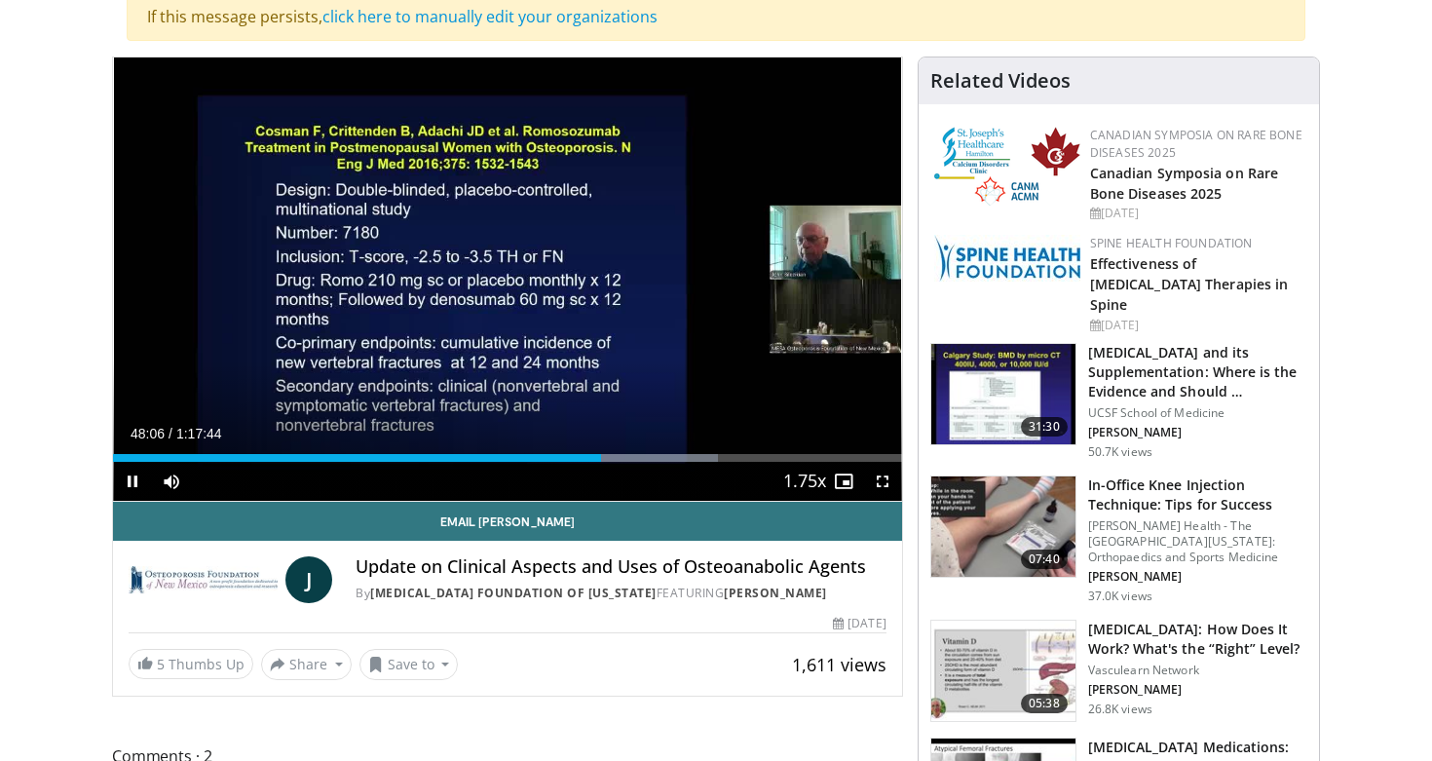
click at [132, 483] on span "Video Player" at bounding box center [132, 481] width 39 height 39
click at [138, 476] on span "Video Player" at bounding box center [132, 481] width 39 height 39
click at [593, 459] on div "Progress Bar" at bounding box center [594, 458] width 2 height 8
click at [600, 460] on div "Progress Bar" at bounding box center [601, 458] width 2 height 8
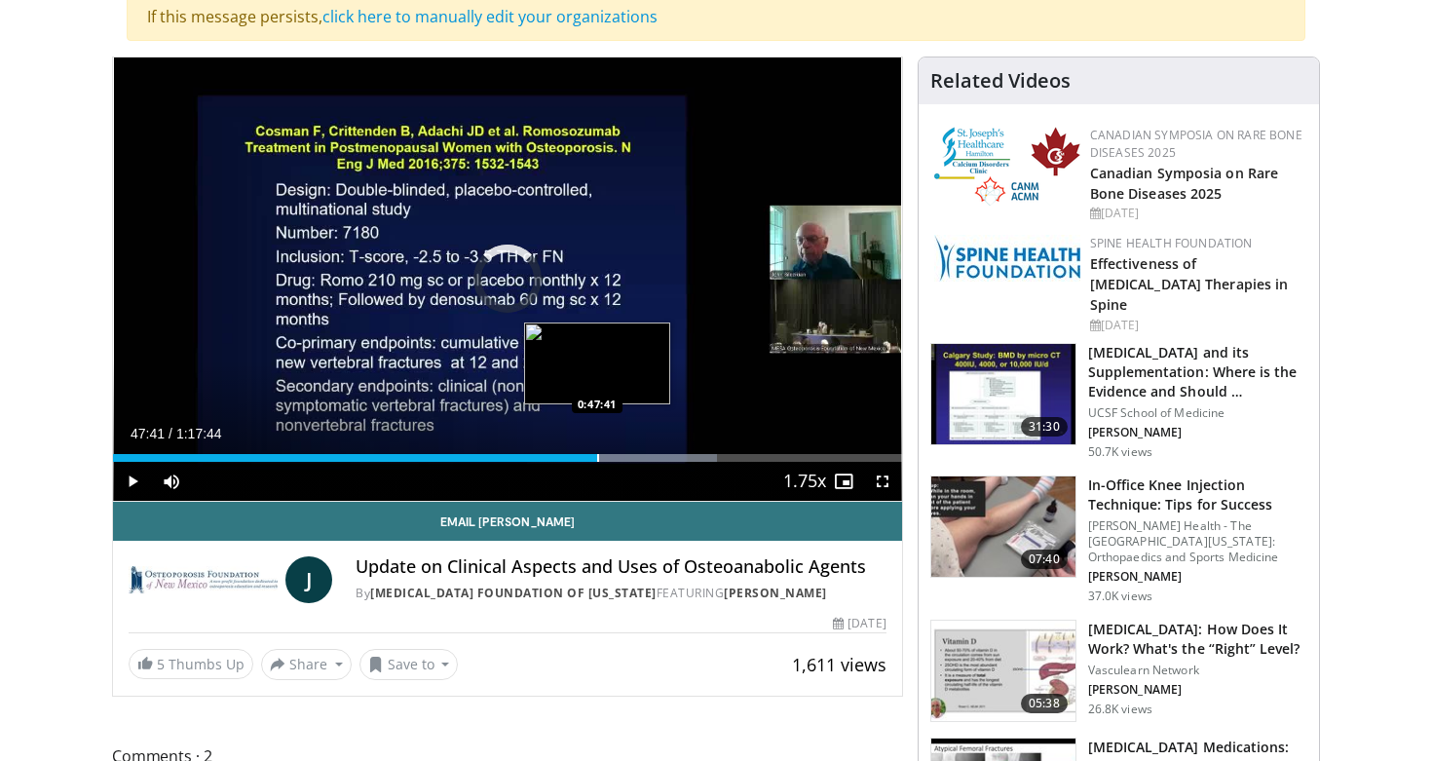
click at [597, 461] on div "Progress Bar" at bounding box center [598, 458] width 2 height 8
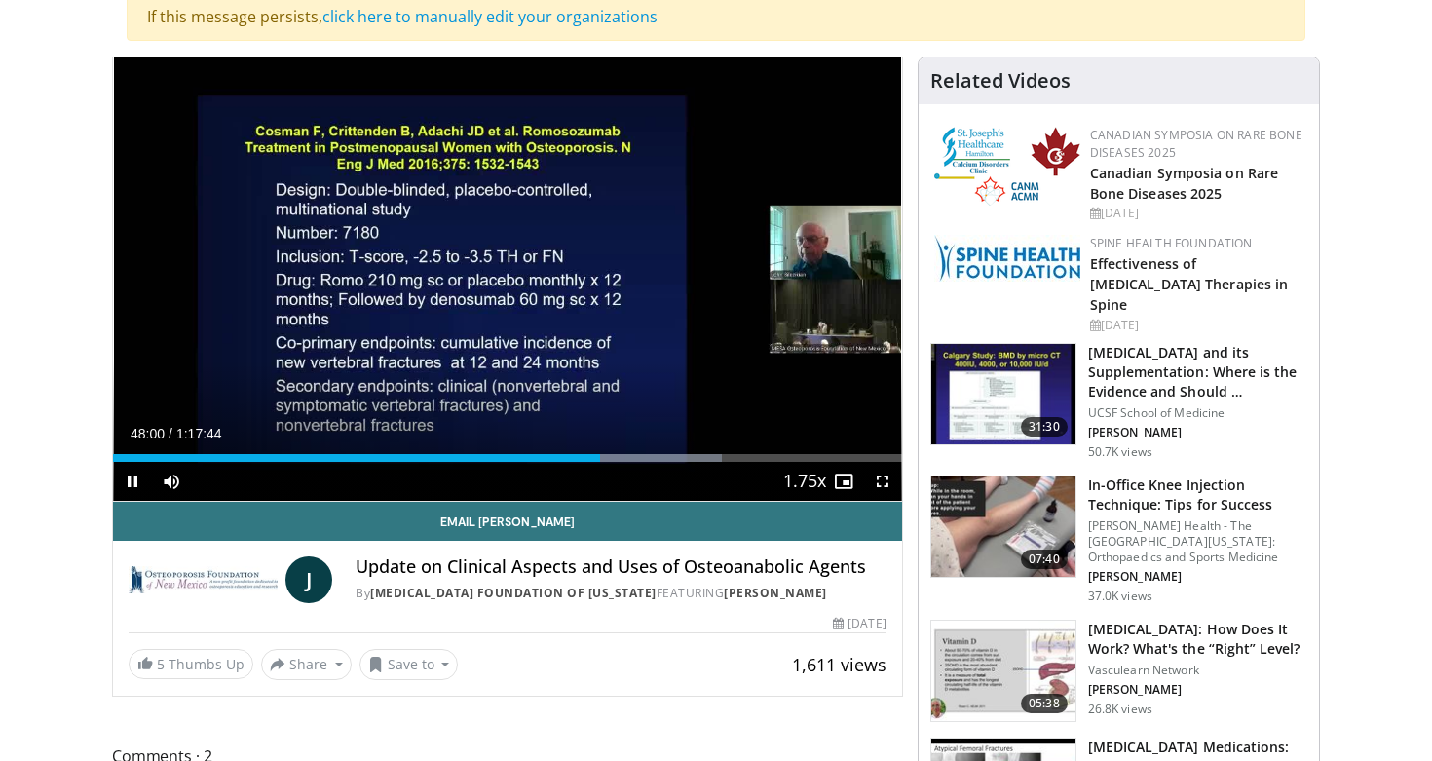
click at [133, 478] on span "Video Player" at bounding box center [132, 481] width 39 height 39
click at [605, 457] on div "Progress Bar" at bounding box center [606, 458] width 2 height 8
click at [130, 484] on span "Video Player" at bounding box center [132, 481] width 39 height 39
click at [140, 474] on span "Video Player" at bounding box center [132, 481] width 39 height 39
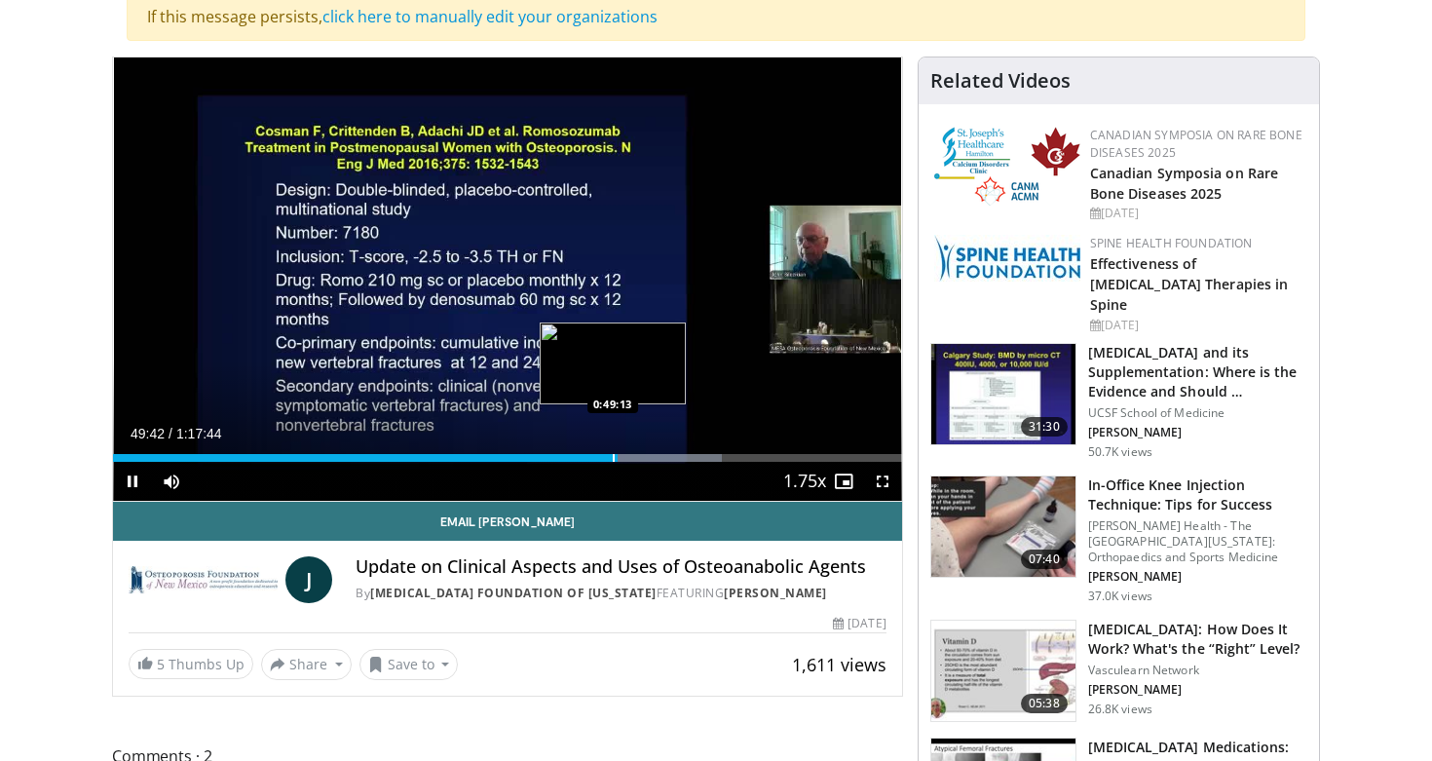
click at [613, 458] on div "Progress Bar" at bounding box center [614, 458] width 2 height 8
click at [616, 459] on div "Progress Bar" at bounding box center [617, 458] width 2 height 8
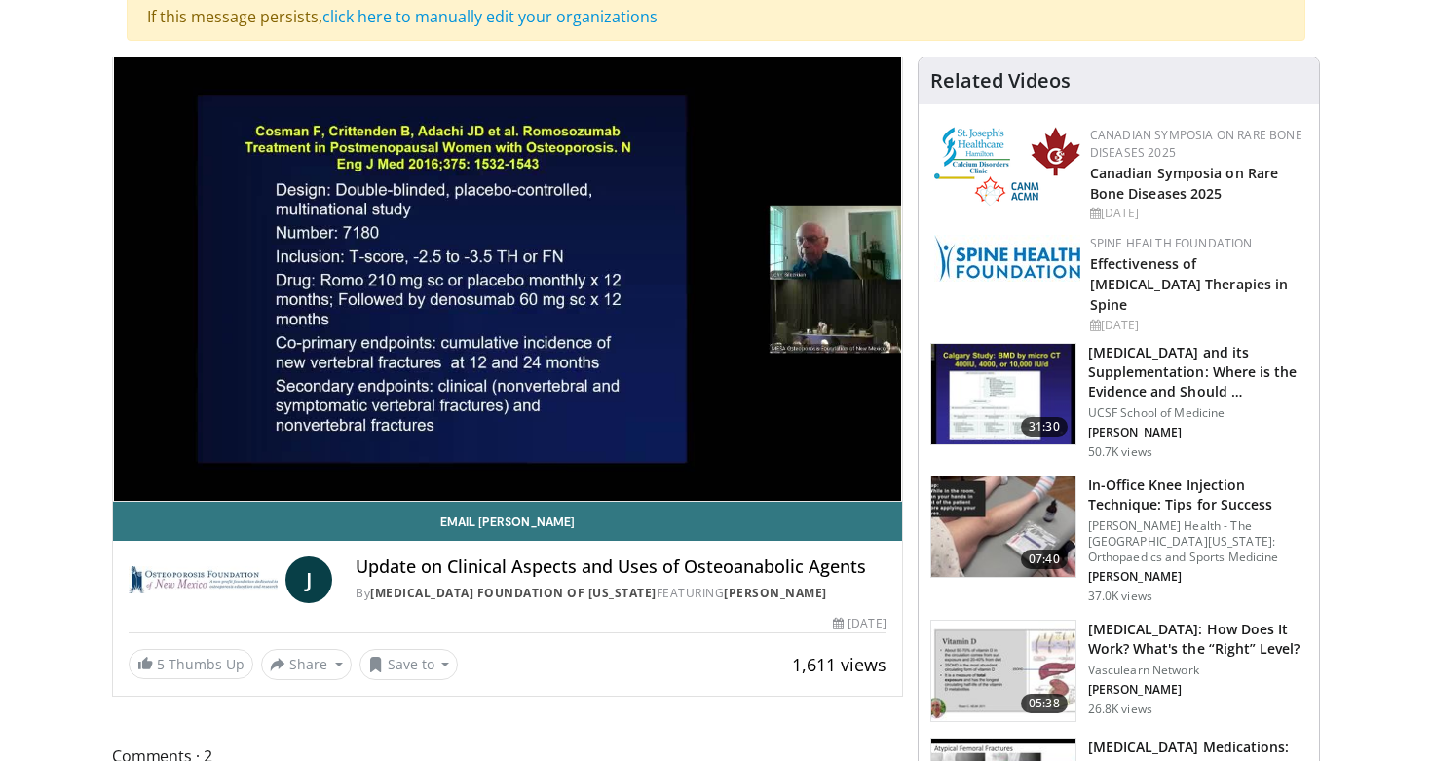
click at [621, 459] on div "20 seconds Tap to unmute" at bounding box center [507, 278] width 789 height 443
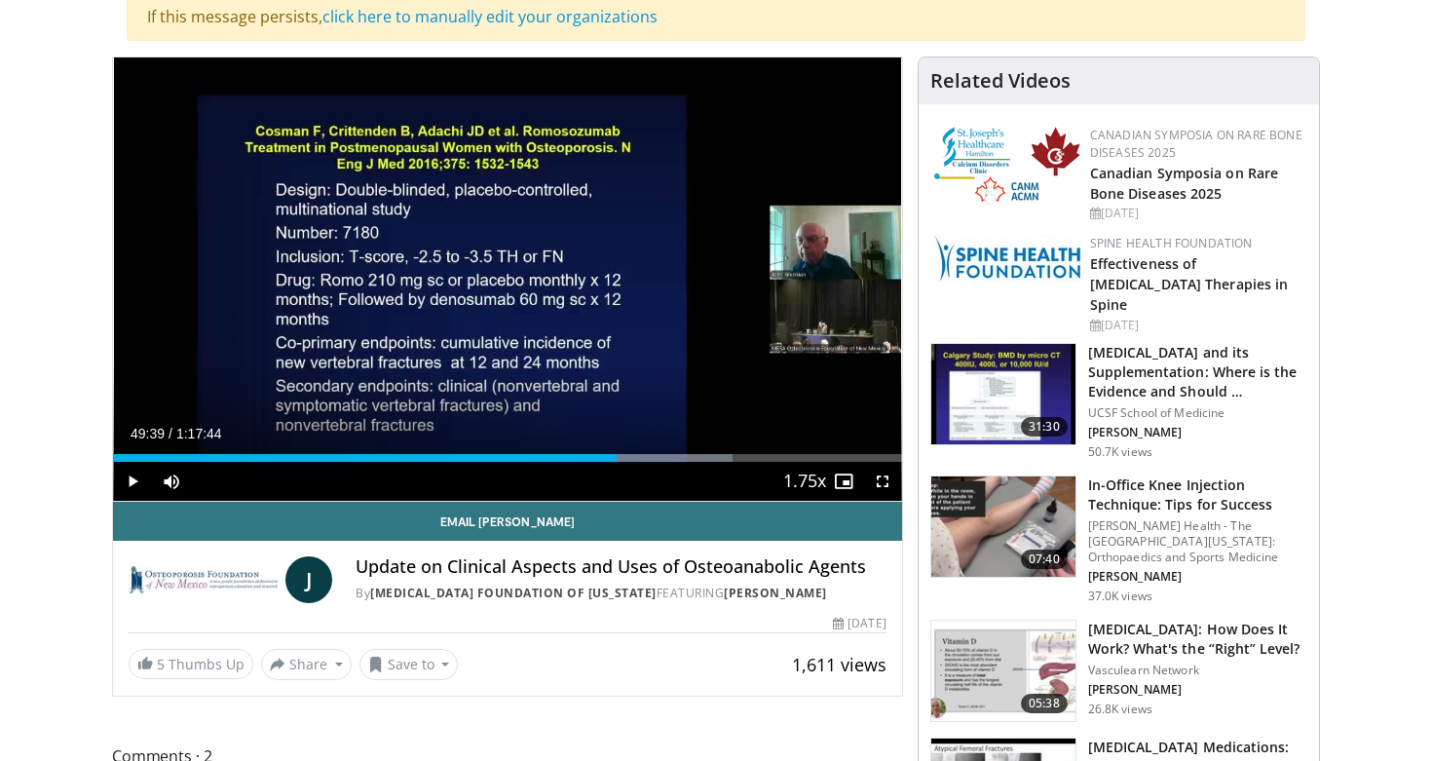
click at [136, 483] on span "Video Player" at bounding box center [132, 481] width 39 height 39
click at [129, 484] on span "Video Player" at bounding box center [132, 481] width 39 height 39
click at [135, 477] on span "Video Player" at bounding box center [132, 481] width 39 height 39
click at [135, 477] on video-js "**********" at bounding box center [507, 279] width 789 height 444
click at [133, 475] on span "Video Player" at bounding box center [132, 481] width 39 height 39
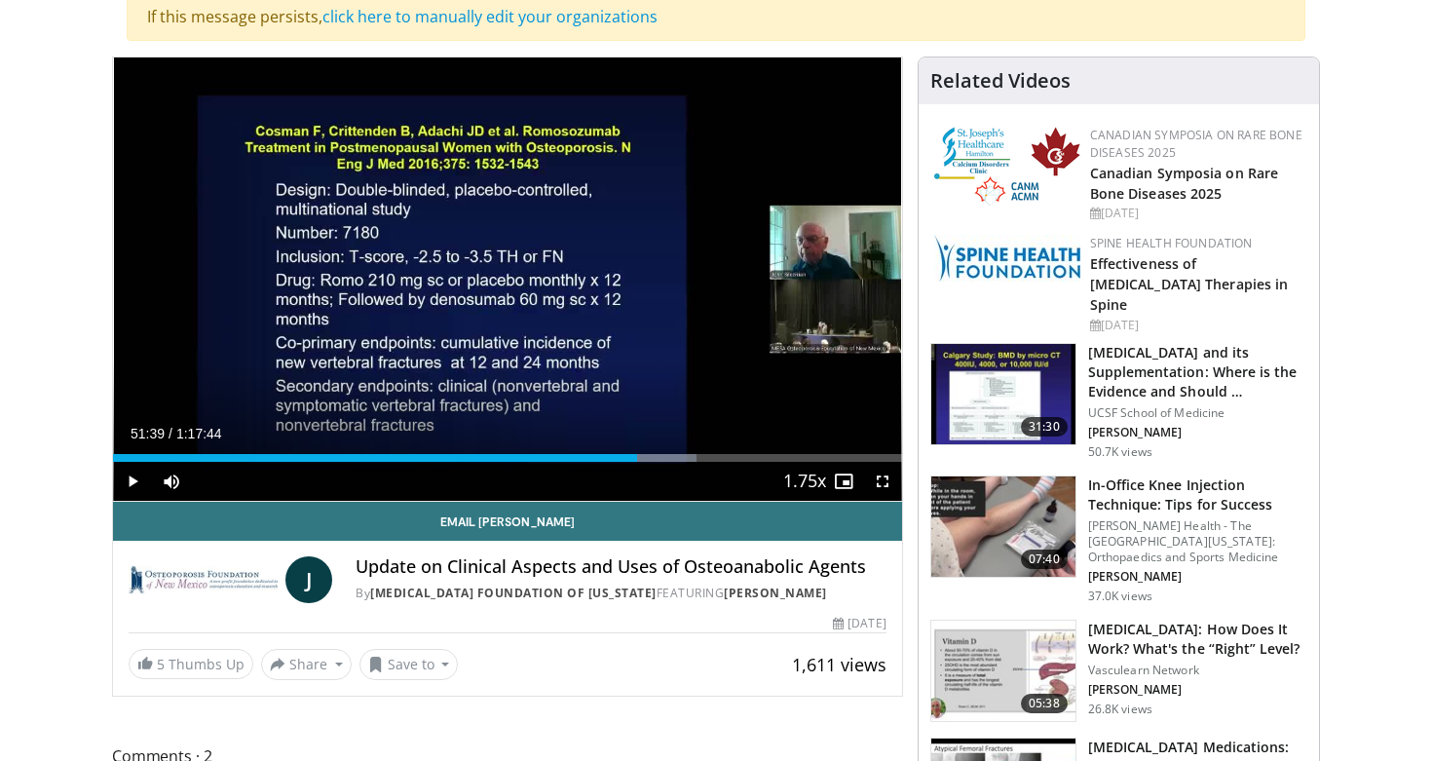
click at [133, 475] on span "Video Player" at bounding box center [132, 481] width 39 height 39
click at [881, 480] on span "Video Player" at bounding box center [882, 481] width 39 height 39
click at [124, 478] on span "Video Player" at bounding box center [132, 481] width 39 height 39
click at [134, 483] on span "Video Player" at bounding box center [132, 481] width 39 height 39
click at [129, 485] on span "Video Player" at bounding box center [132, 481] width 39 height 39
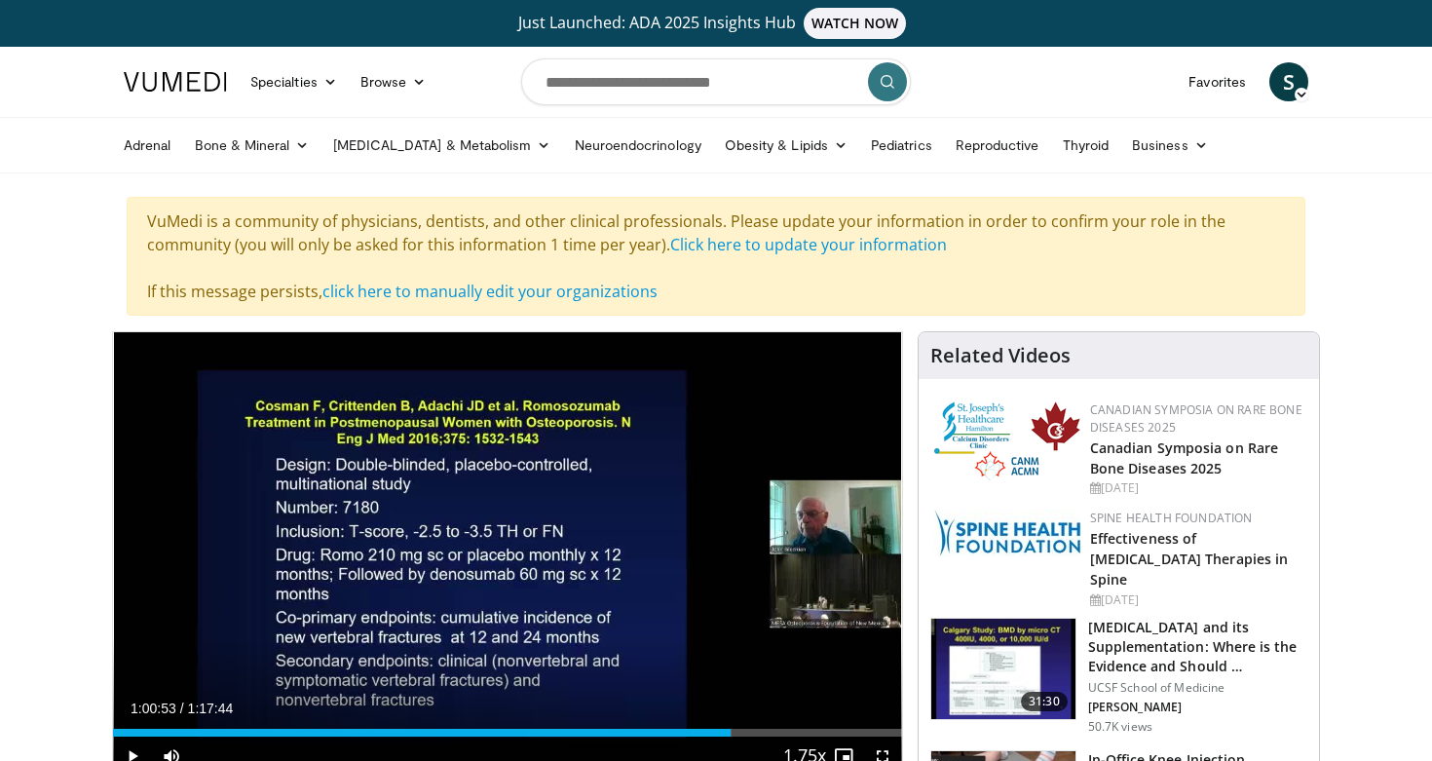
scroll to position [0, 0]
click at [1279, 85] on span "S" at bounding box center [1288, 81] width 39 height 39
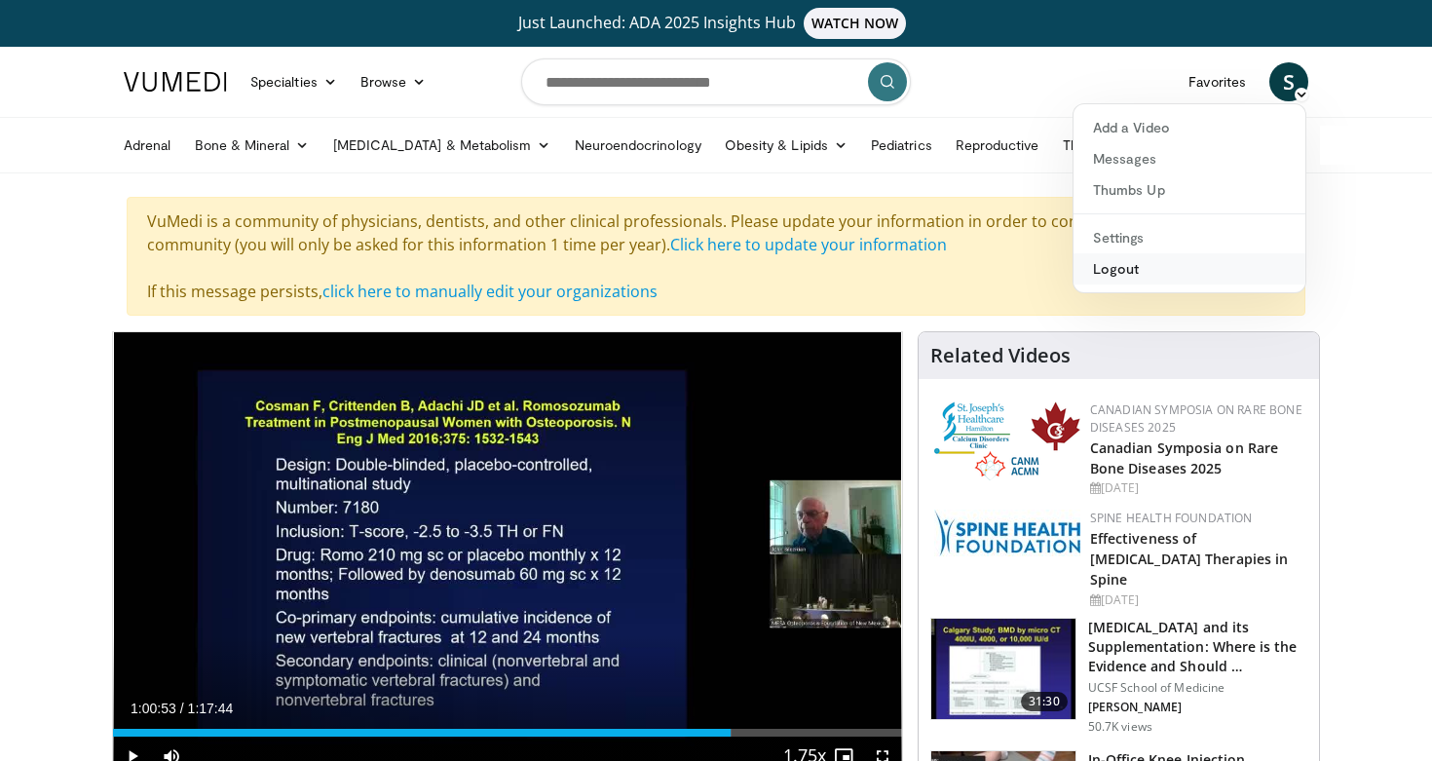
click at [1228, 275] on link "Logout" at bounding box center [1189, 268] width 232 height 31
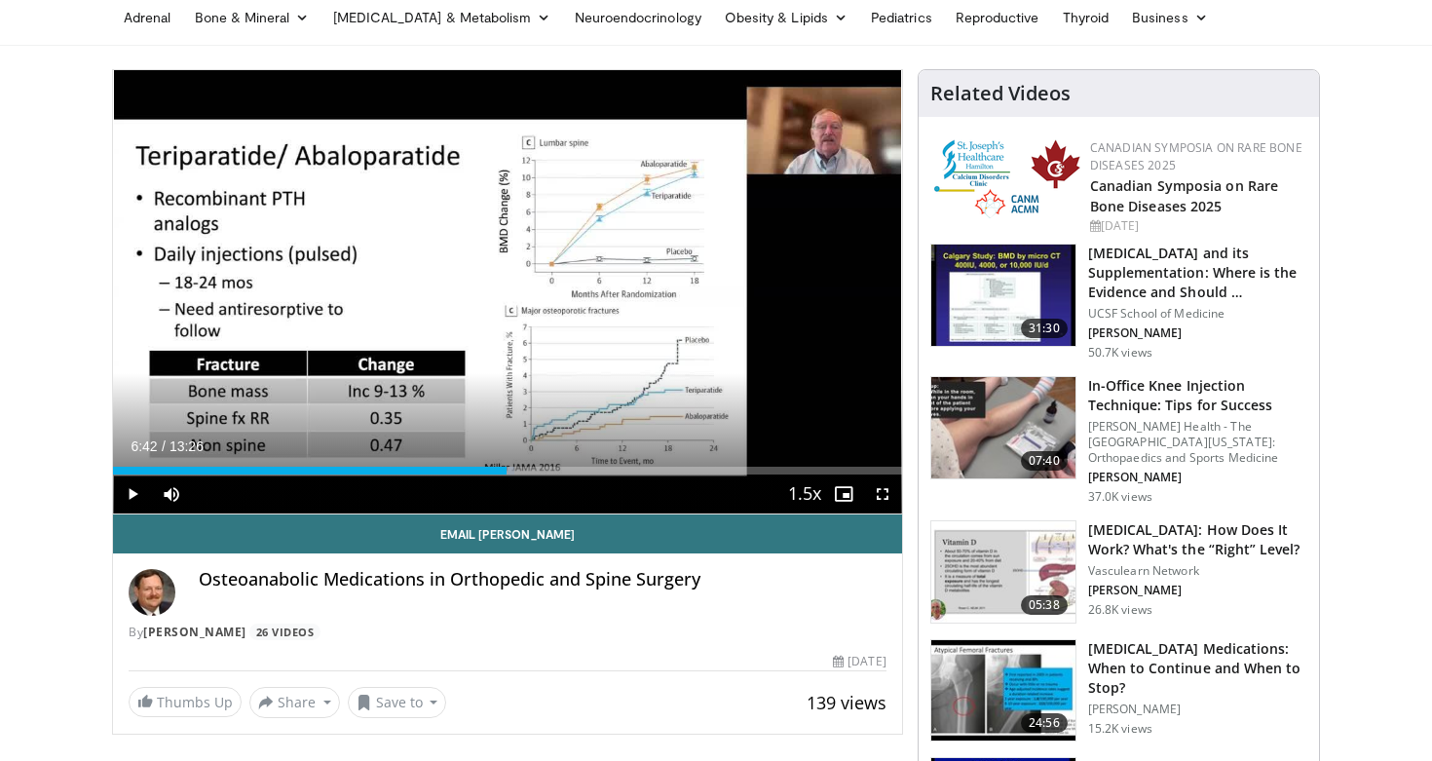
click at [128, 499] on span "Video Player" at bounding box center [132, 493] width 39 height 39
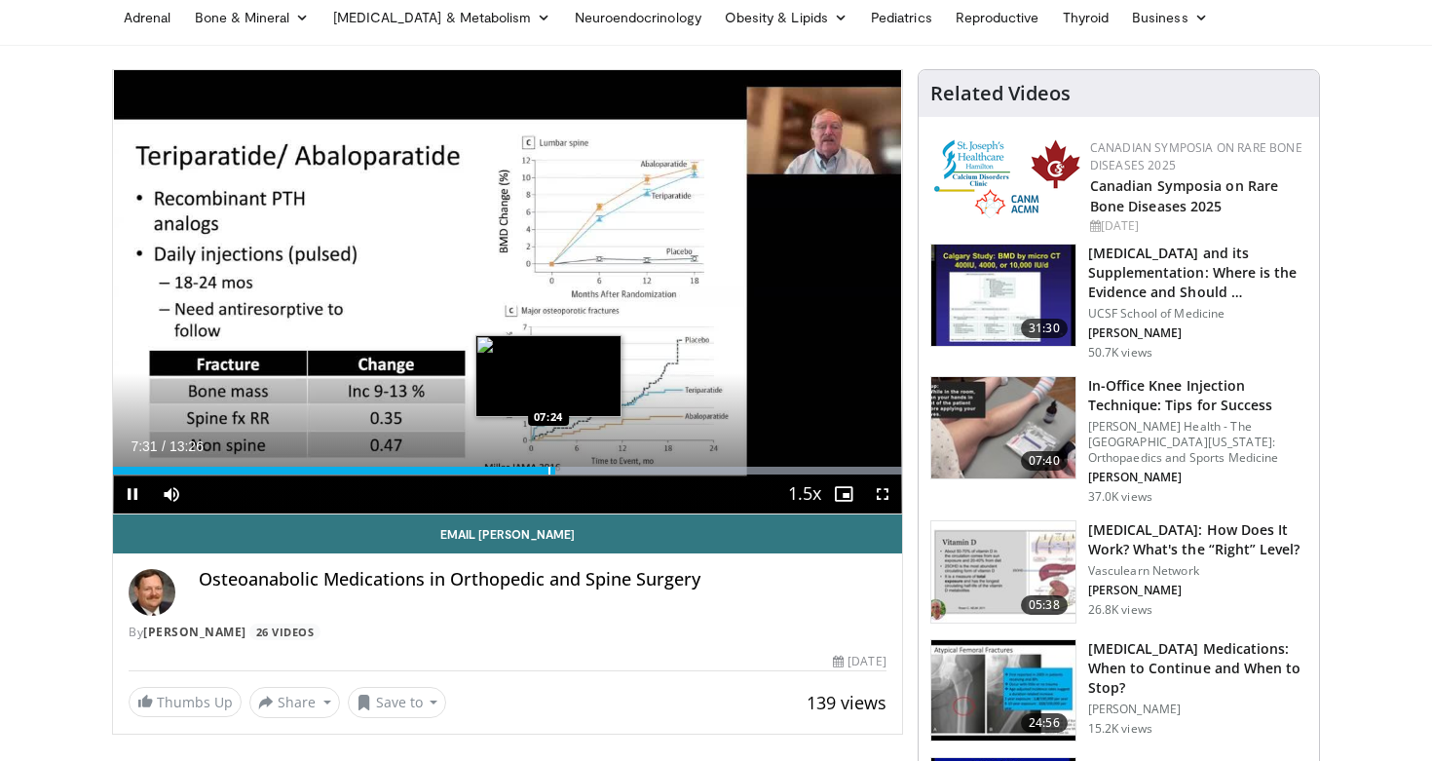
click at [548, 473] on div "Progress Bar" at bounding box center [549, 471] width 2 height 8
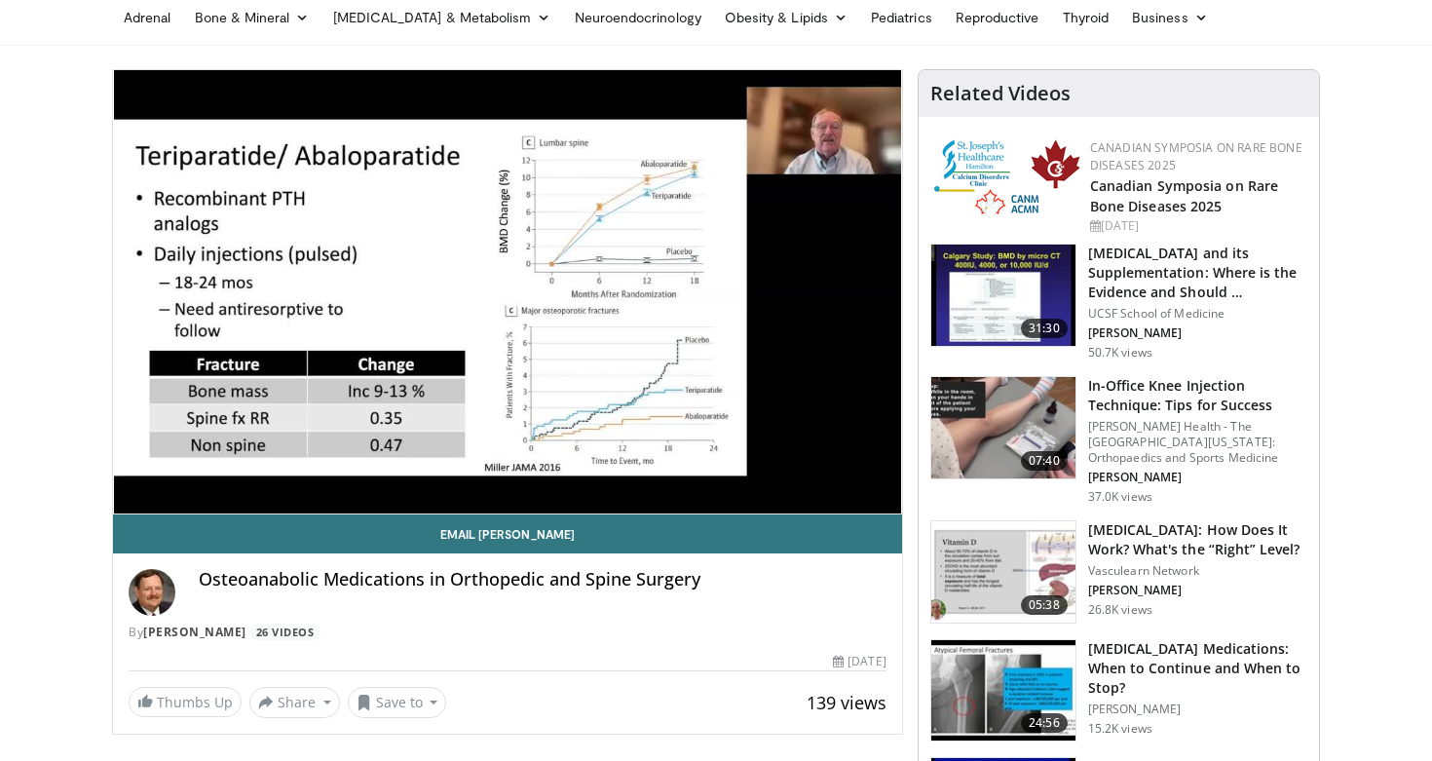
click at [544, 473] on video-js "**********" at bounding box center [507, 292] width 789 height 444
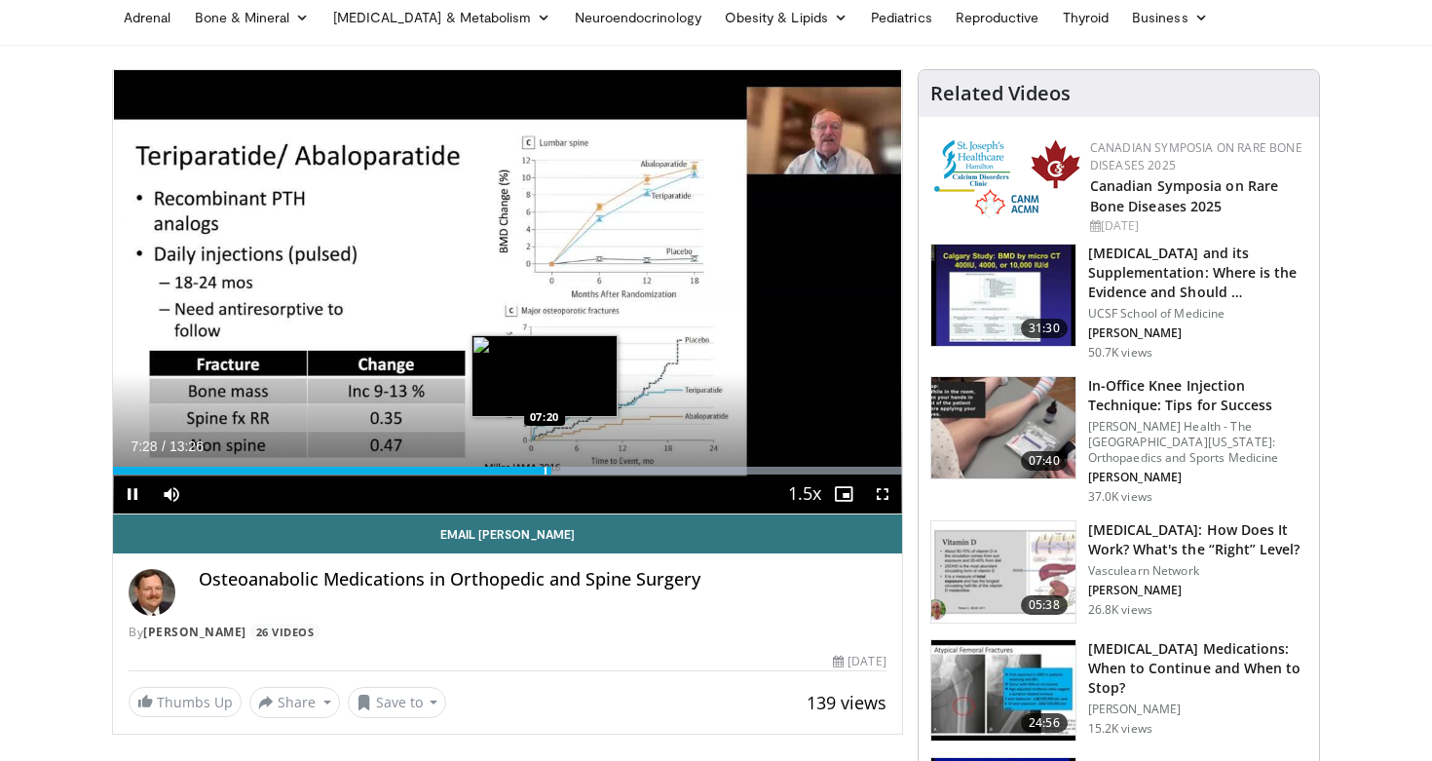
click at [545, 472] on div "Progress Bar" at bounding box center [546, 471] width 2 height 8
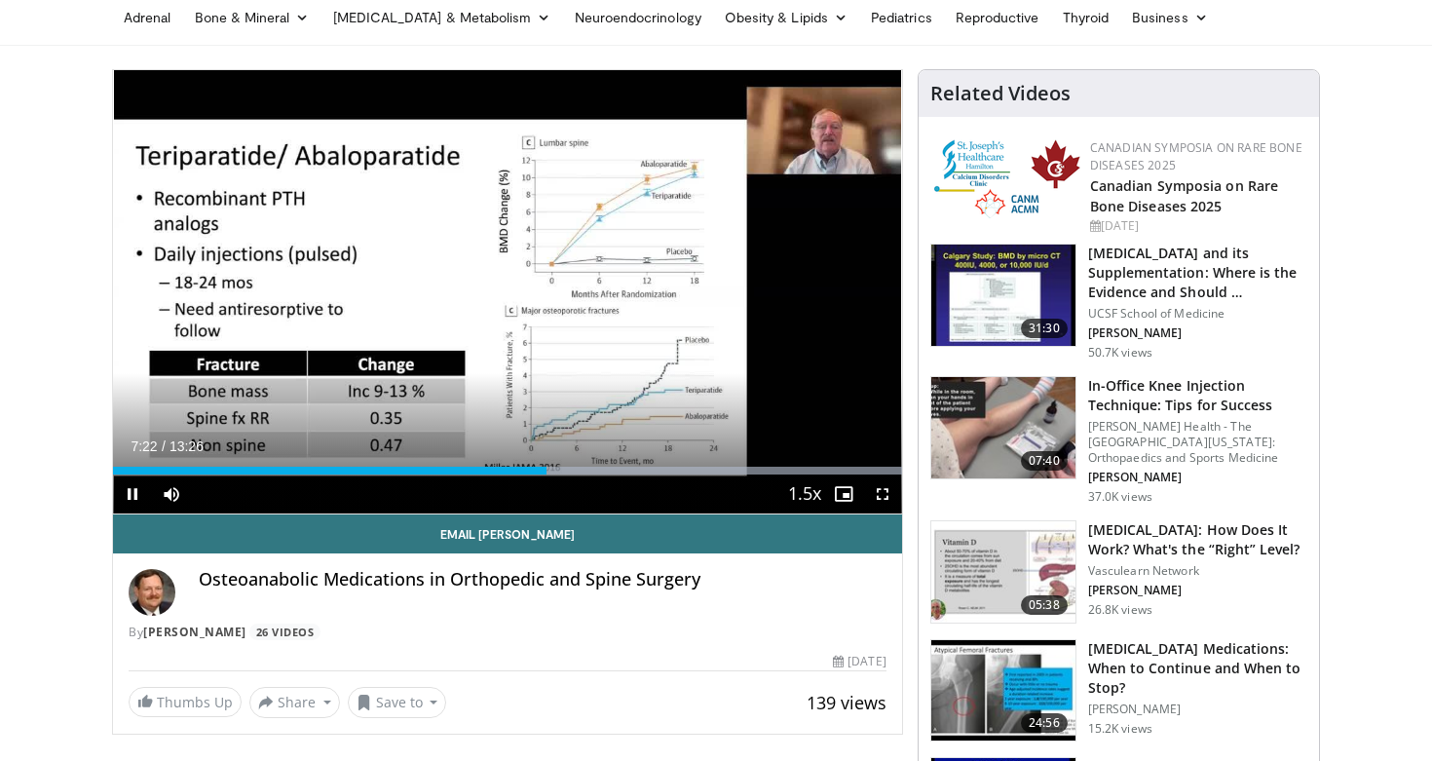
click at [538, 474] on div "Current Time 7:22 / Duration 13:26 Pause Skip Backward Skip Forward Mute 0% Loa…" at bounding box center [507, 493] width 789 height 39
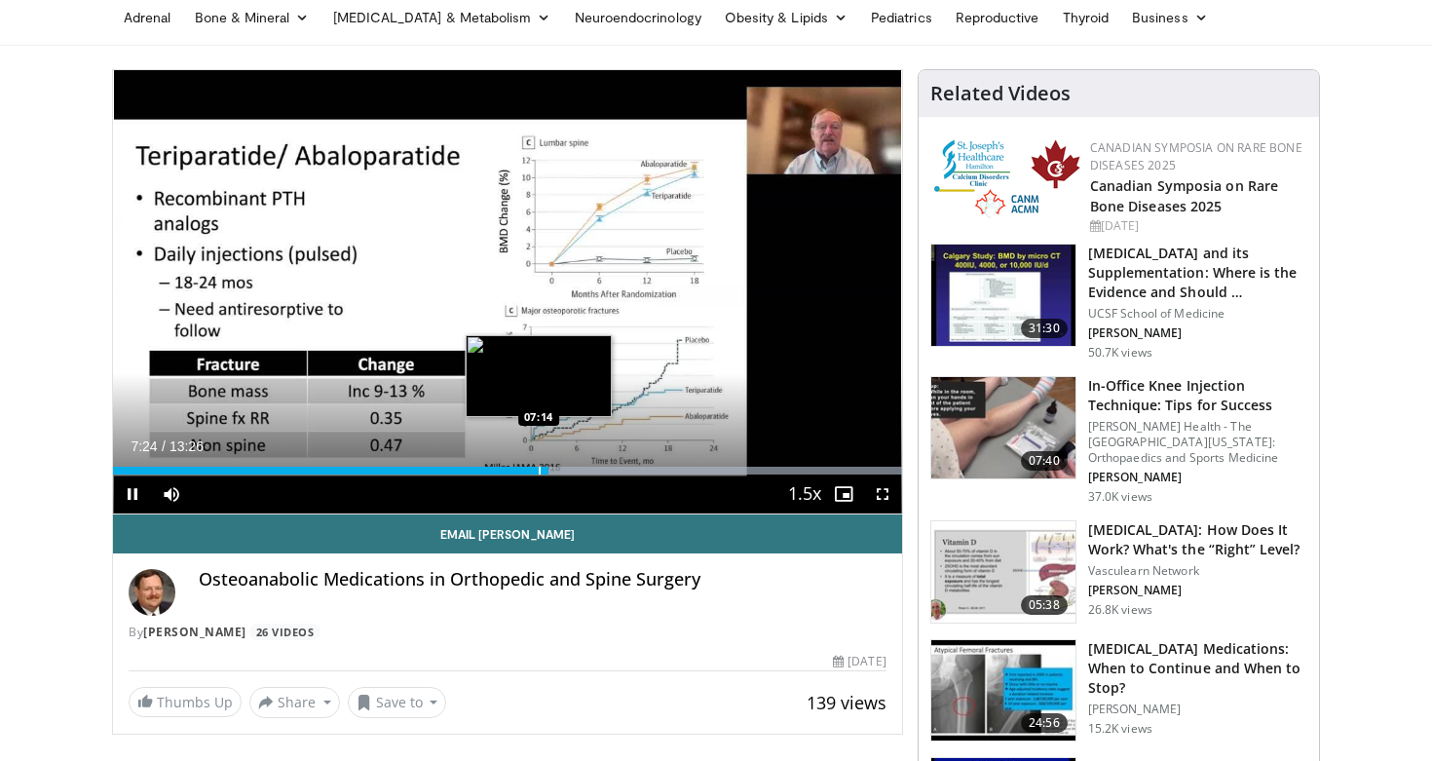
click at [539, 472] on div "Progress Bar" at bounding box center [540, 471] width 2 height 8
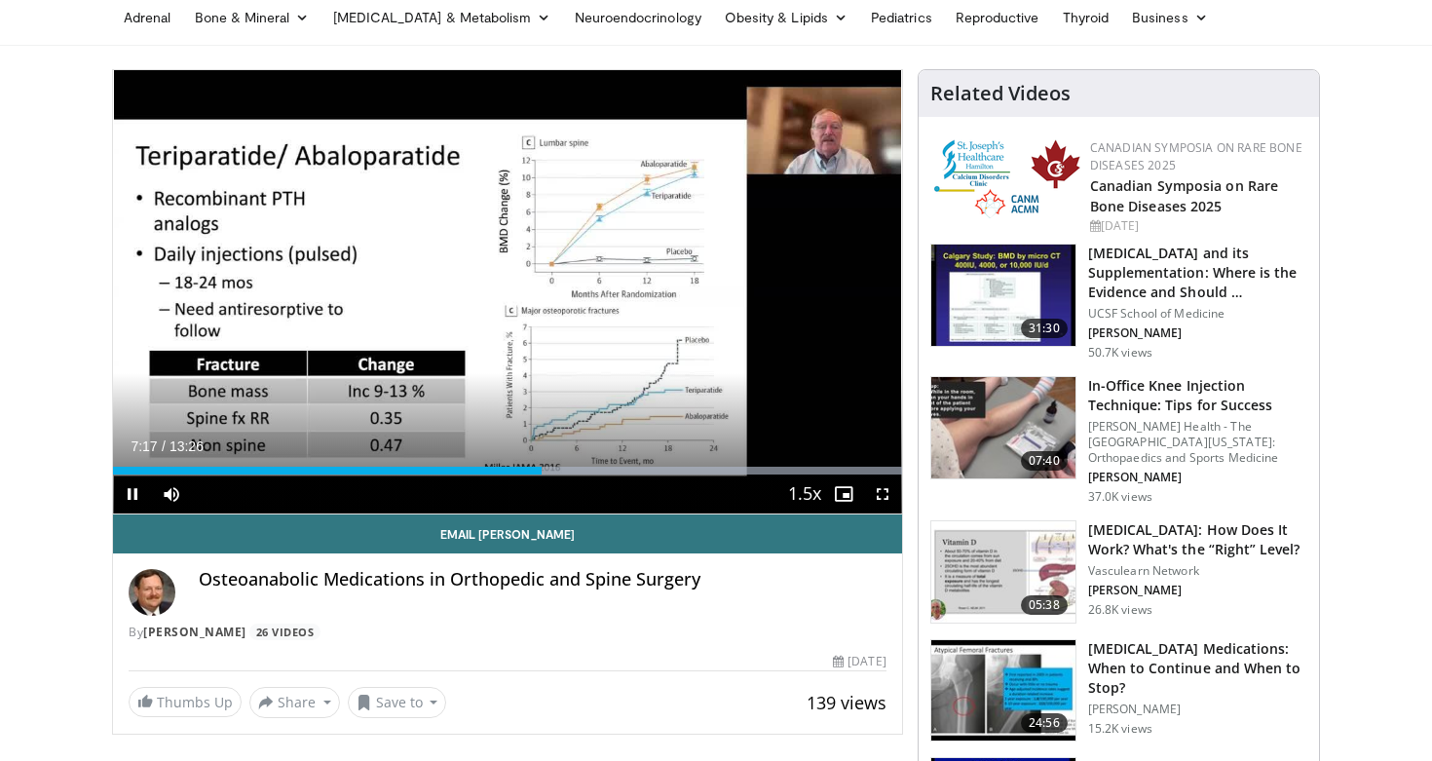
click at [133, 498] on span "Video Player" at bounding box center [132, 493] width 39 height 39
click at [132, 484] on span "Video Player" at bounding box center [132, 493] width 39 height 39
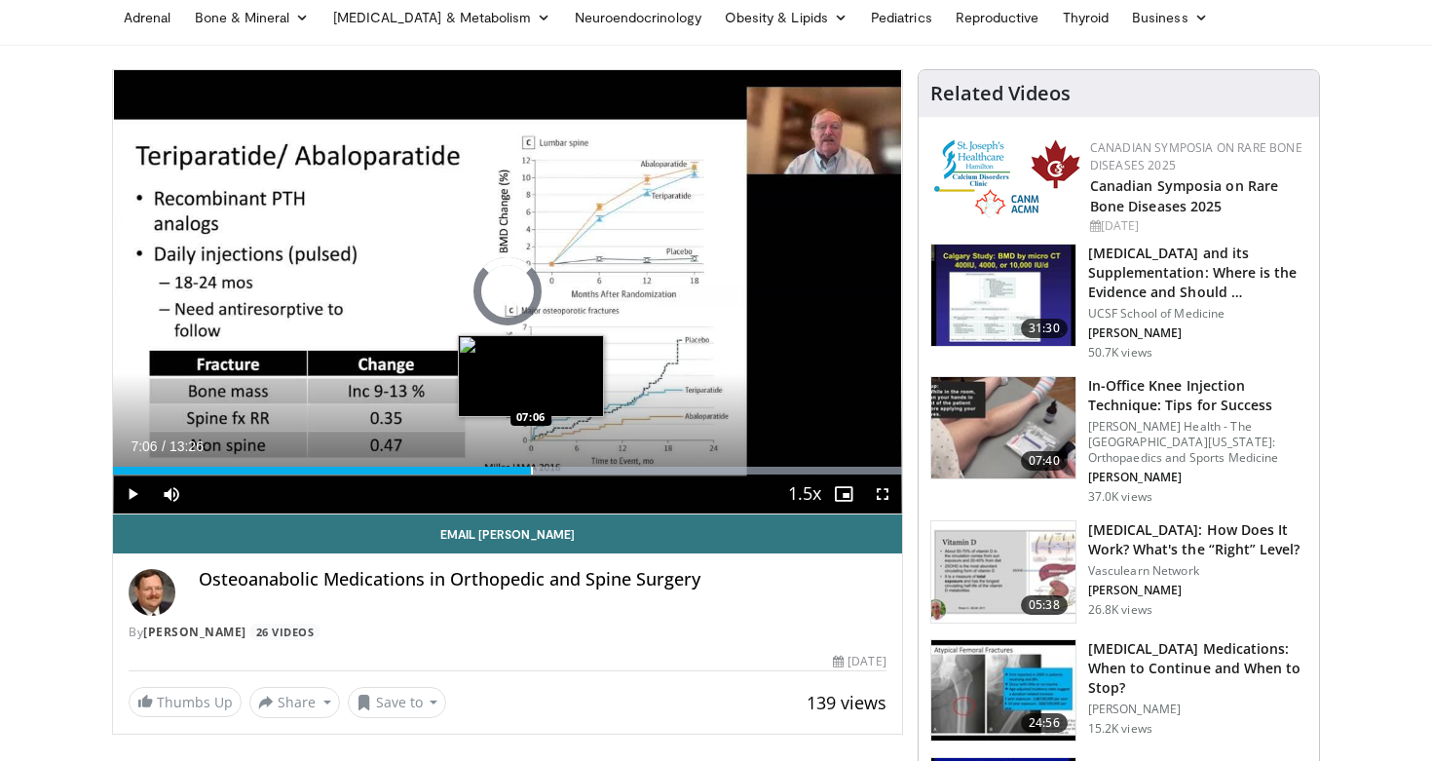
click at [531, 470] on div "Progress Bar" at bounding box center [532, 471] width 2 height 8
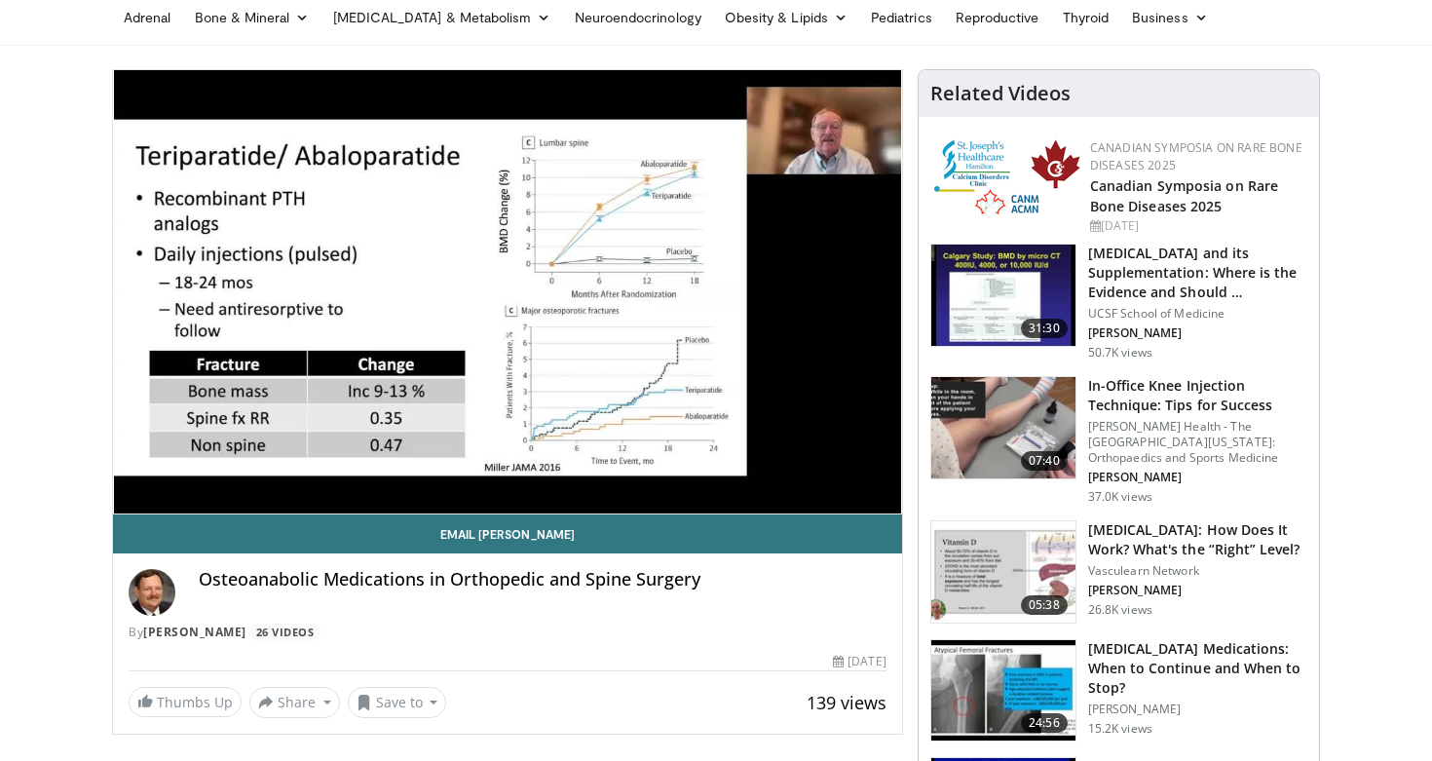
click at [524, 470] on div "10 seconds Tap to unmute" at bounding box center [507, 291] width 789 height 443
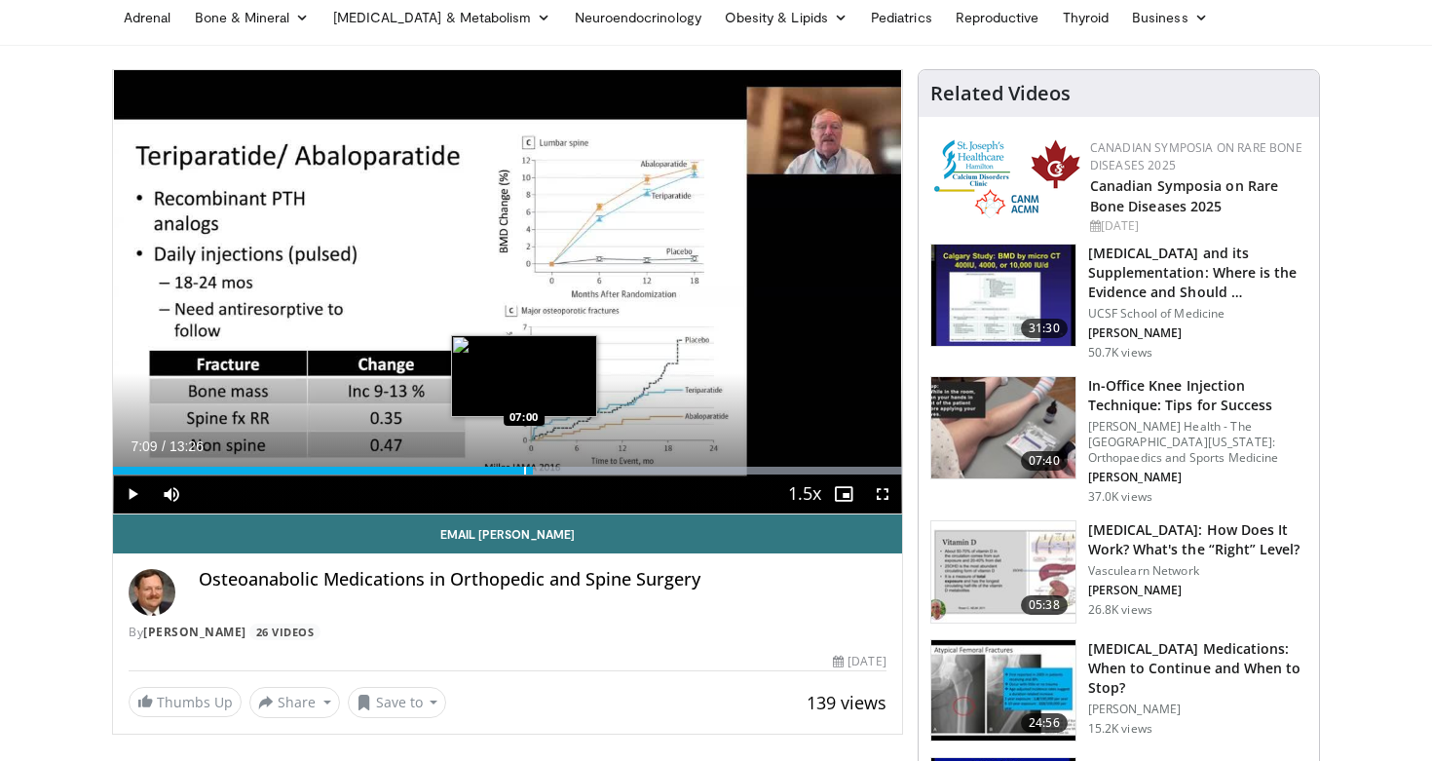
click at [524, 470] on div "Progress Bar" at bounding box center [525, 471] width 2 height 8
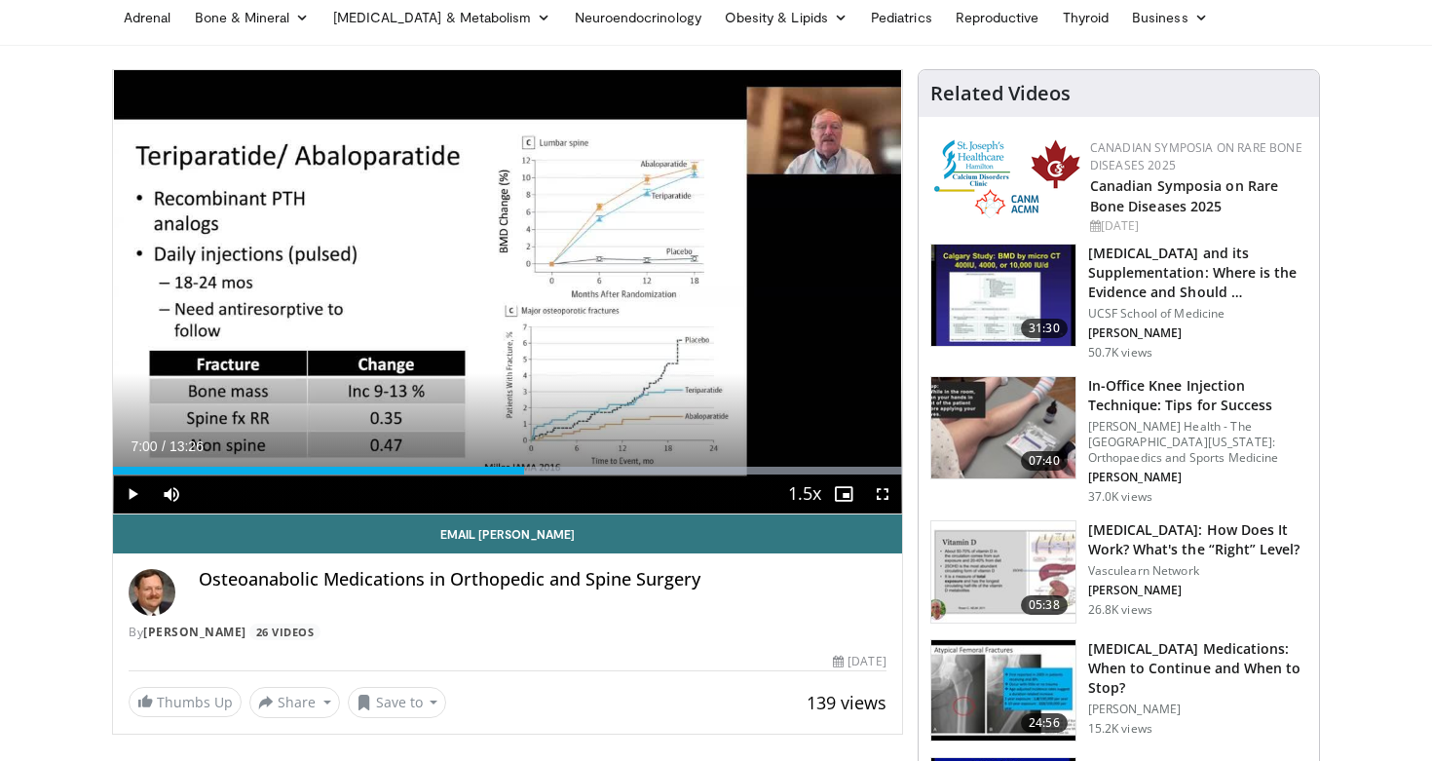
click at [132, 494] on span "Video Player" at bounding box center [132, 493] width 39 height 39
click at [132, 492] on span "Video Player" at bounding box center [132, 493] width 39 height 39
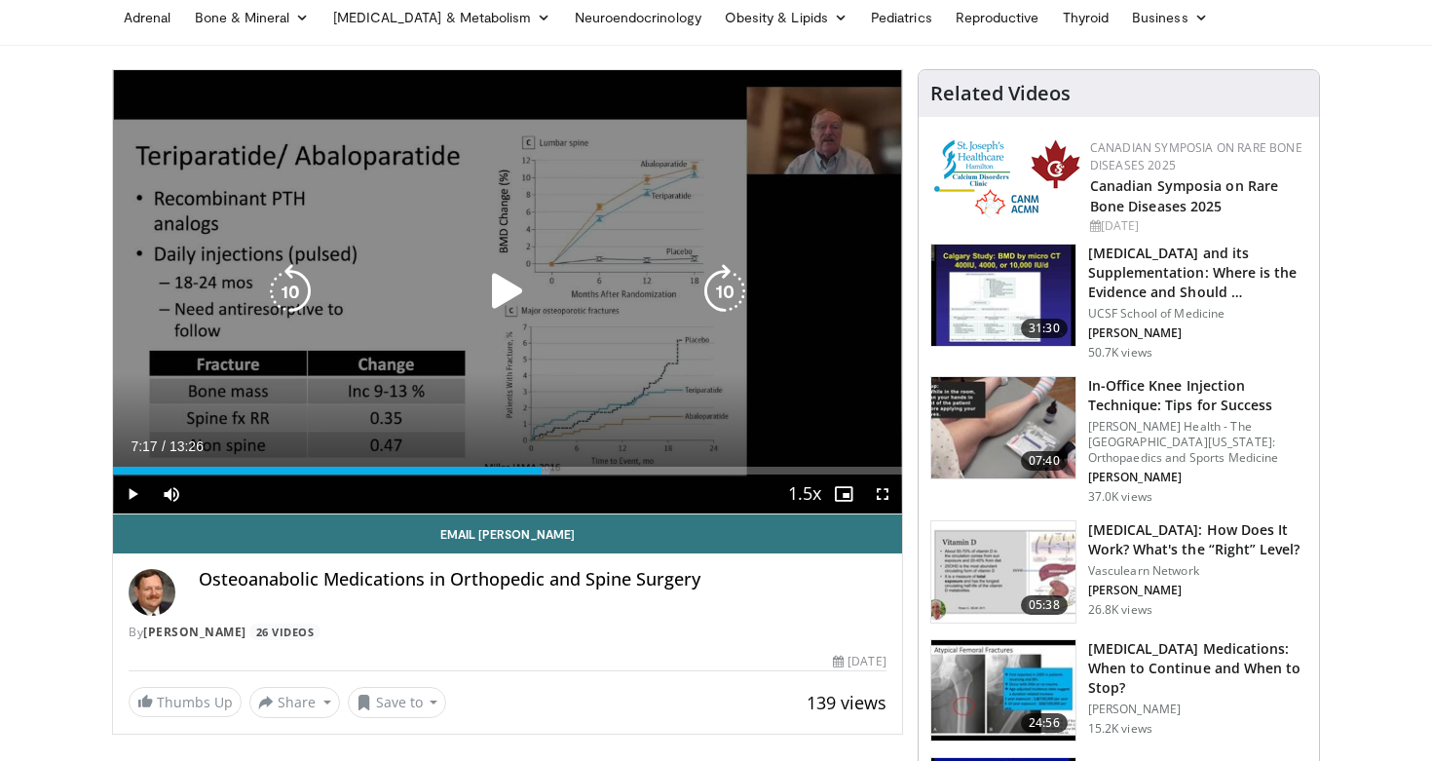
click at [497, 288] on icon "Video Player" at bounding box center [507, 291] width 55 height 55
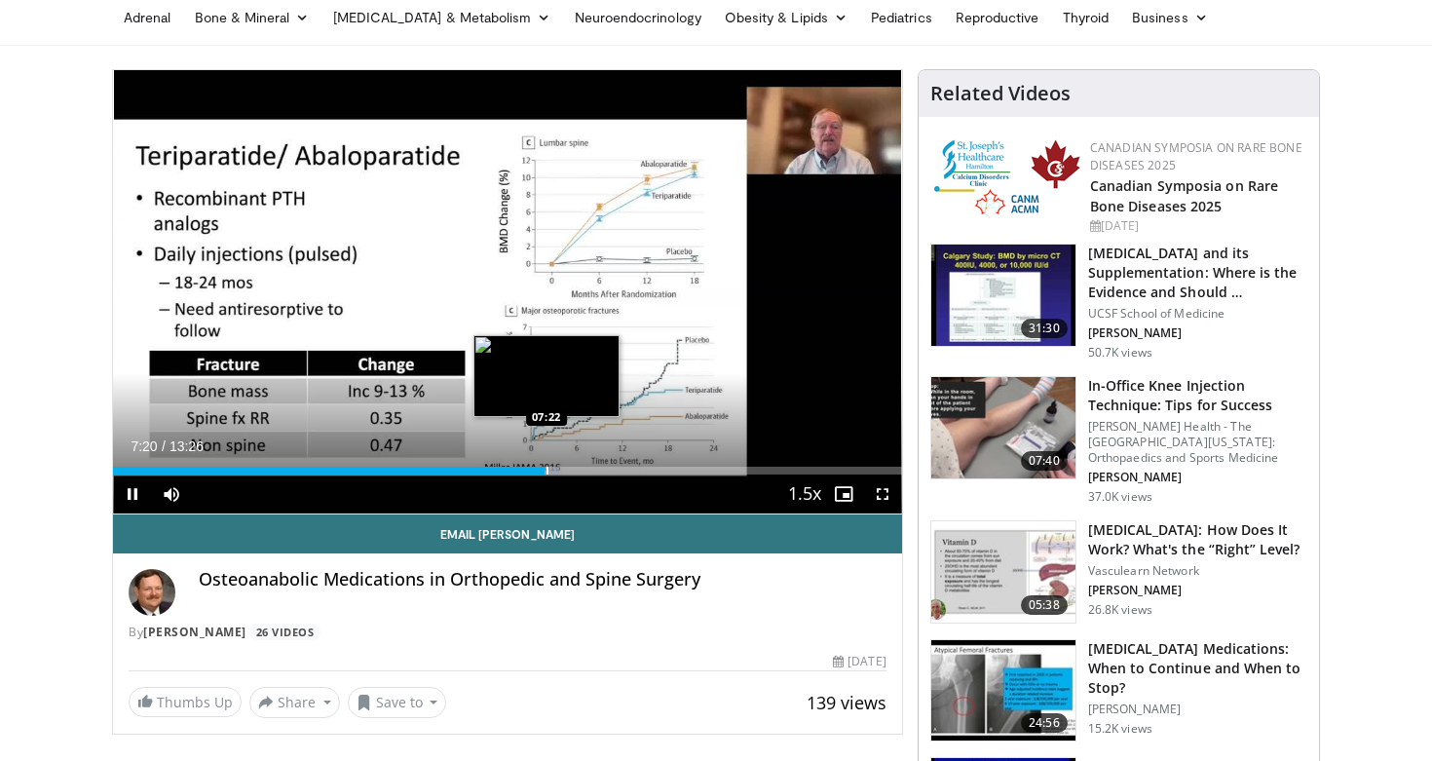
click at [546, 471] on div "Progress Bar" at bounding box center [547, 471] width 2 height 8
click at [545, 471] on div "Progress Bar" at bounding box center [546, 471] width 2 height 8
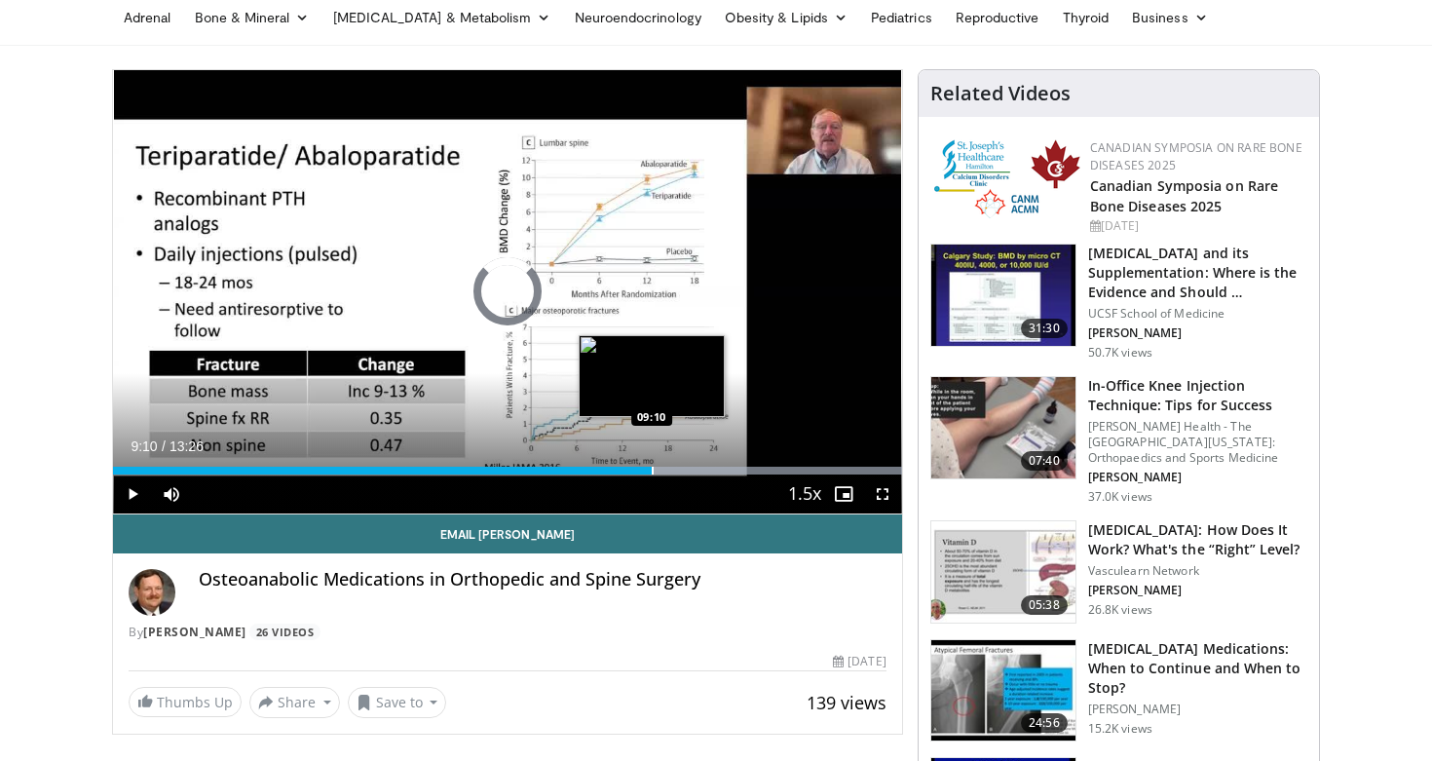
click at [652, 468] on div "Progress Bar" at bounding box center [653, 471] width 2 height 8
click at [632, 473] on div "Progress Bar" at bounding box center [633, 471] width 2 height 8
click at [625, 472] on div "Progress Bar" at bounding box center [626, 471] width 2 height 8
click at [620, 472] on div "Progress Bar" at bounding box center [621, 471] width 2 height 8
click at [616, 472] on div "Progress Bar" at bounding box center [617, 471] width 2 height 8
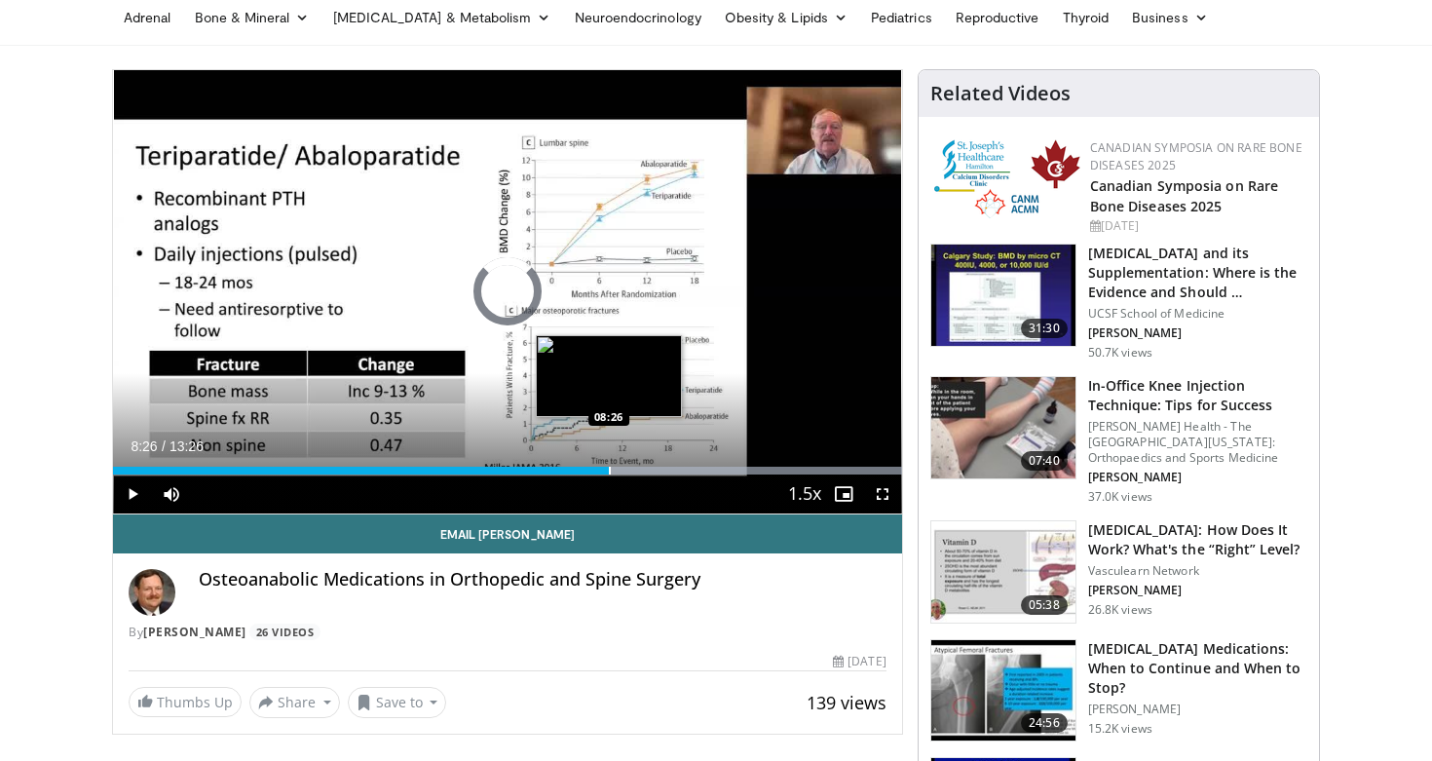
click at [609, 473] on div "Progress Bar" at bounding box center [610, 471] width 2 height 8
click at [601, 473] on div "Progress Bar" at bounding box center [602, 471] width 2 height 8
click at [591, 473] on div "Progress Bar" at bounding box center [592, 471] width 2 height 8
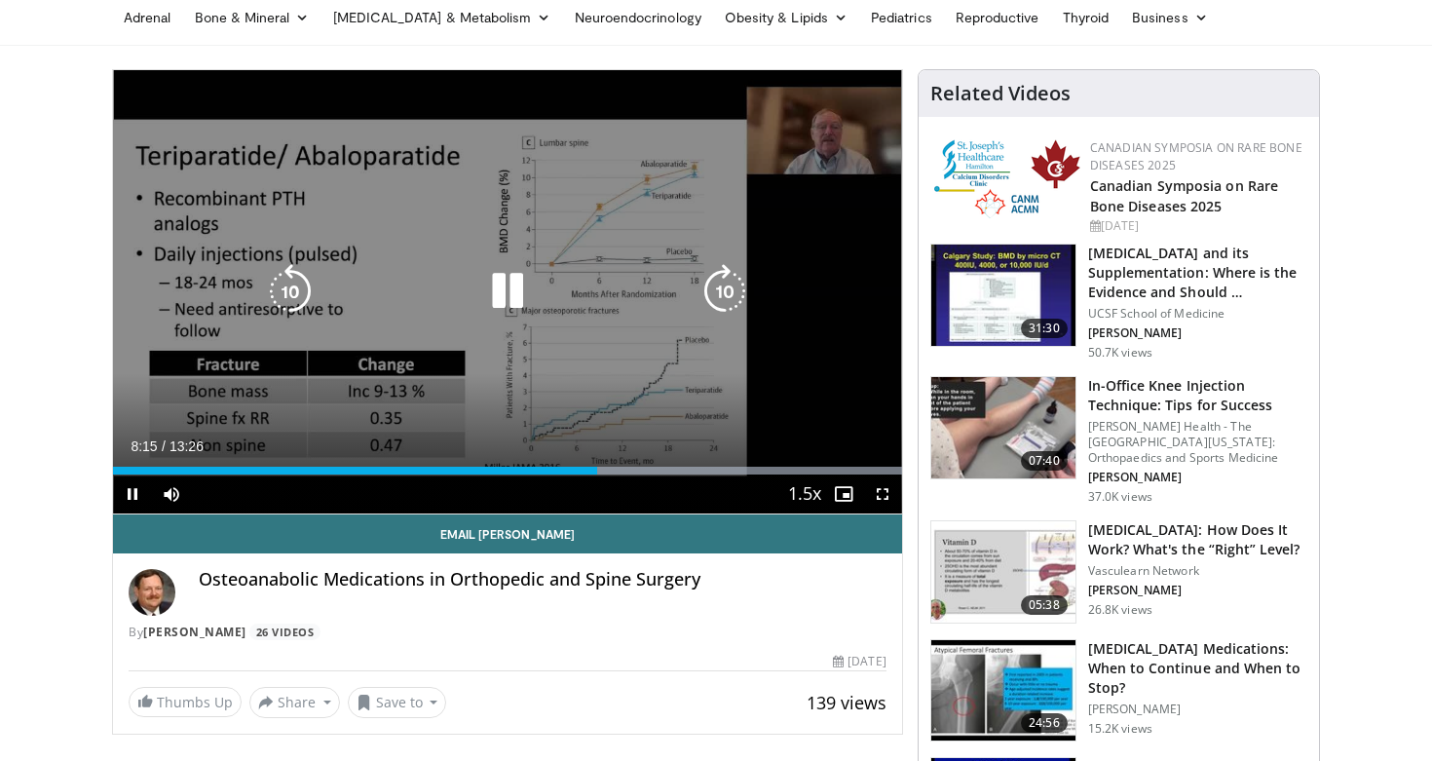
click at [562, 473] on video-js "**********" at bounding box center [507, 292] width 789 height 444
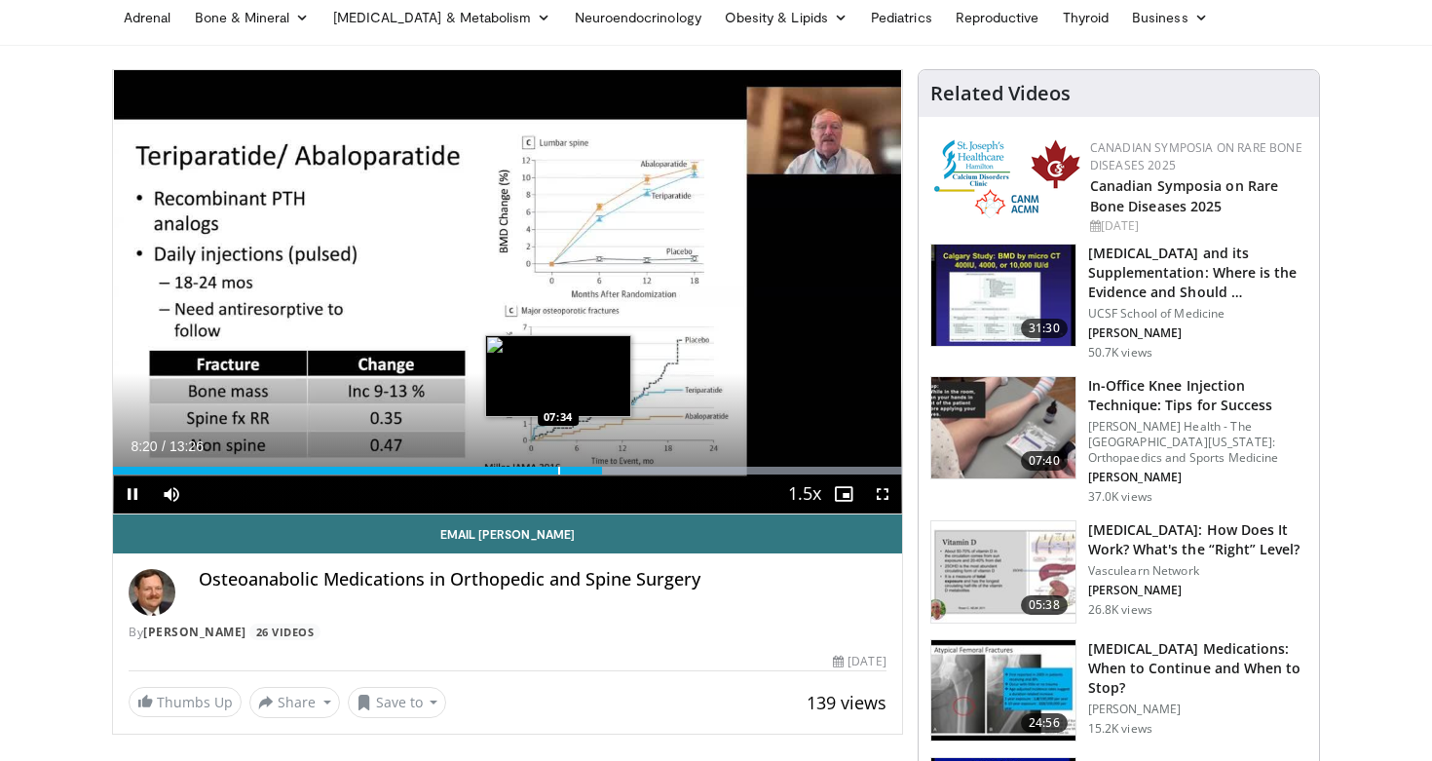
click at [558, 469] on div "Progress Bar" at bounding box center [559, 471] width 2 height 8
click at [552, 470] on div "Progress Bar" at bounding box center [553, 471] width 2 height 8
click at [591, 471] on div "Progress Bar" at bounding box center [592, 471] width 2 height 8
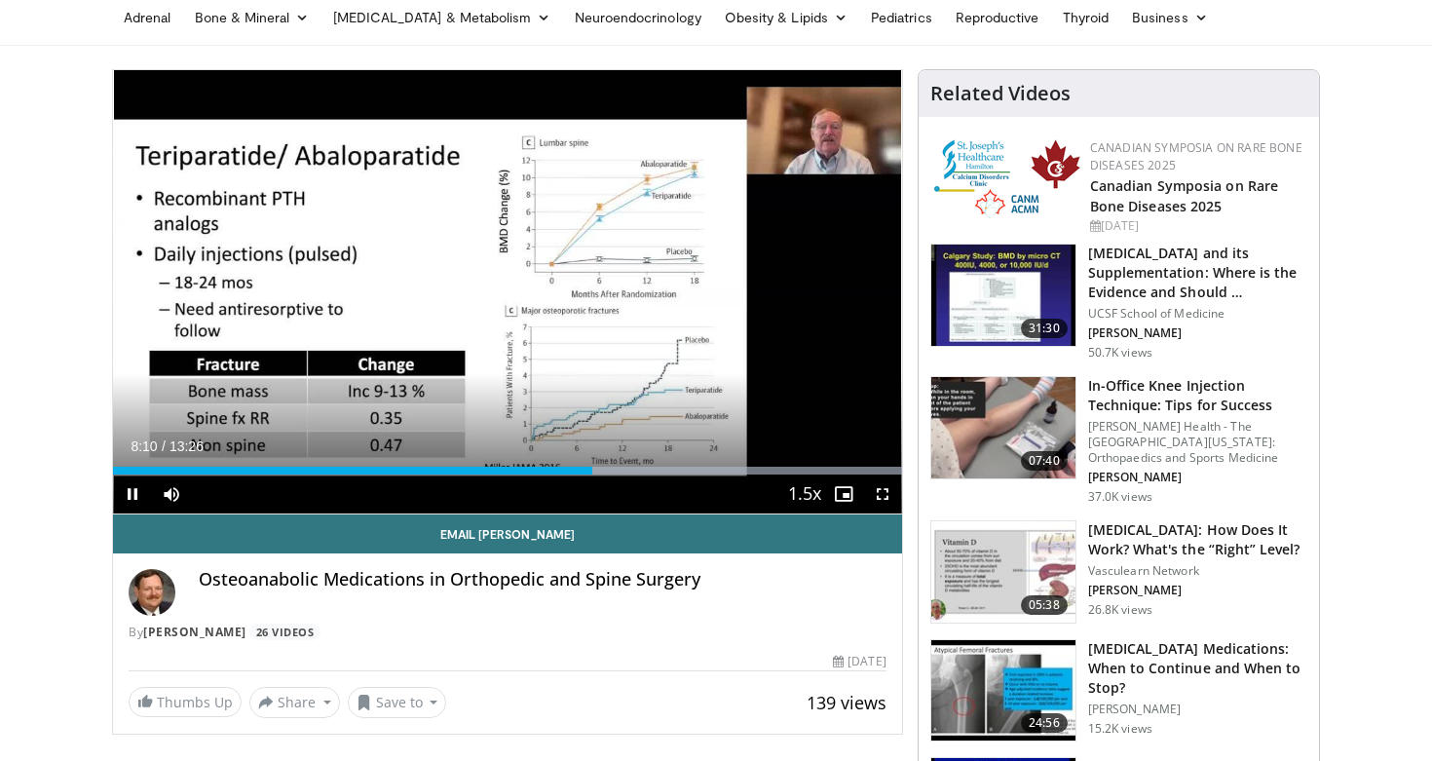
click at [139, 490] on span "Video Player" at bounding box center [132, 493] width 39 height 39
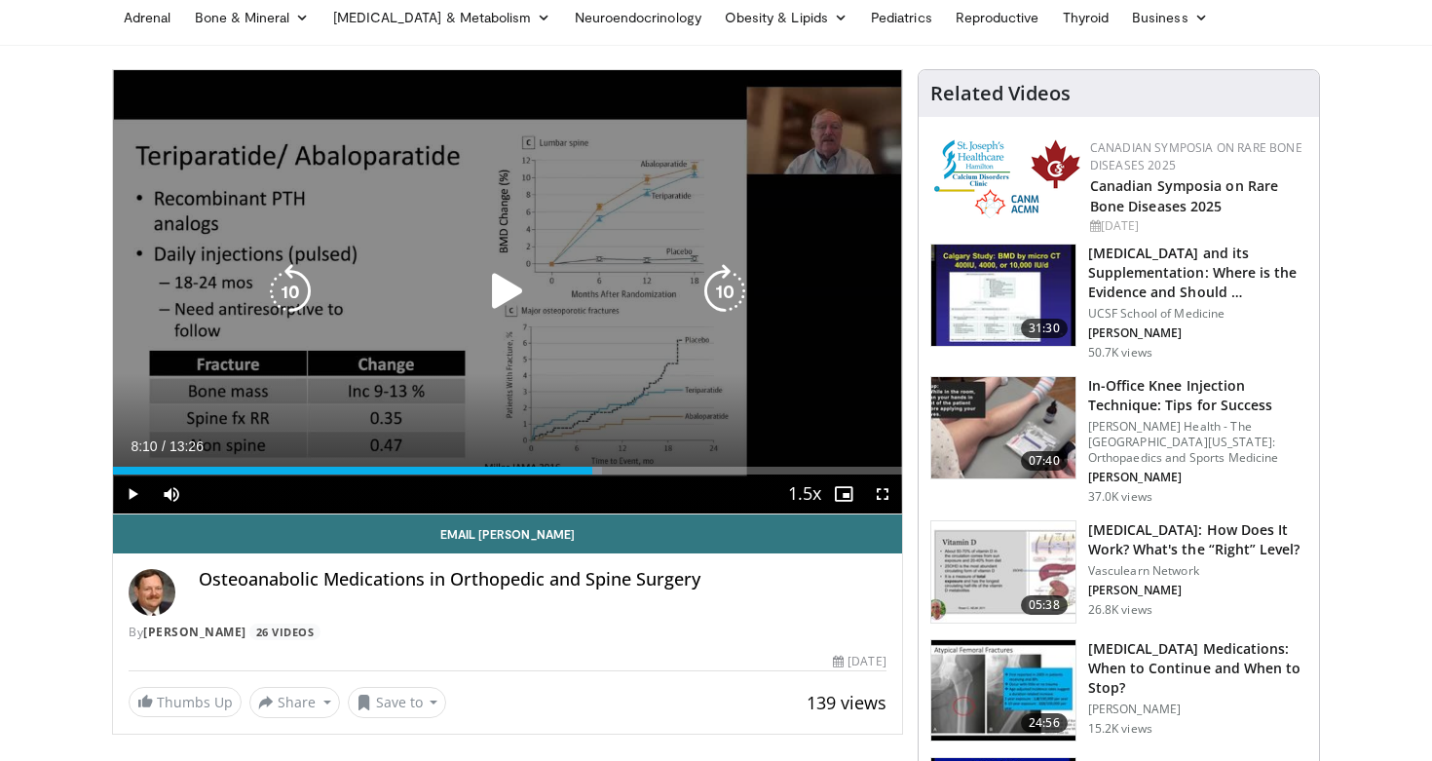
click at [506, 296] on icon "Video Player" at bounding box center [507, 291] width 55 height 55
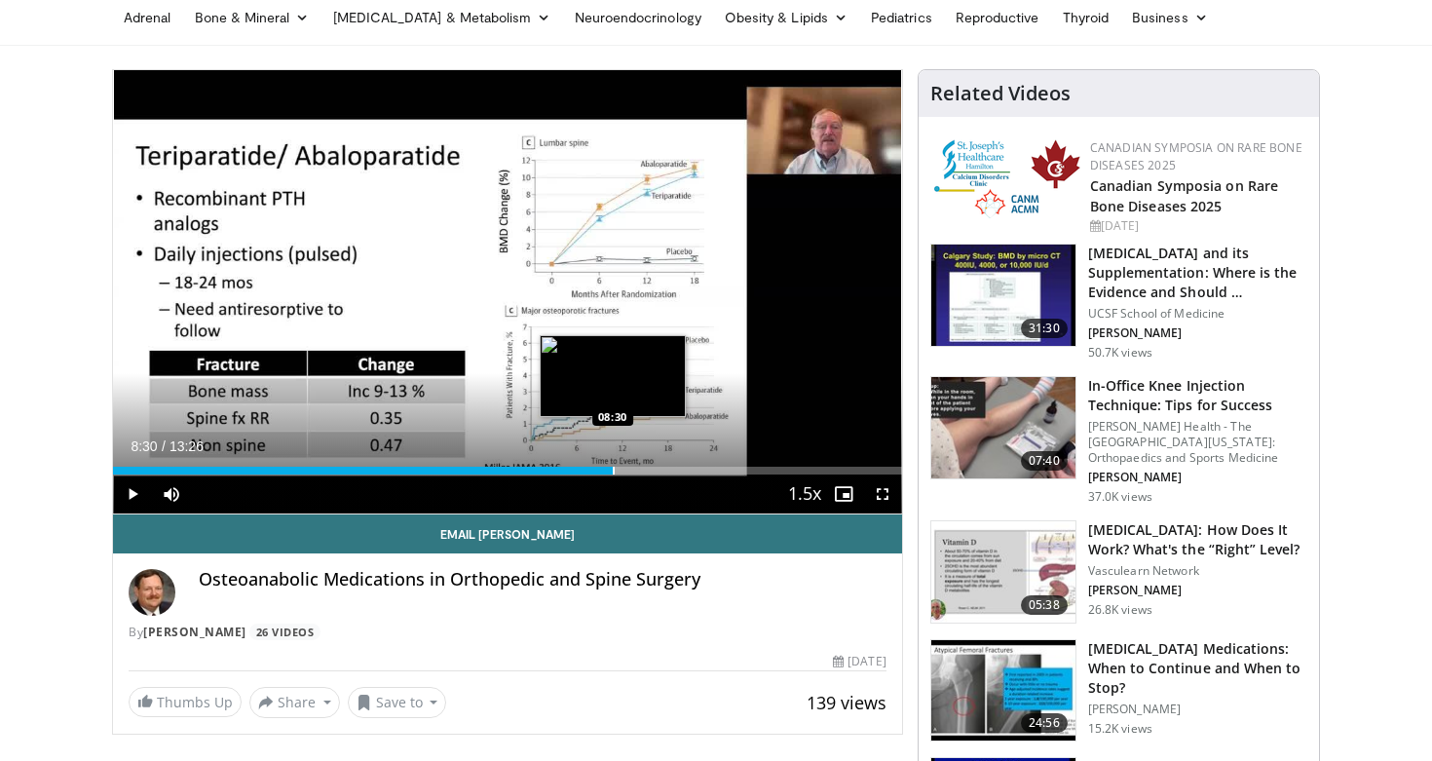
click at [613, 470] on div "Progress Bar" at bounding box center [614, 471] width 2 height 8
click at [608, 470] on div "Progress Bar" at bounding box center [609, 471] width 2 height 8
click at [607, 468] on div "Progress Bar" at bounding box center [608, 471] width 2 height 8
click at [603, 470] on div "Progress Bar" at bounding box center [604, 471] width 2 height 8
click at [599, 472] on div "Progress Bar" at bounding box center [600, 471] width 2 height 8
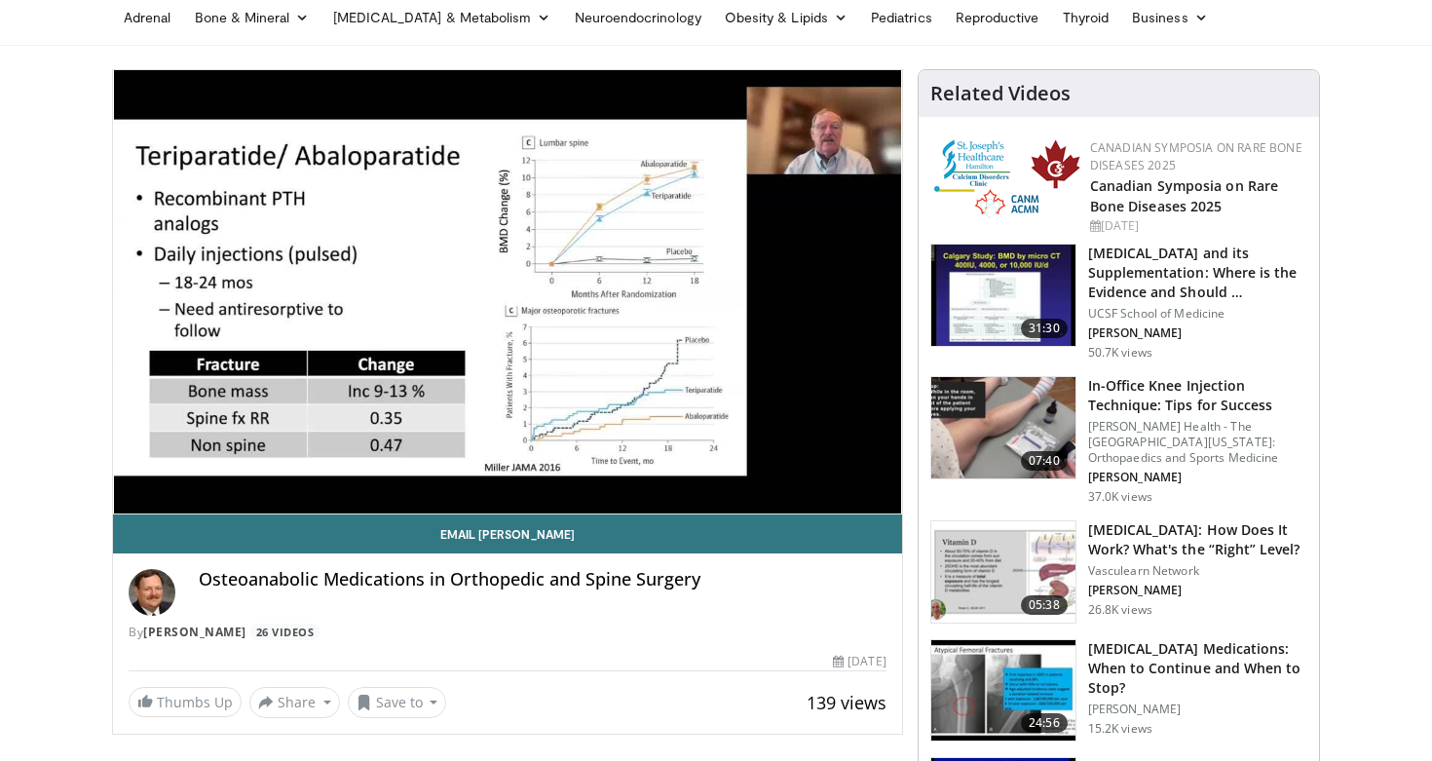
click at [595, 473] on div "10 seconds Tap to unmute" at bounding box center [507, 291] width 789 height 443
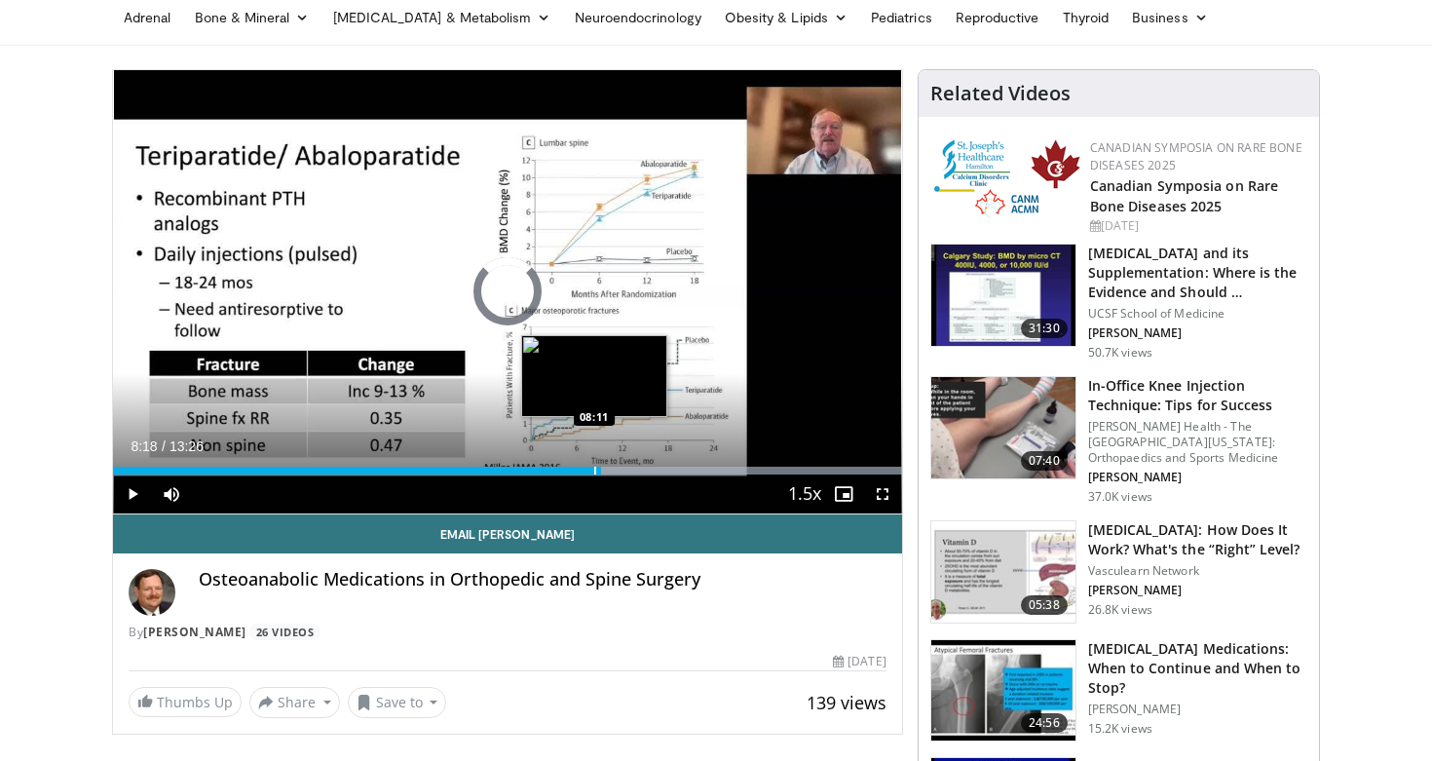
click at [593, 473] on div "Loaded : 99.99% 08:18 08:11" at bounding box center [507, 471] width 789 height 8
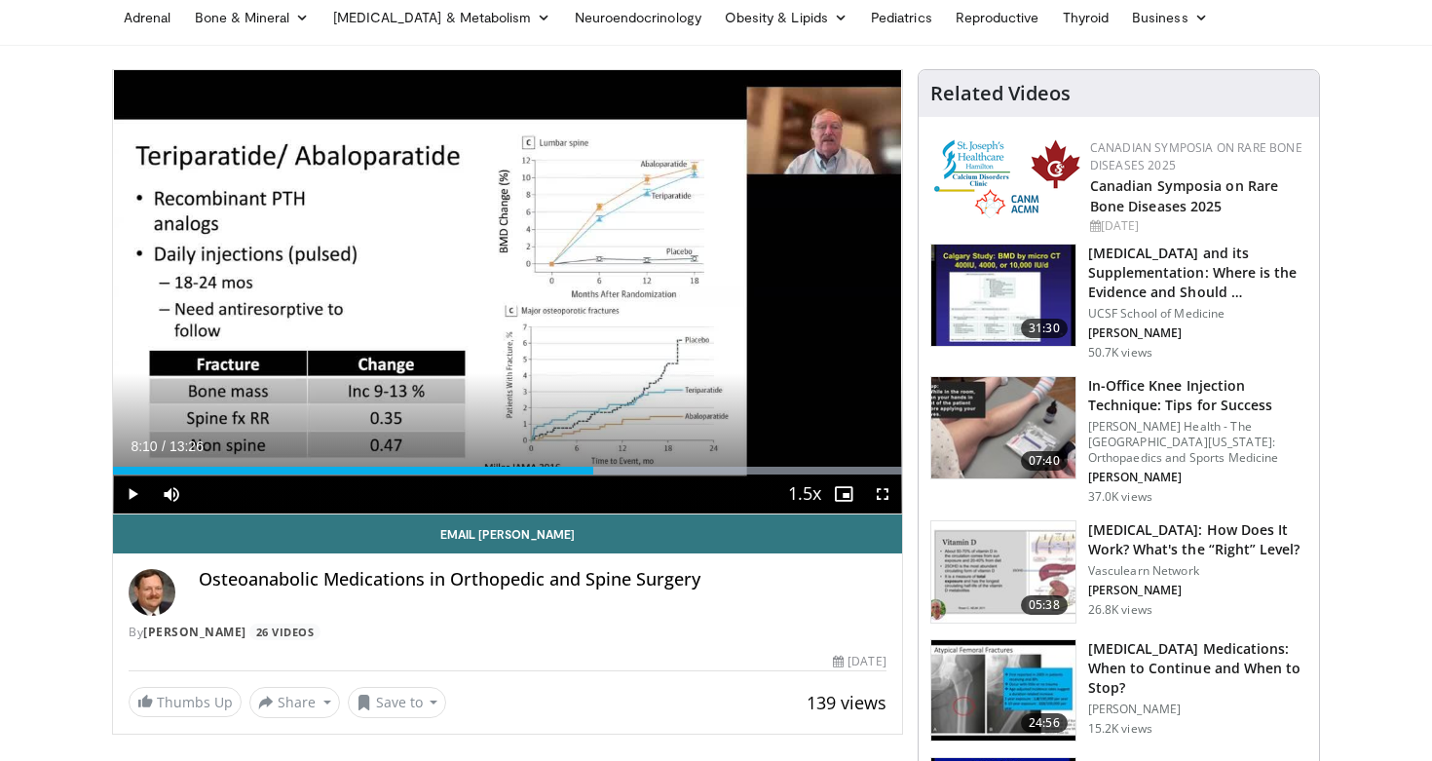
click at [128, 489] on span "Video Player" at bounding box center [132, 493] width 39 height 39
click at [132, 498] on span "Video Player" at bounding box center [132, 493] width 39 height 39
click at [137, 490] on span "Video Player" at bounding box center [132, 493] width 39 height 39
click at [134, 495] on span "Video Player" at bounding box center [132, 493] width 39 height 39
click at [134, 492] on span "Video Player" at bounding box center [132, 493] width 39 height 39
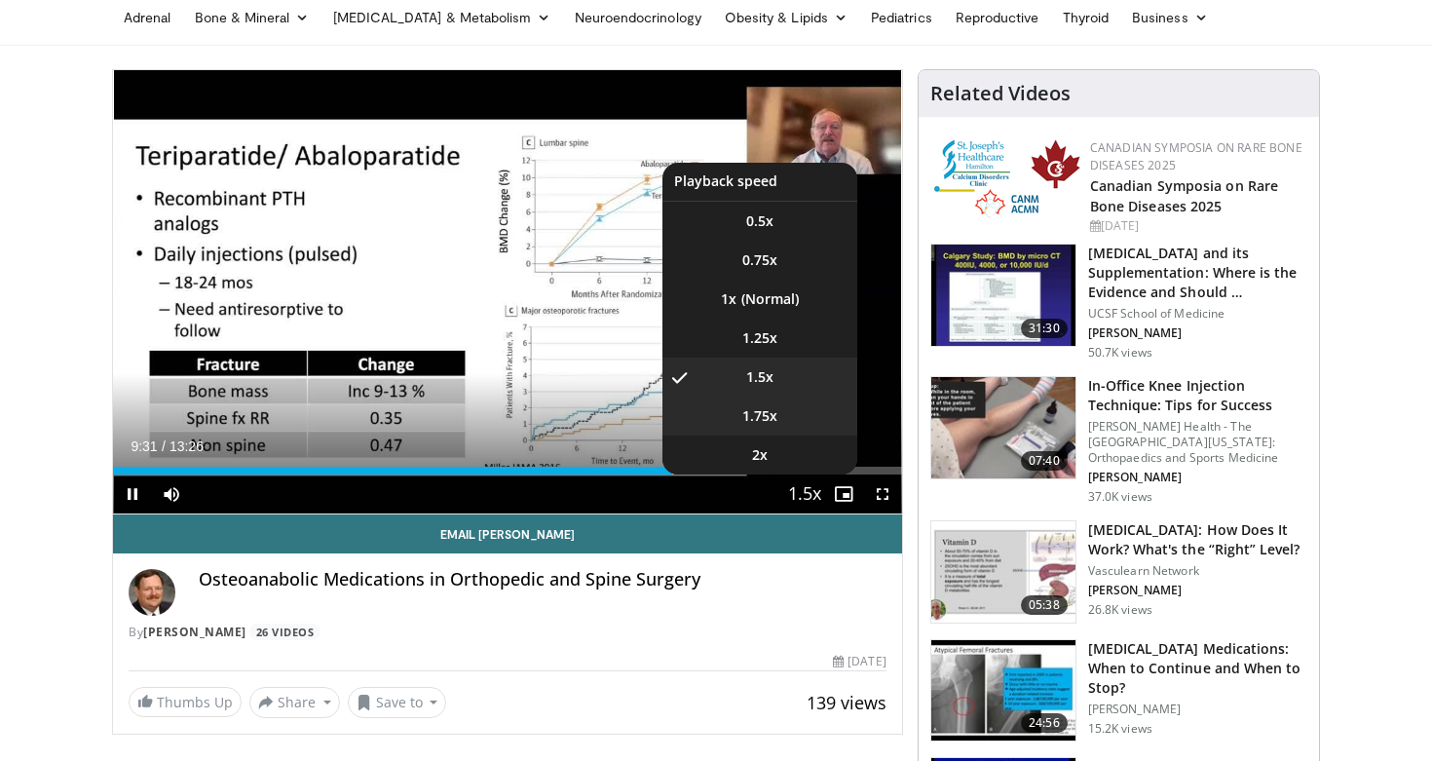
click at [778, 426] on li "1.75x" at bounding box center [759, 415] width 195 height 39
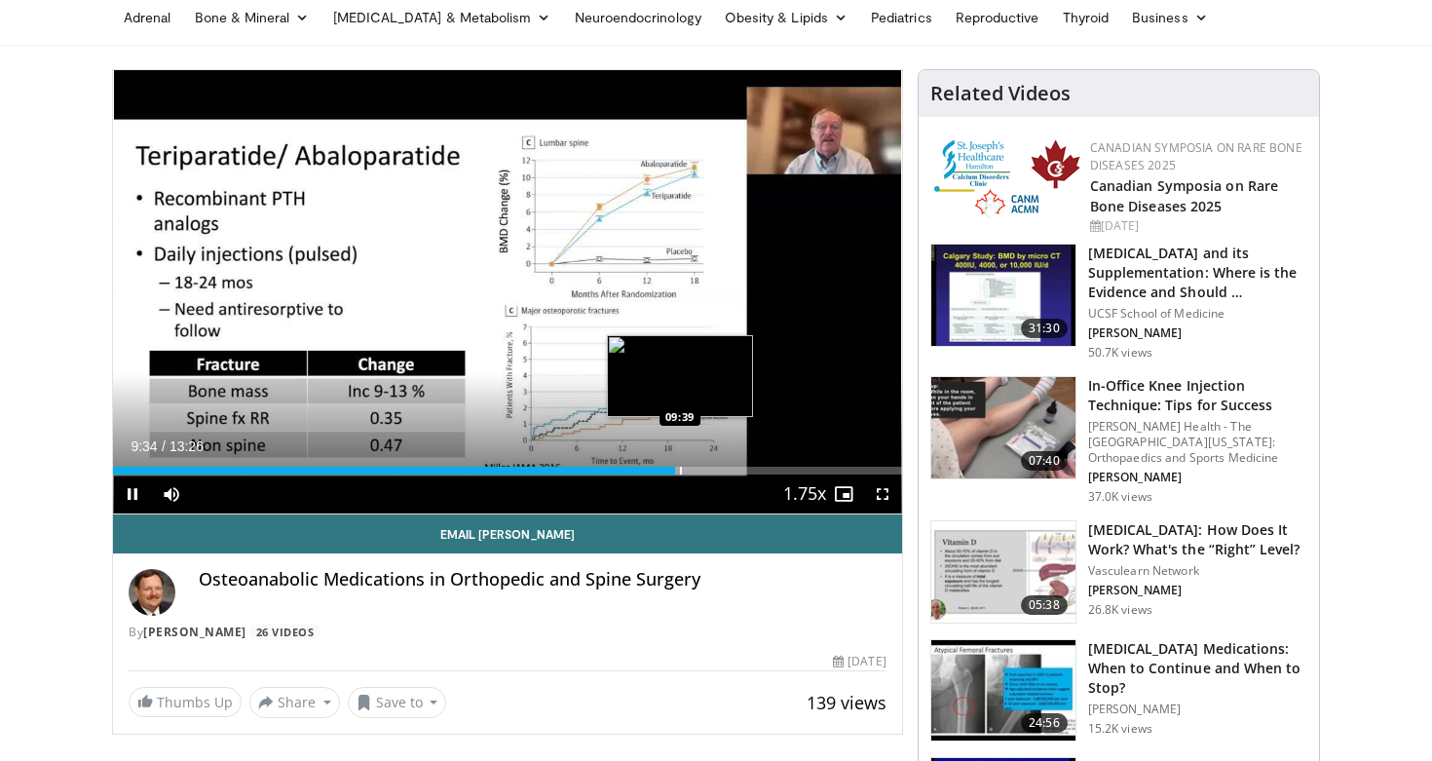
click at [680, 472] on div "Progress Bar" at bounding box center [681, 471] width 2 height 8
click at [680, 471] on div "Progress Bar" at bounding box center [680, 471] width 2 height 8
click at [685, 473] on div "Progress Bar" at bounding box center [686, 471] width 2 height 8
click at [685, 472] on div "Progress Bar" at bounding box center [686, 471] width 2 height 8
click at [682, 472] on div "Progress Bar" at bounding box center [683, 471] width 2 height 8
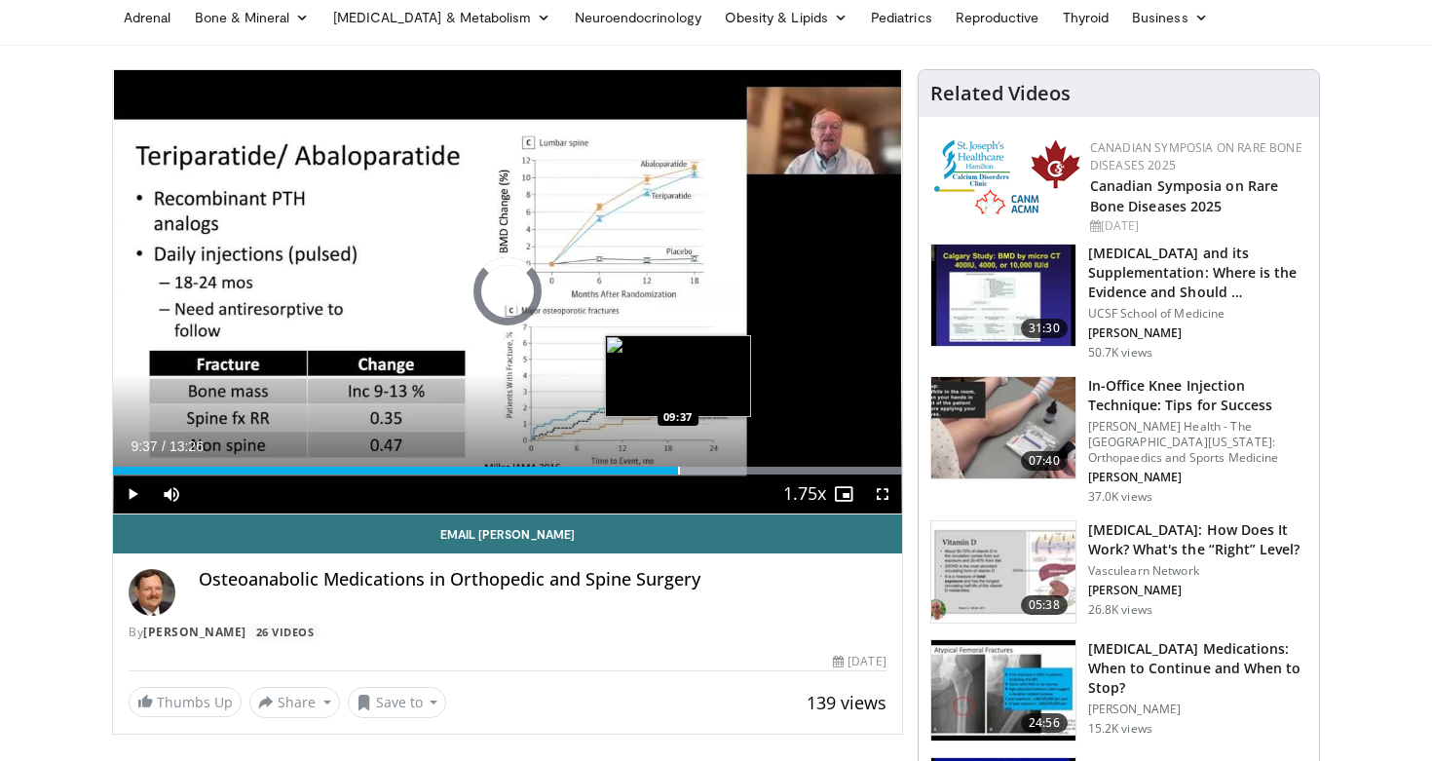
click at [678, 472] on div "Progress Bar" at bounding box center [679, 471] width 2 height 8
click at [675, 472] on div "Loaded : 99.99% 09:34 09:35" at bounding box center [507, 471] width 789 height 8
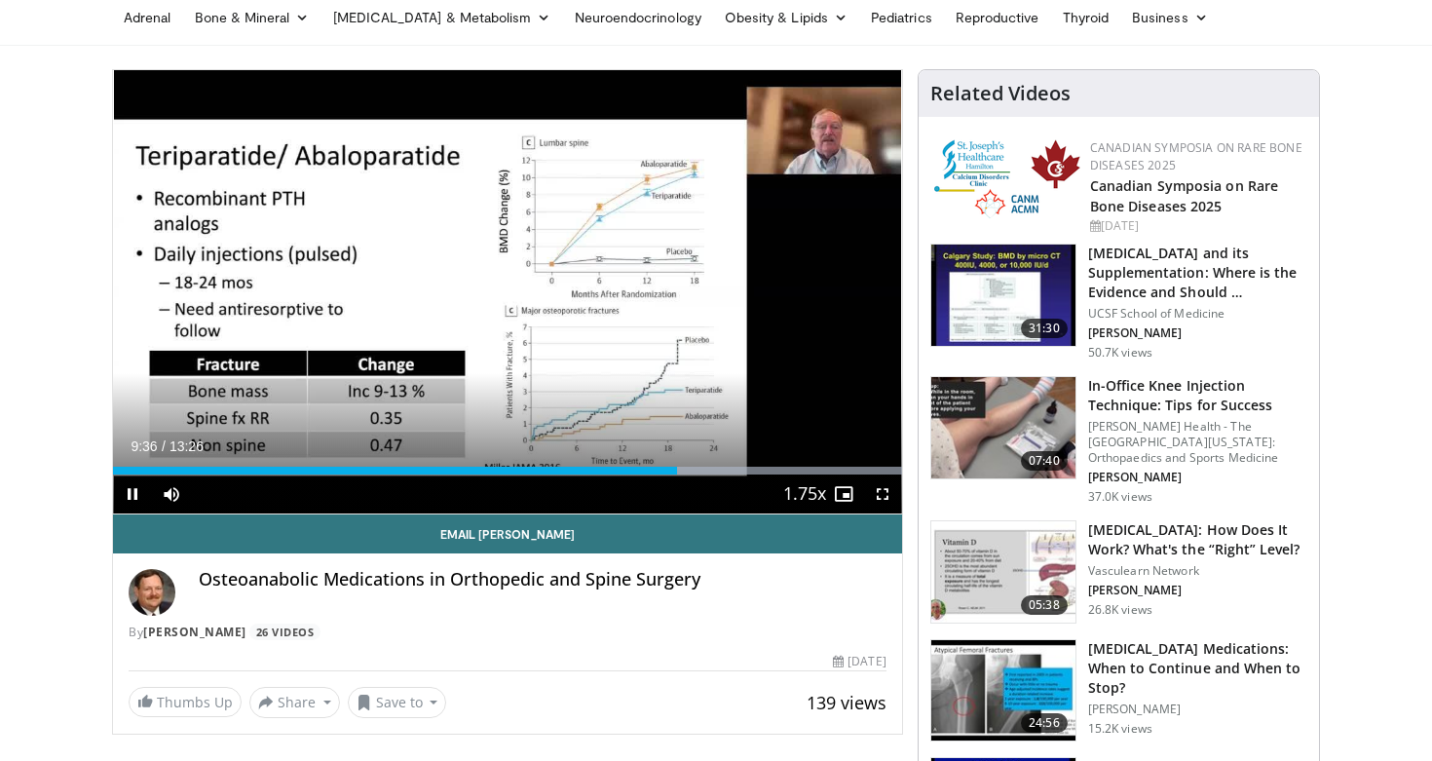
click at [132, 495] on span "Video Player" at bounding box center [132, 493] width 39 height 39
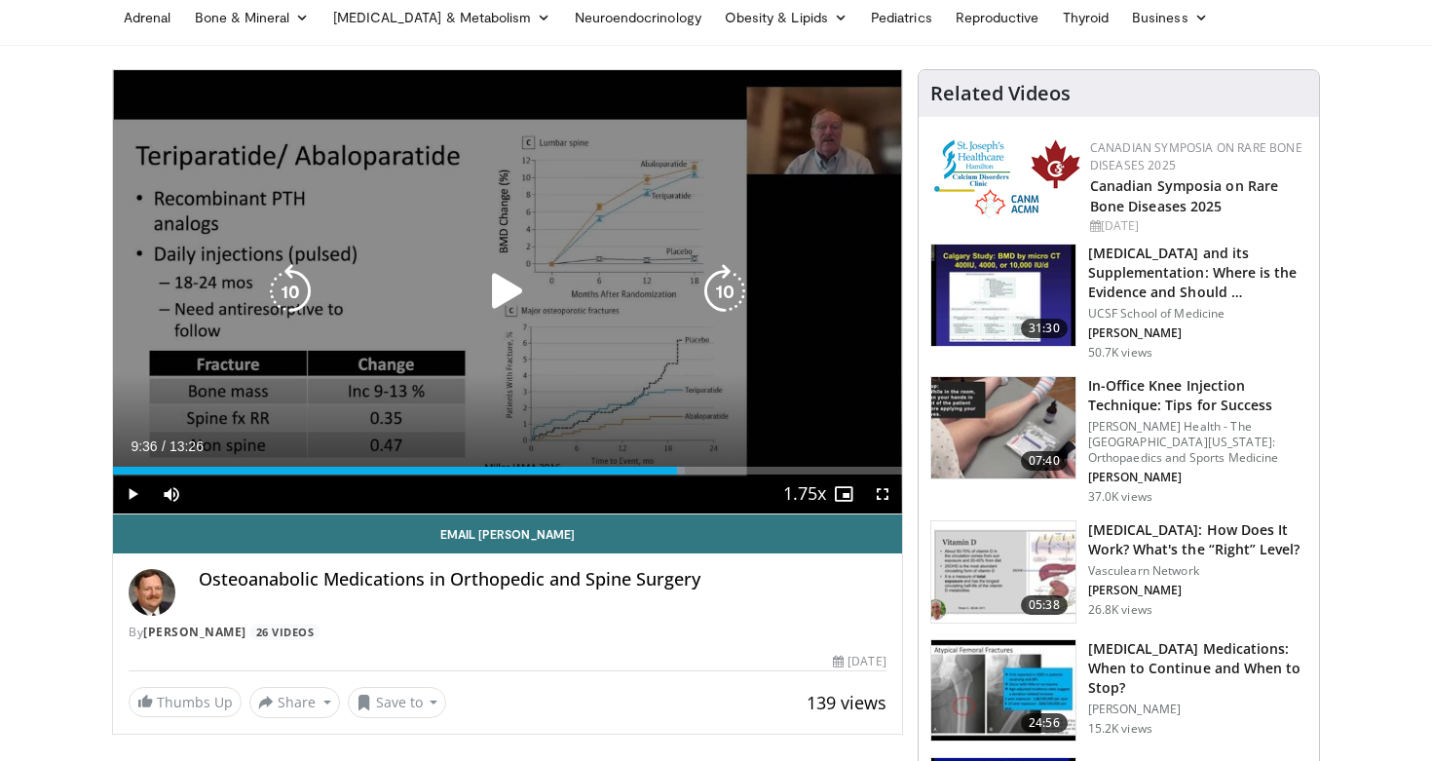
click at [133, 492] on span "Video Player" at bounding box center [132, 493] width 39 height 39
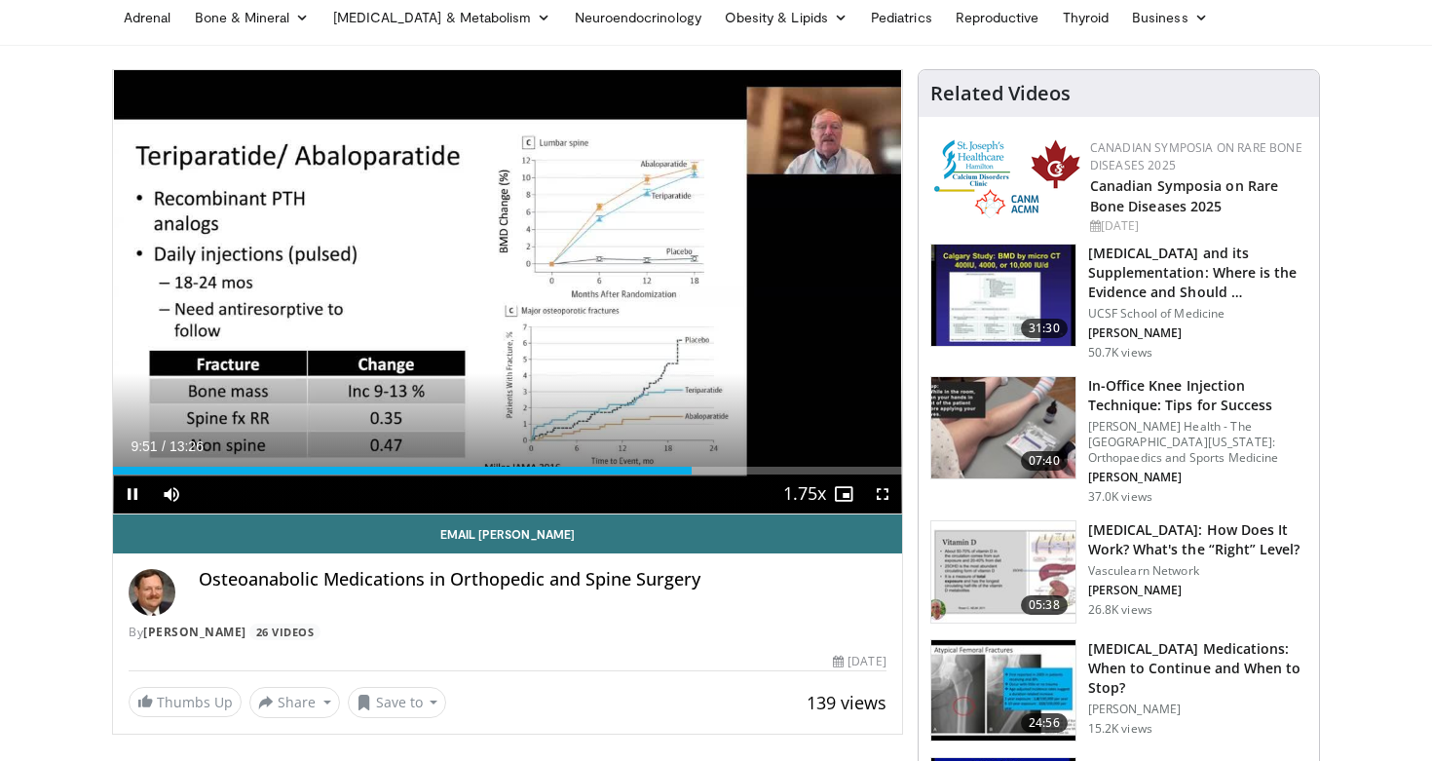
click at [129, 493] on span "Video Player" at bounding box center [132, 493] width 39 height 39
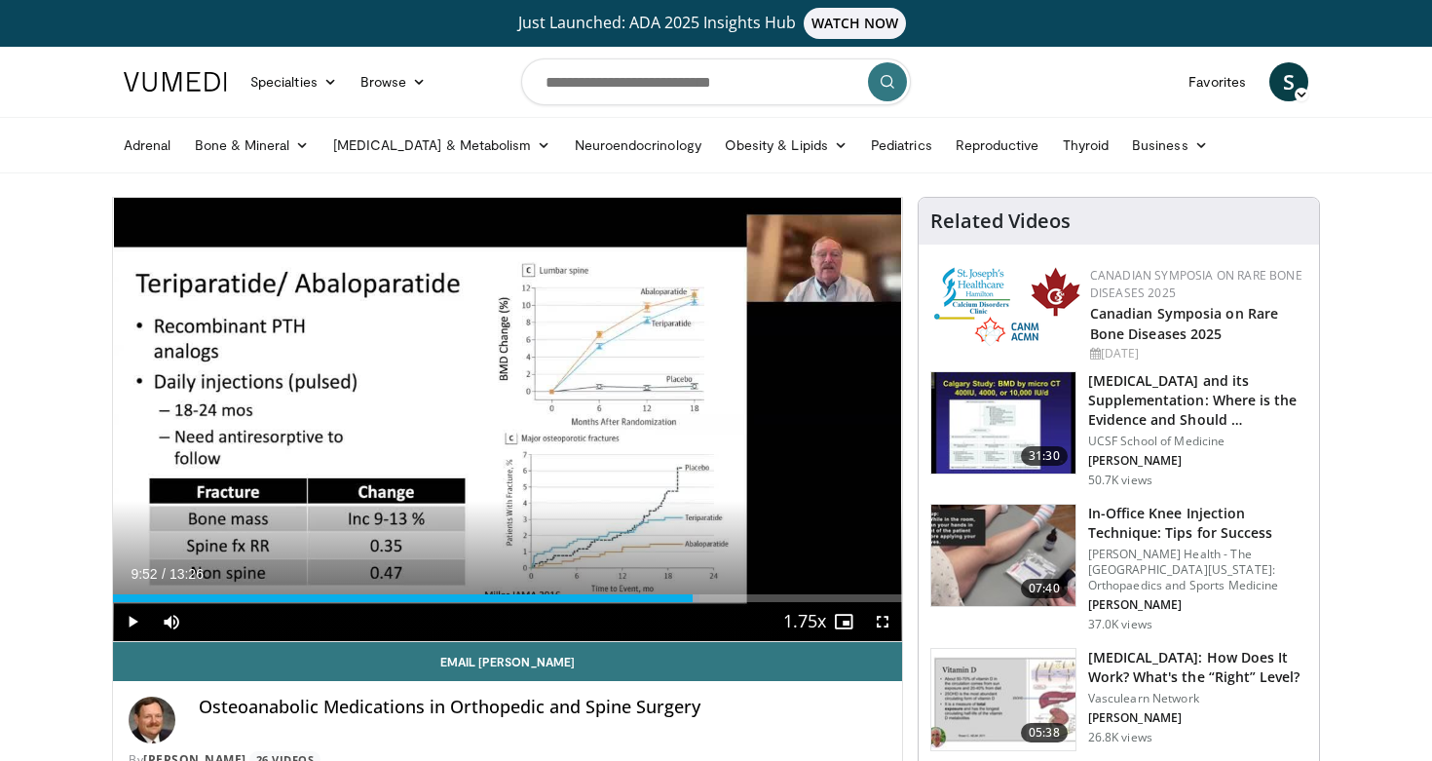
click at [1299, 92] on icon at bounding box center [1302, 95] width 14 height 14
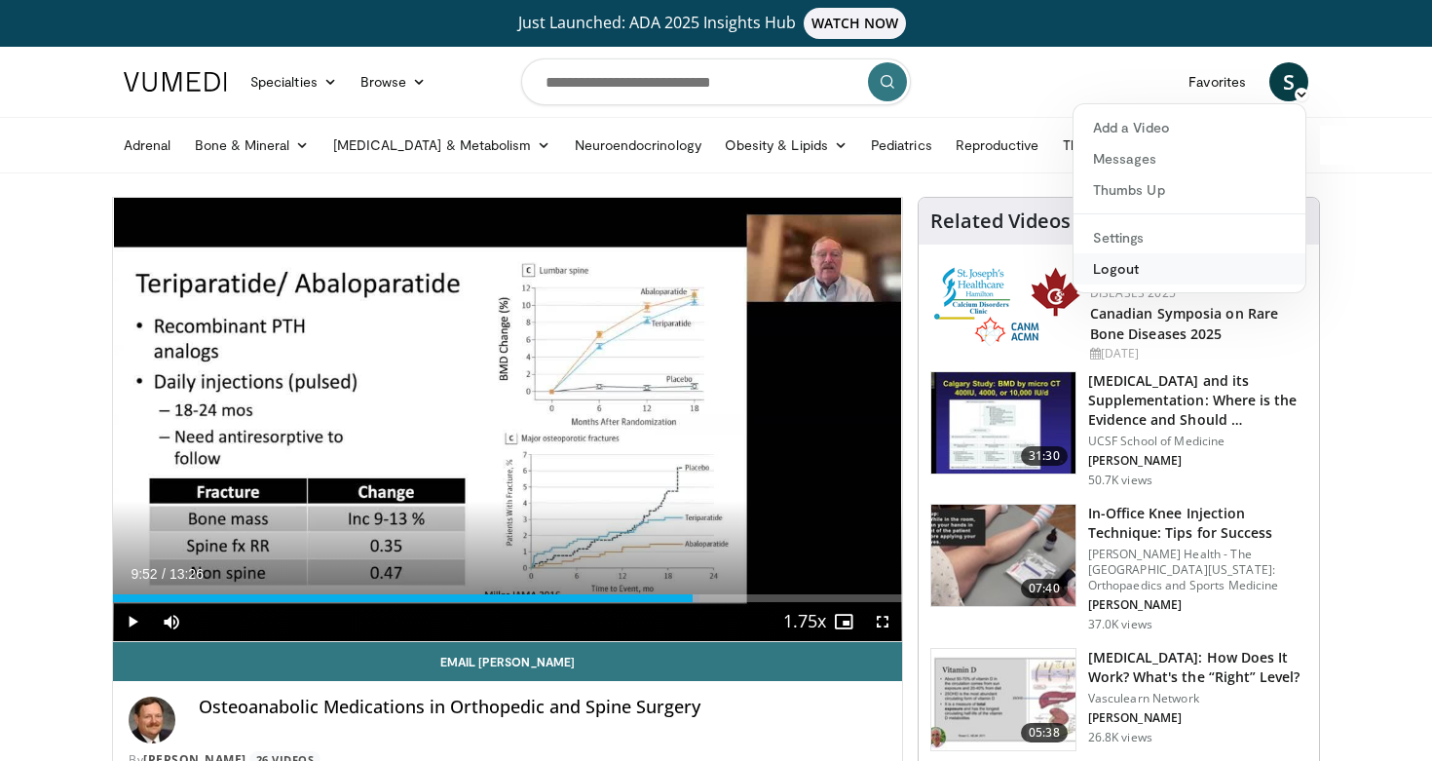
click at [1216, 262] on link "Logout" at bounding box center [1189, 268] width 232 height 31
